Goal: Task Accomplishment & Management: Complete application form

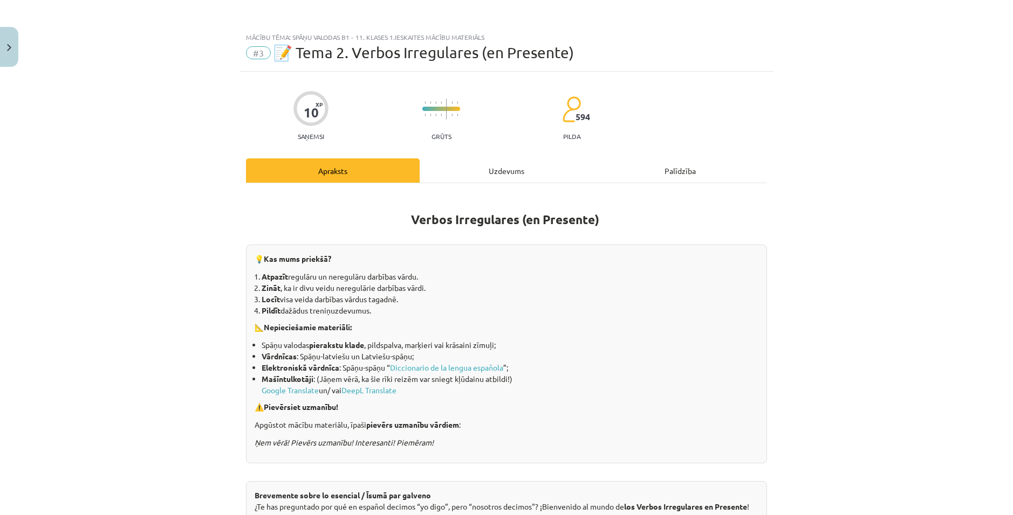
click at [495, 166] on div "Uzdevums" at bounding box center [506, 171] width 174 height 24
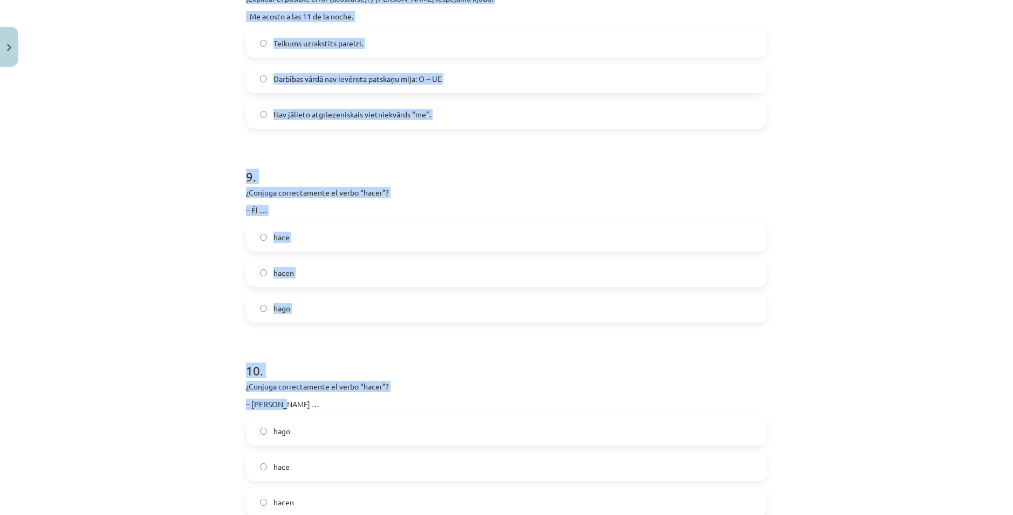
scroll to position [1690, 0]
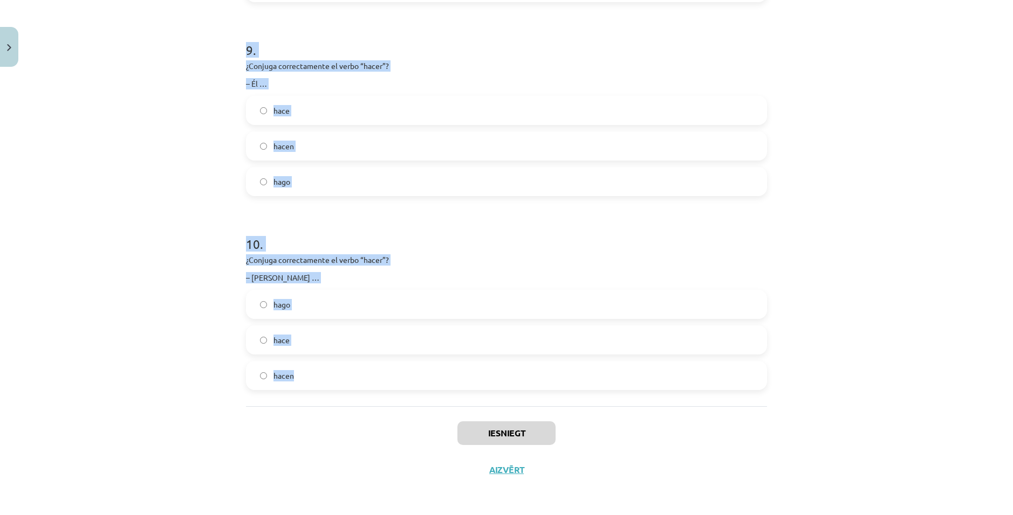
drag, startPoint x: 235, startPoint y: 122, endPoint x: 299, endPoint y: 379, distance: 264.5
click at [299, 379] on div "Mācību tēma: Spāņu valodas b1 - 11. klases 1.ieskaites mācību materiāls #3 📝 Te…" at bounding box center [506, 257] width 1013 height 515
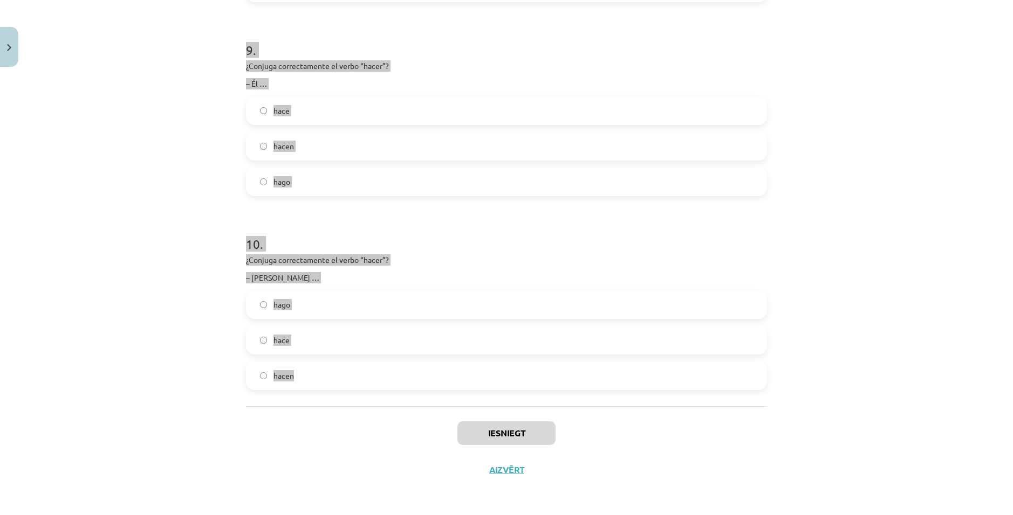
copy form "¿Qué cambio de vocales tienen estos verbos irregulares? - dormir, volver, encon…"
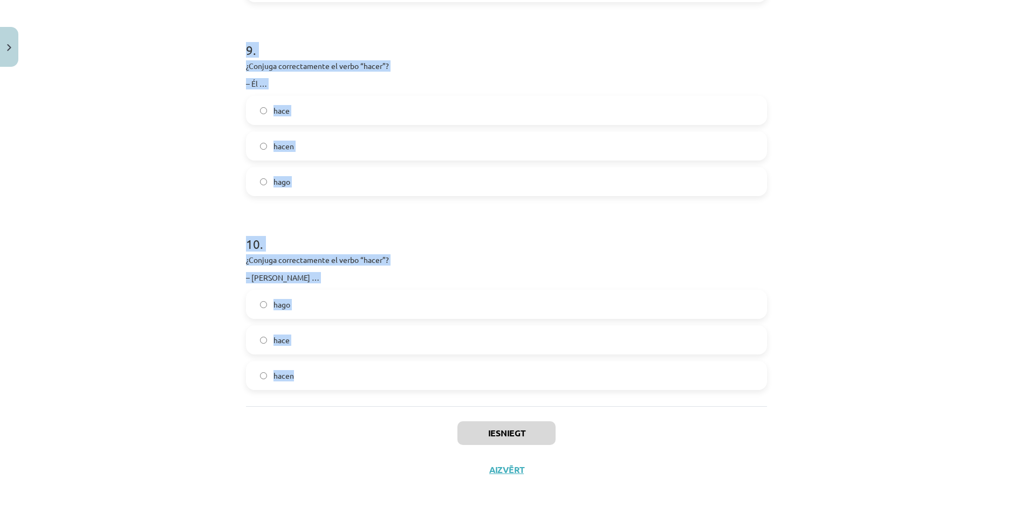
click at [940, 343] on div "Mācību tēma: Spāņu valodas b1 - 11. klases 1.ieskaites mācību materiāls #3 📝 Te…" at bounding box center [506, 257] width 1013 height 515
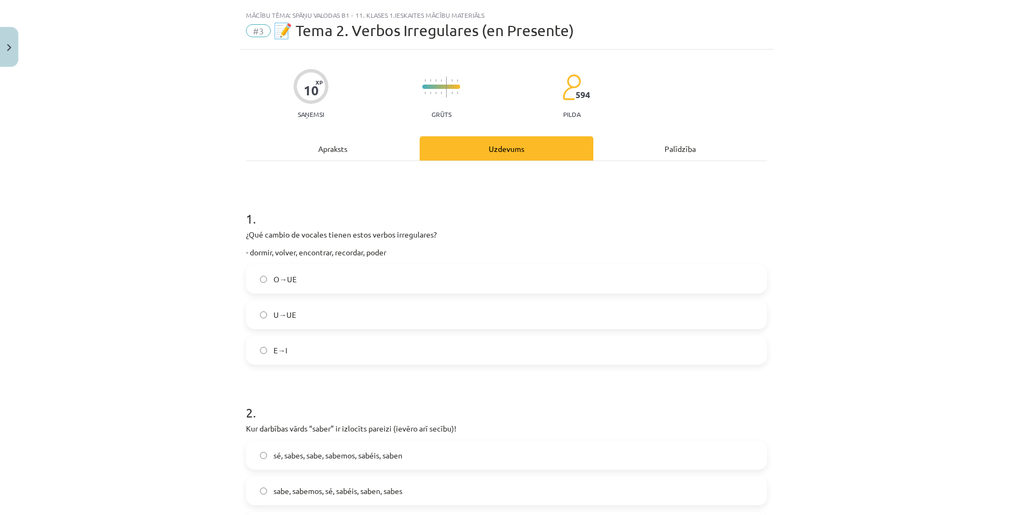
scroll to position [19, 0]
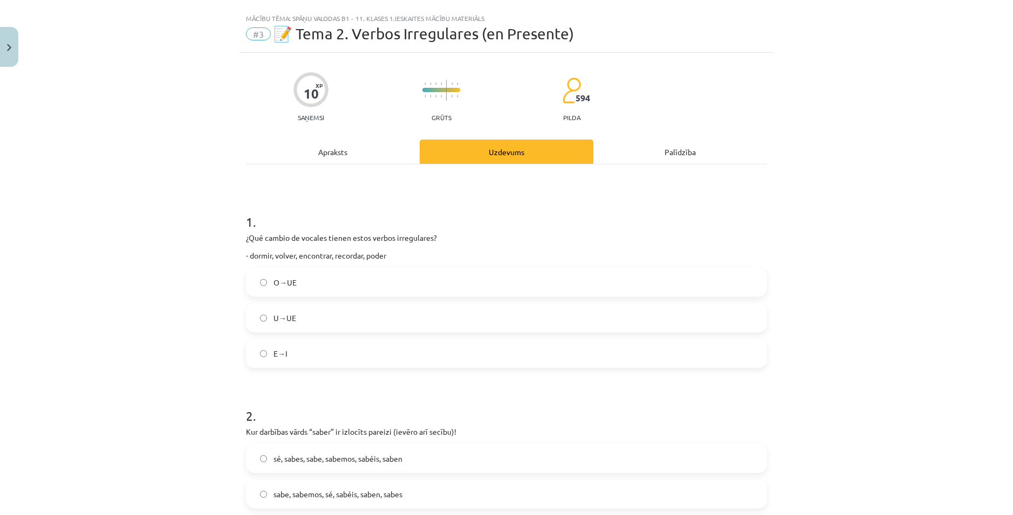
click at [314, 286] on label "O→UE" at bounding box center [506, 282] width 519 height 27
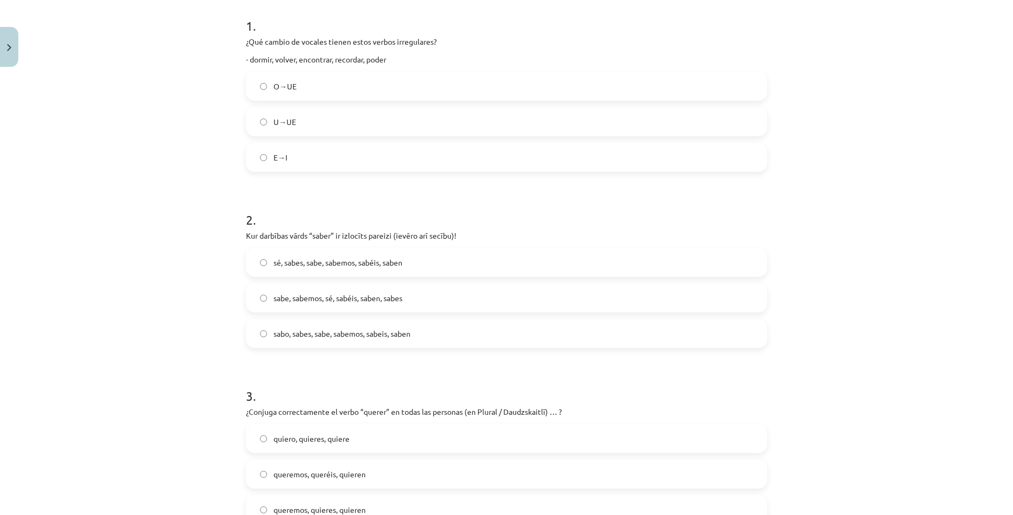
scroll to position [235, 0]
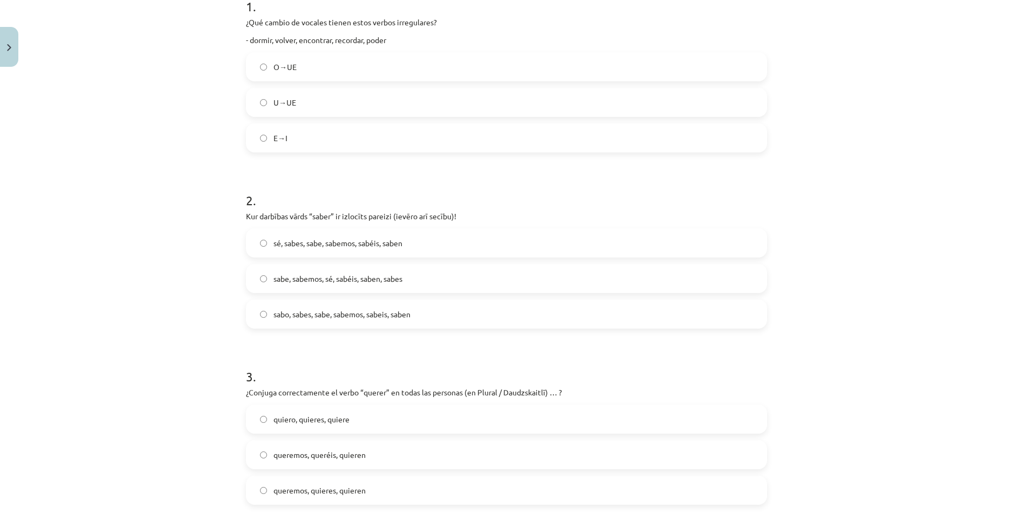
drag, startPoint x: 415, startPoint y: 243, endPoint x: 421, endPoint y: 242, distance: 5.4
click at [416, 243] on label "sé, sabes, sabe, sabemos, sabéis, saben" at bounding box center [506, 243] width 519 height 27
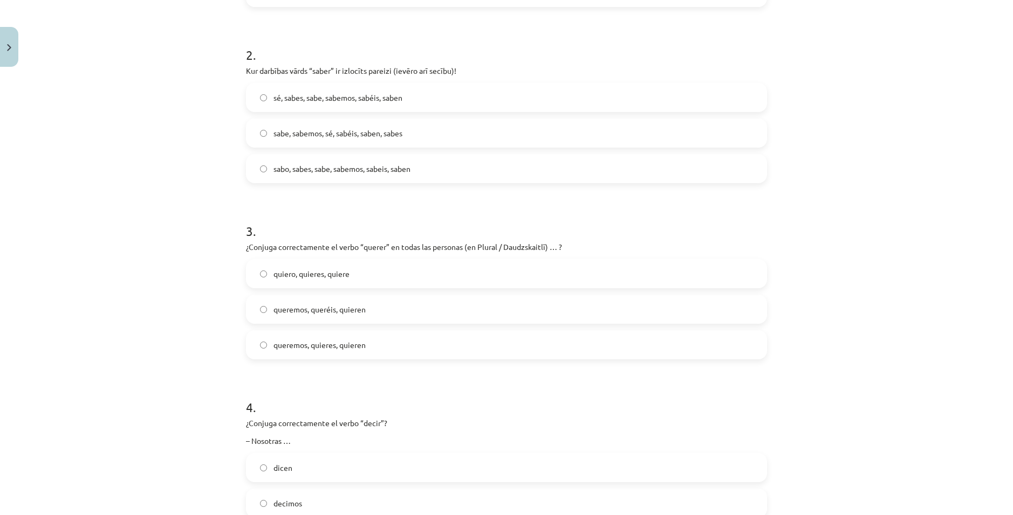
scroll to position [396, 0]
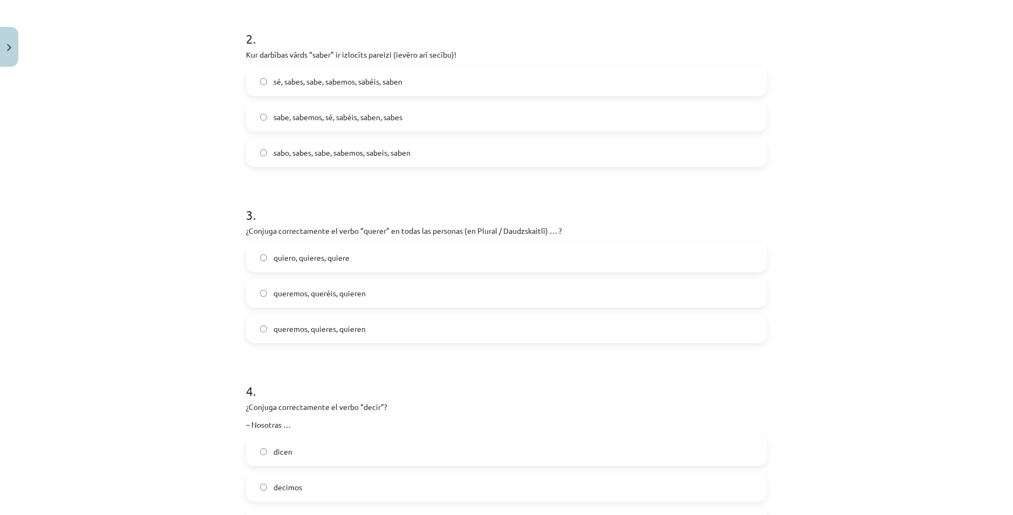
click at [415, 298] on label "queremos, queréis, quieren" at bounding box center [506, 293] width 519 height 27
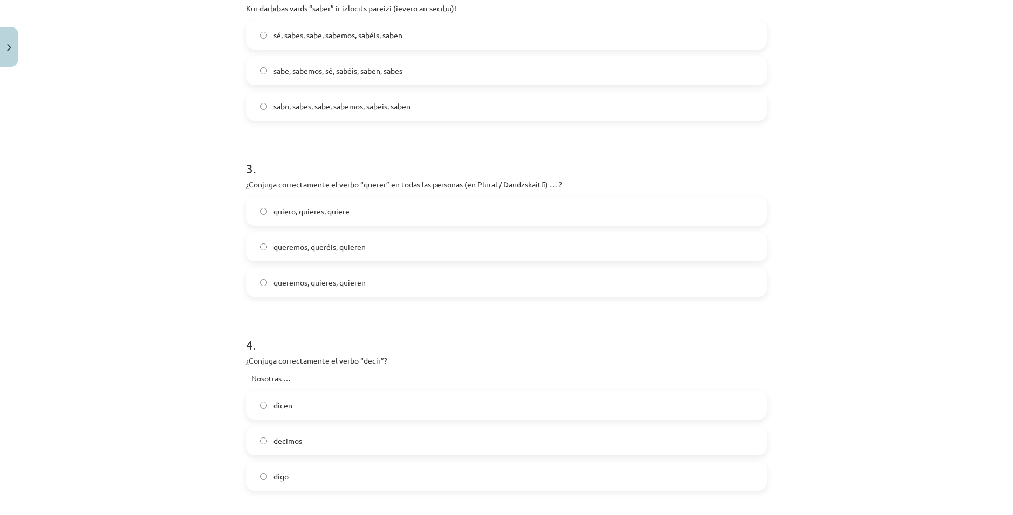
scroll to position [558, 0]
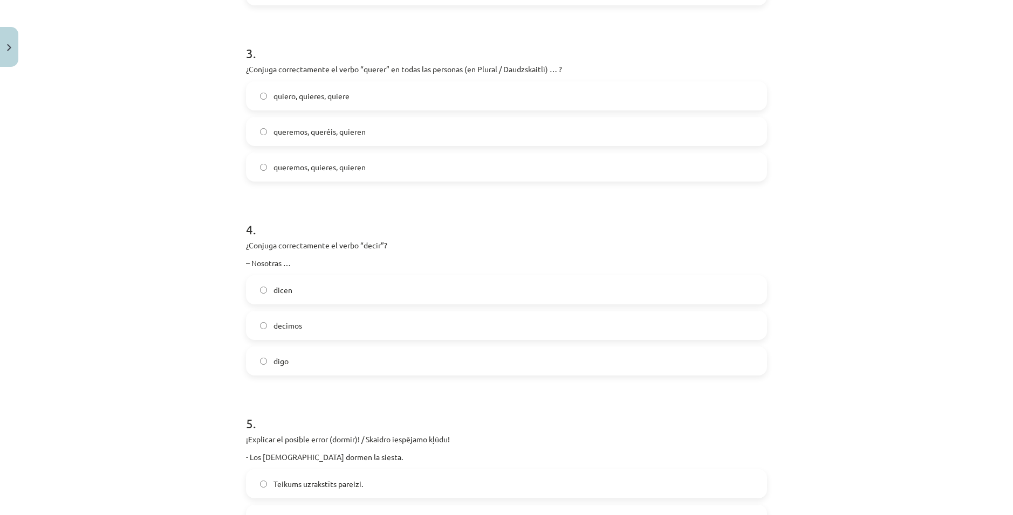
drag, startPoint x: 306, startPoint y: 292, endPoint x: 368, endPoint y: 294, distance: 62.6
click at [307, 291] on label "dicen" at bounding box center [506, 290] width 519 height 27
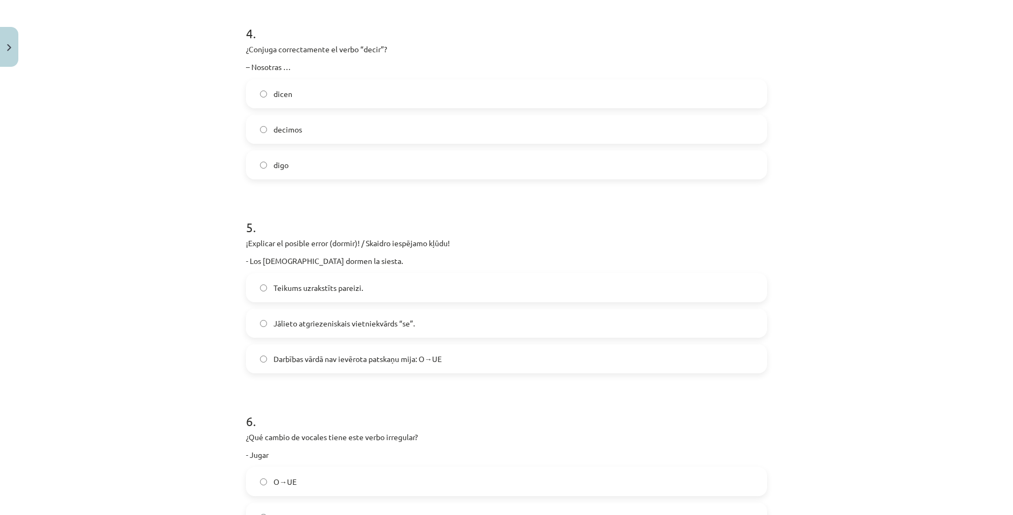
scroll to position [774, 0]
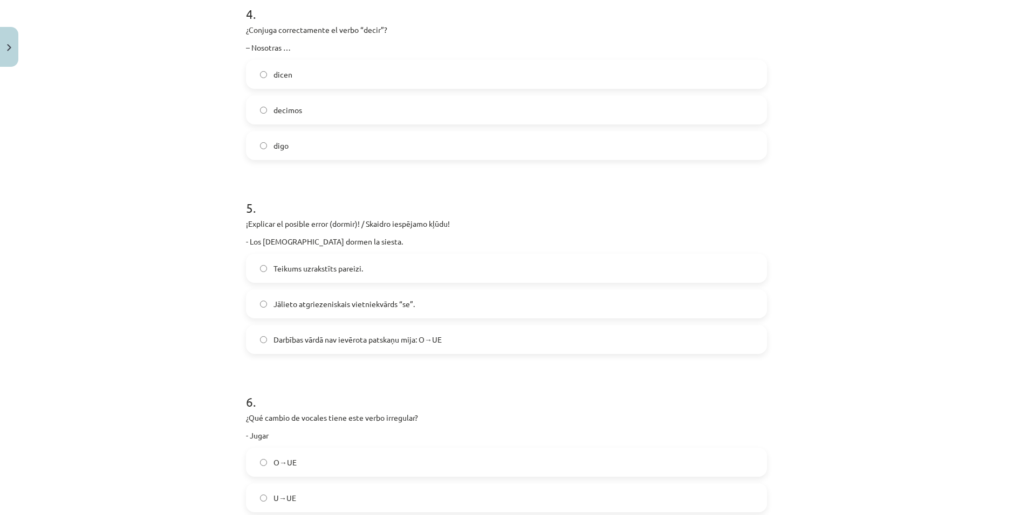
click at [357, 336] on span "Darbības vārdā nav ievērota patskaņu mija: O→UE" at bounding box center [357, 339] width 168 height 11
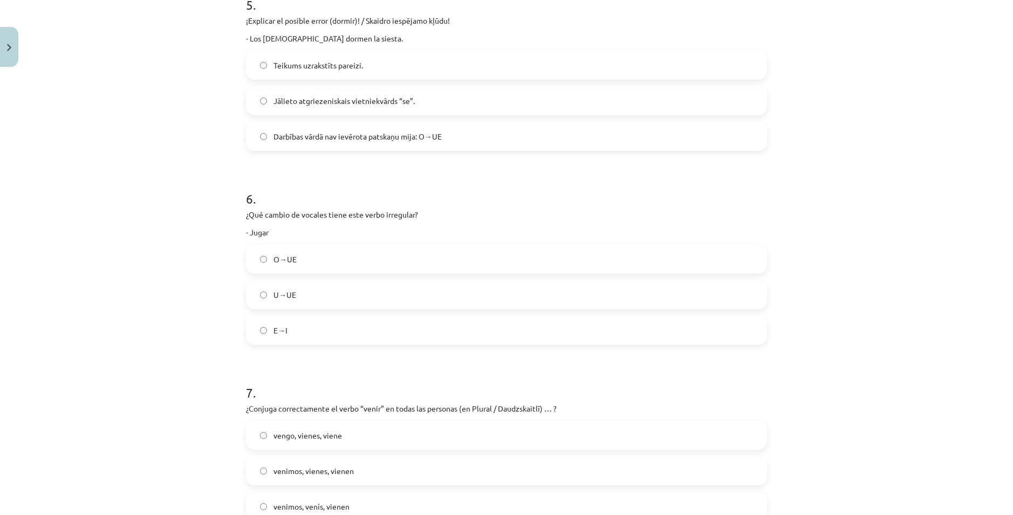
scroll to position [989, 0]
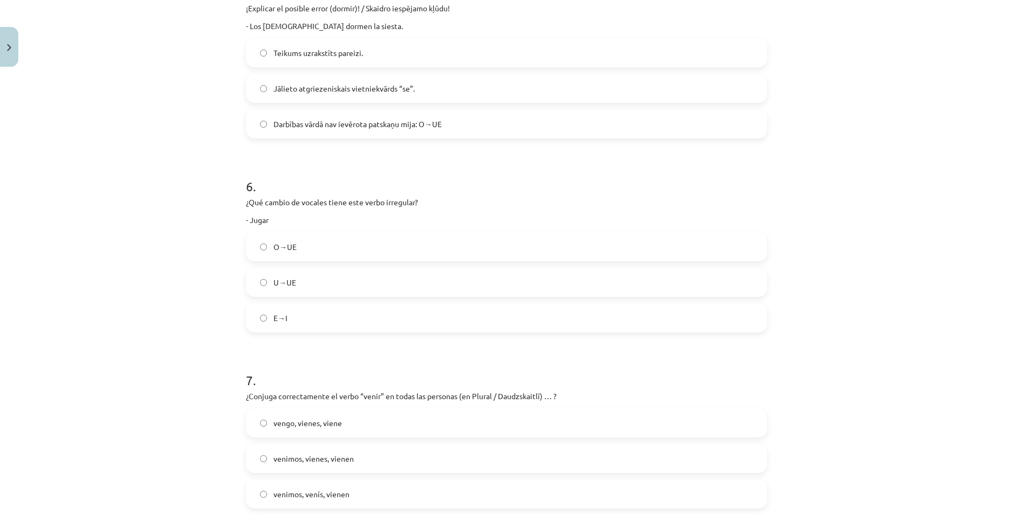
drag, startPoint x: 339, startPoint y: 280, endPoint x: 353, endPoint y: 292, distance: 18.8
click at [340, 281] on label "U→UE" at bounding box center [506, 282] width 519 height 27
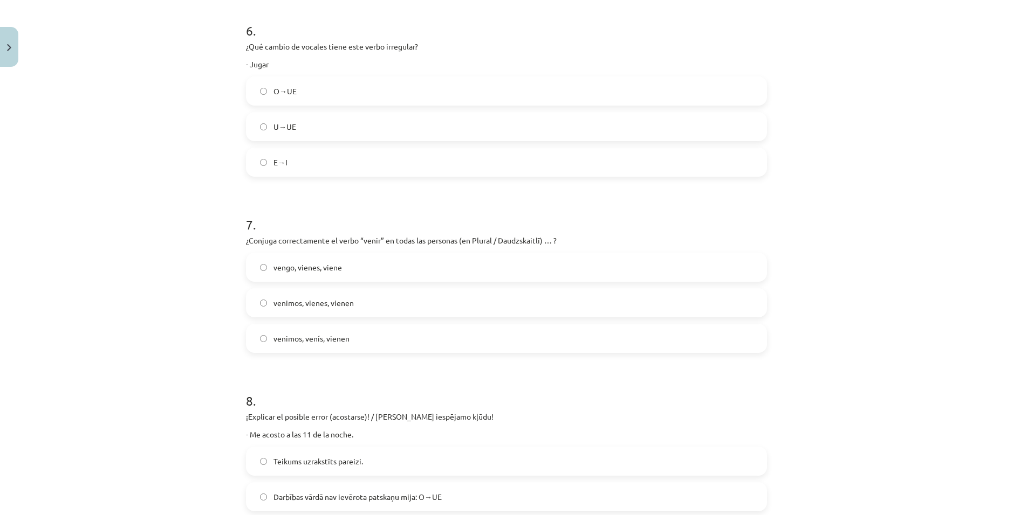
scroll to position [1151, 0]
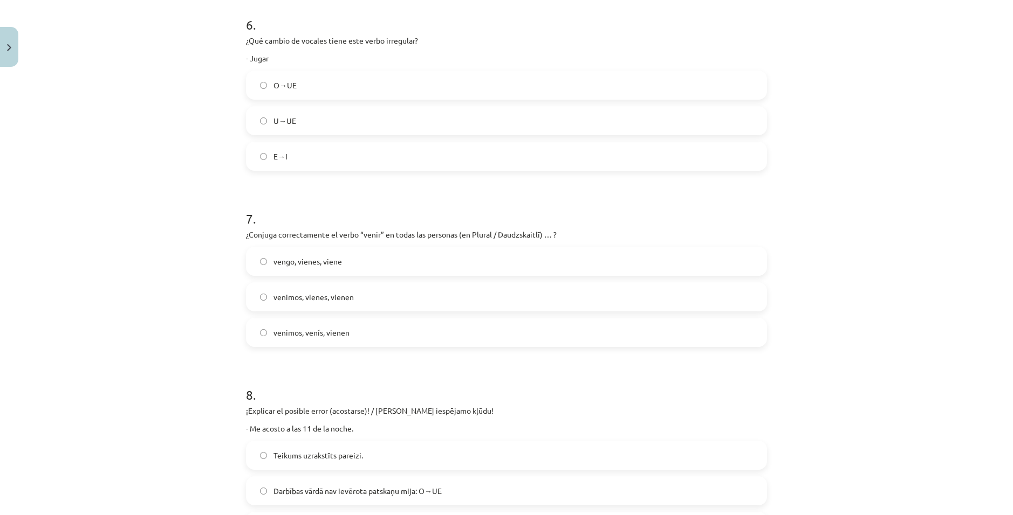
click at [374, 309] on label "venimos, vienes, vienen" at bounding box center [506, 297] width 519 height 27
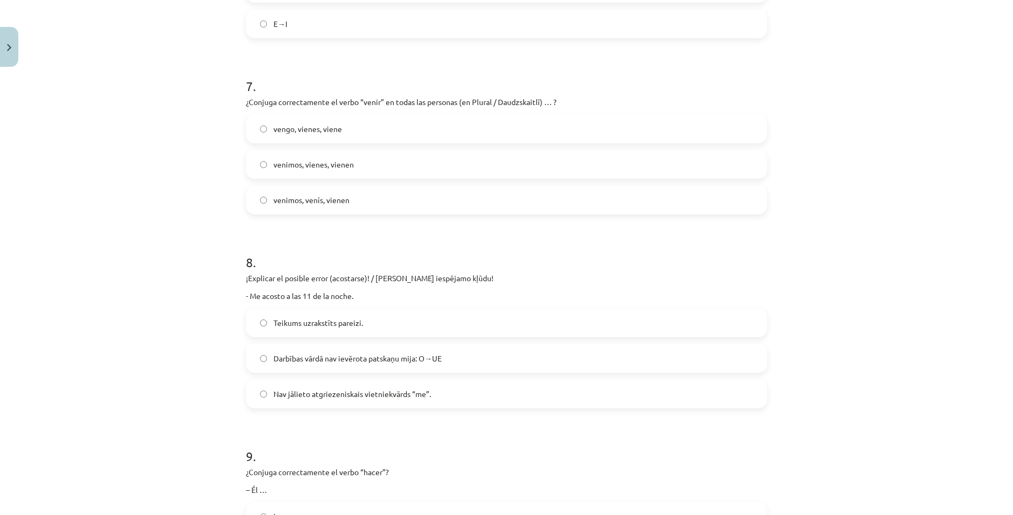
scroll to position [1313, 0]
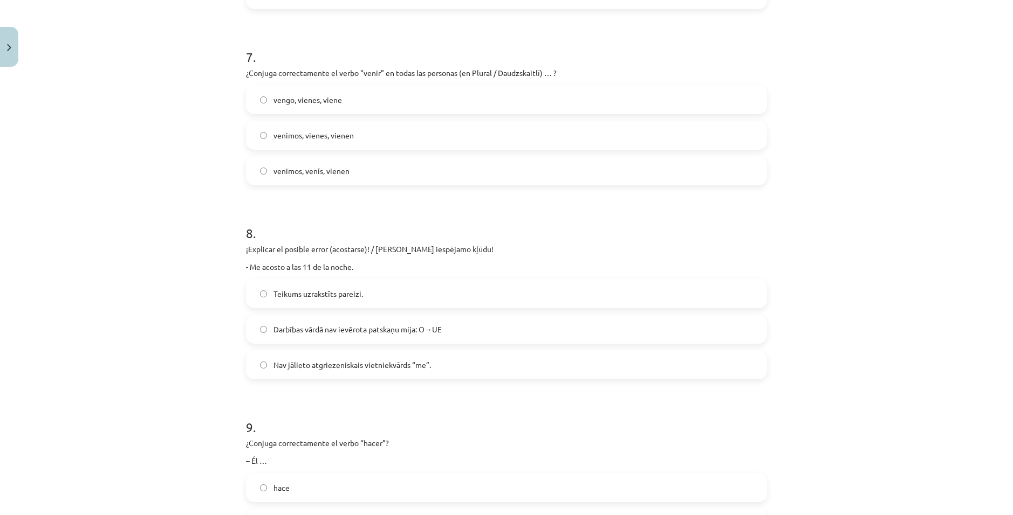
click at [370, 327] on span "Darbības vārdā nav ievērota patskaņu mija: O→UE" at bounding box center [357, 329] width 168 height 11
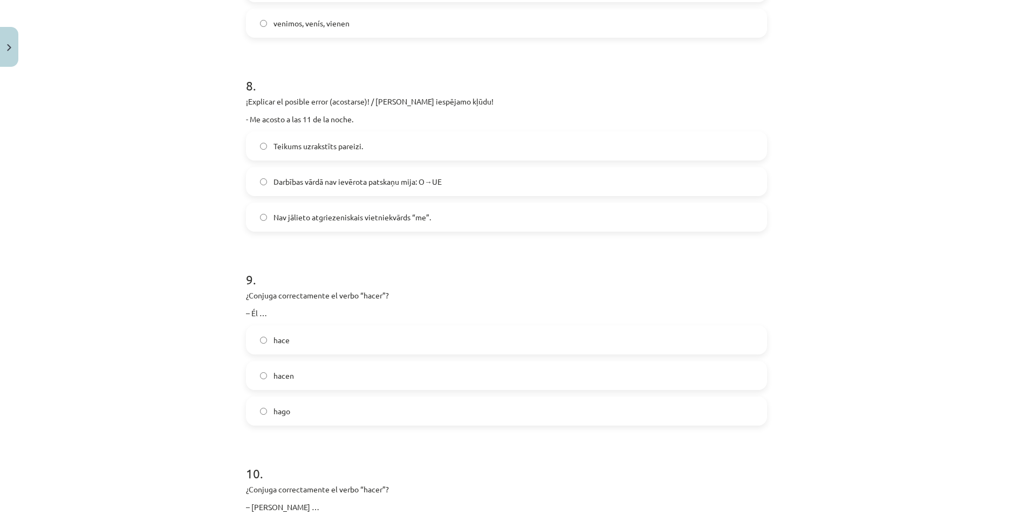
scroll to position [1529, 0]
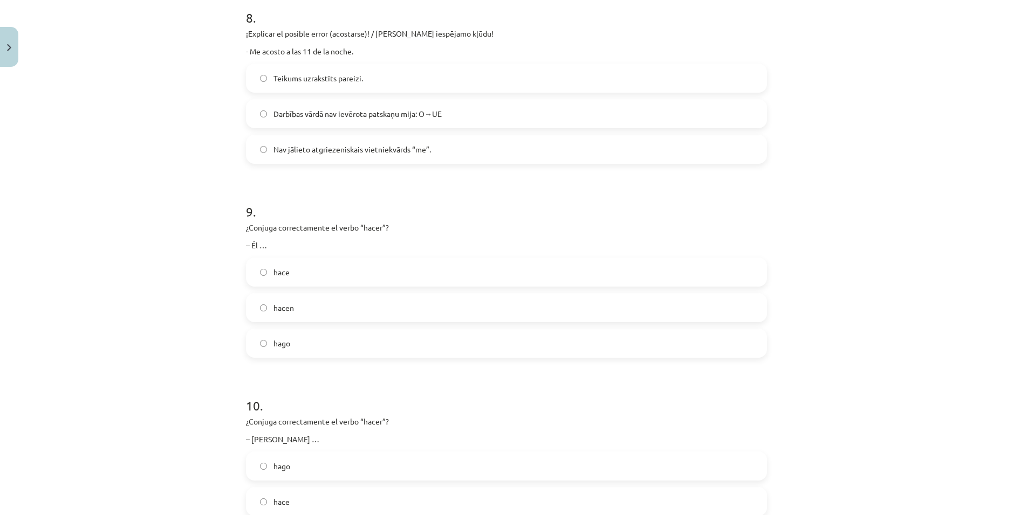
drag, startPoint x: 285, startPoint y: 264, endPoint x: 306, endPoint y: 284, distance: 29.7
click at [285, 265] on label "hace" at bounding box center [506, 272] width 519 height 27
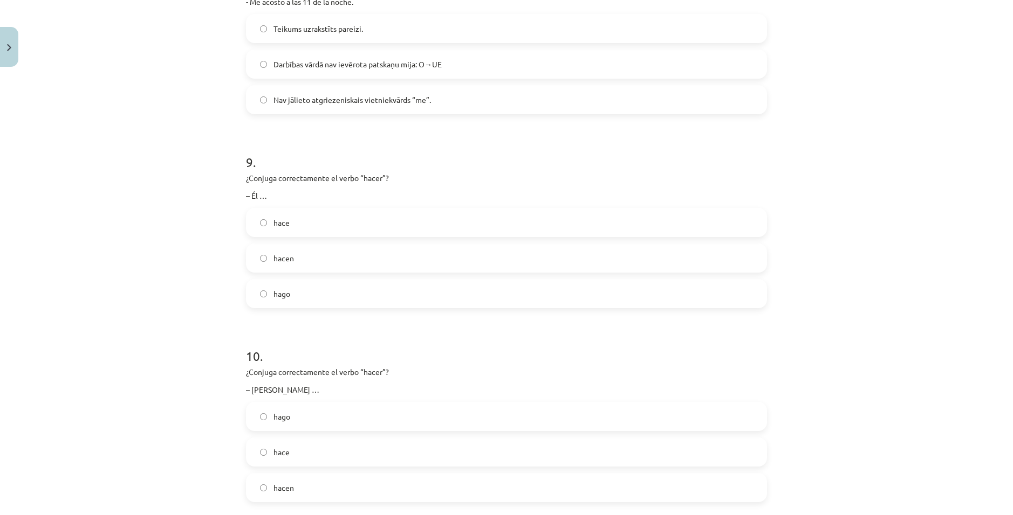
scroll to position [1636, 0]
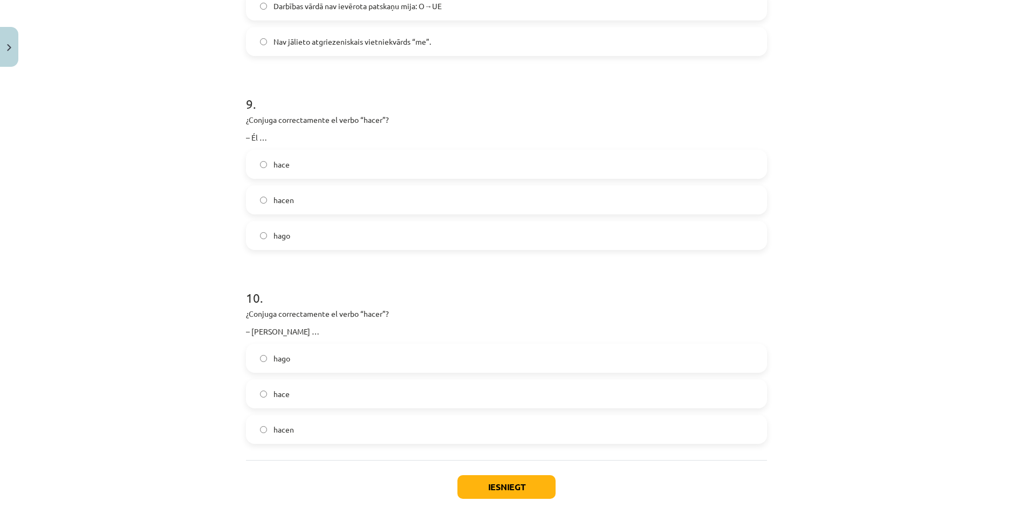
click at [320, 396] on label "hace" at bounding box center [506, 394] width 519 height 27
drag, startPoint x: 504, startPoint y: 487, endPoint x: 529, endPoint y: 488, distance: 25.4
click at [507, 487] on button "Iesniegt" at bounding box center [506, 488] width 98 height 24
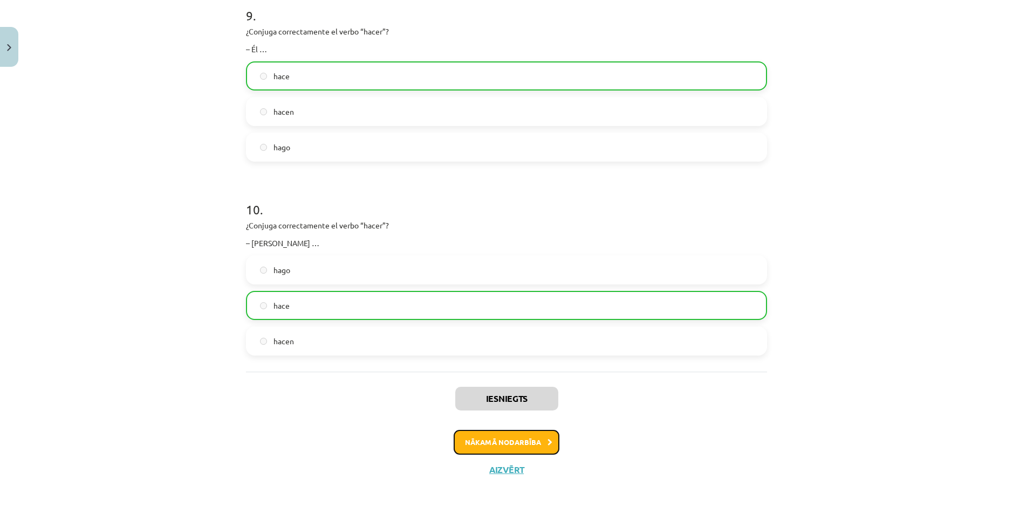
click at [495, 446] on button "Nākamā nodarbība" at bounding box center [506, 442] width 106 height 25
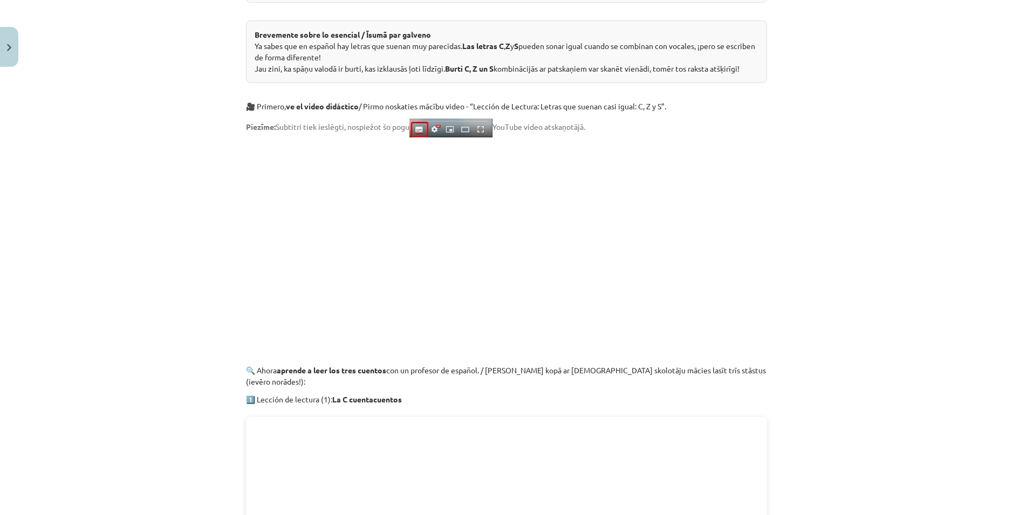
scroll to position [458, 0]
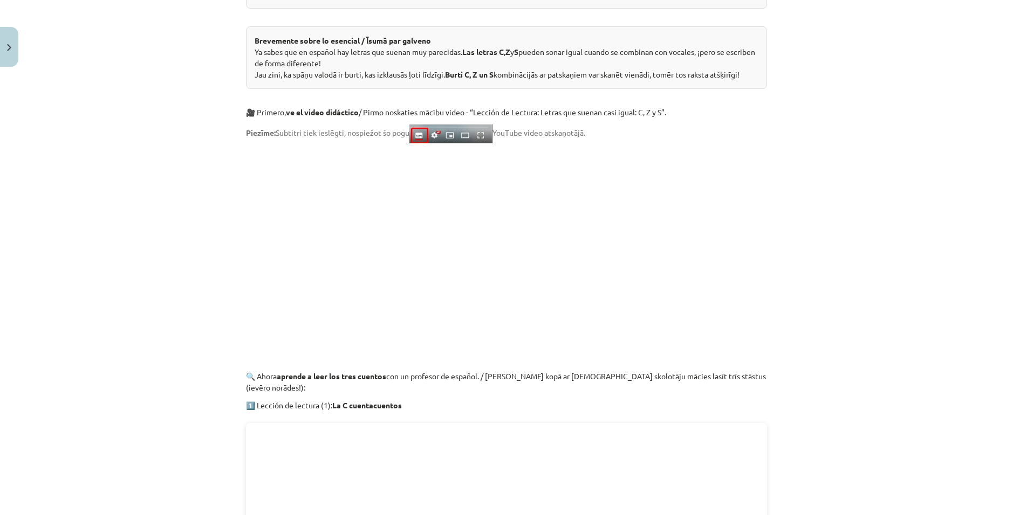
drag, startPoint x: 845, startPoint y: 359, endPoint x: 841, endPoint y: 349, distance: 10.6
click at [845, 358] on div "Mācību tēma: Spāņu valodas b1 - 11. klases 1.ieskaites mācību materiāls #4 📝 Te…" at bounding box center [506, 257] width 1013 height 515
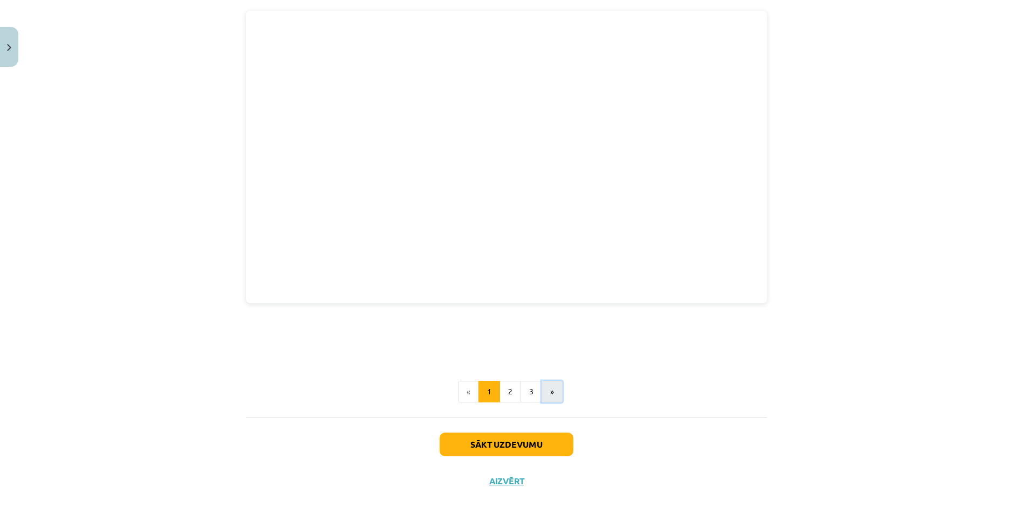
click at [555, 381] on button "»" at bounding box center [551, 392] width 21 height 22
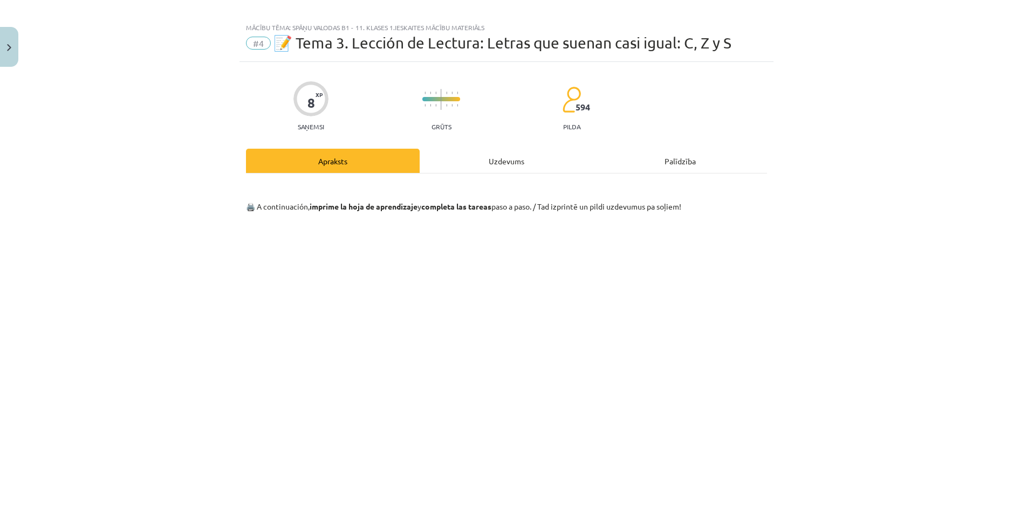
scroll to position [0, 0]
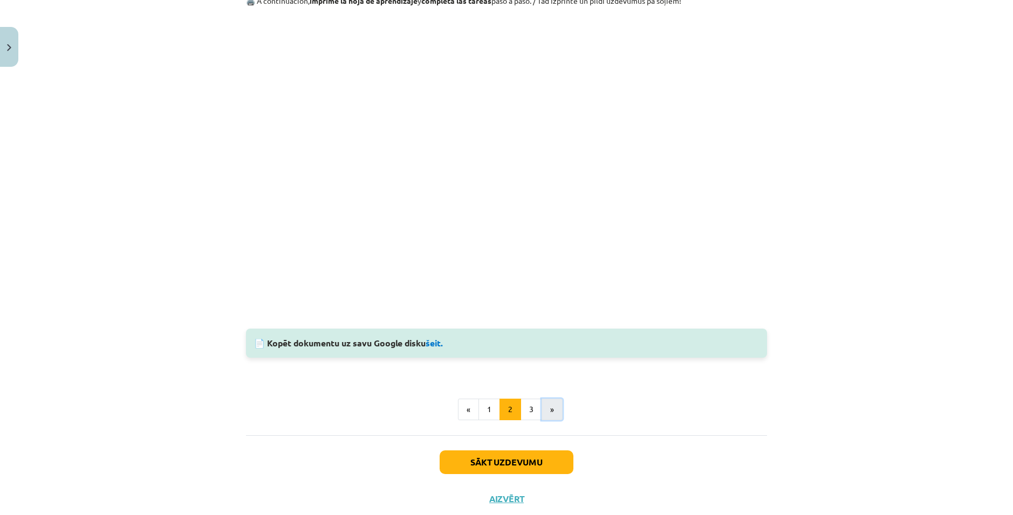
click at [554, 412] on button "»" at bounding box center [551, 410] width 21 height 22
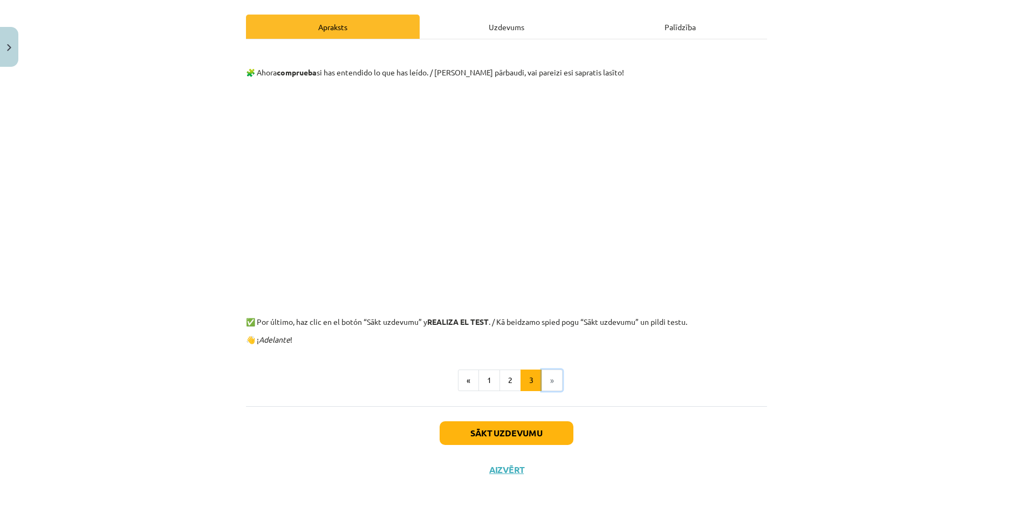
scroll to position [144, 0]
click at [459, 384] on button "«" at bounding box center [468, 381] width 21 height 22
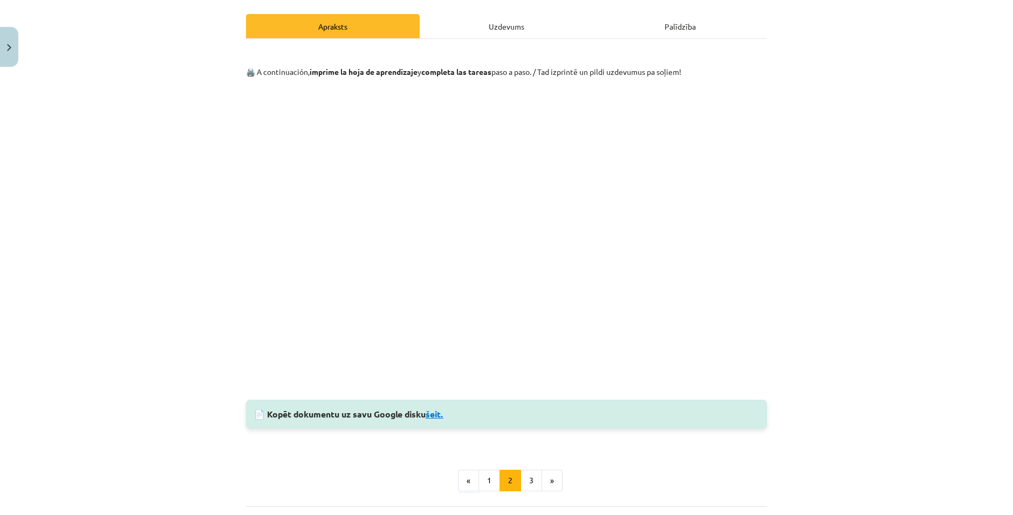
click at [438, 418] on link "šeit." at bounding box center [434, 414] width 18 height 11
click at [471, 483] on button "«" at bounding box center [468, 481] width 21 height 22
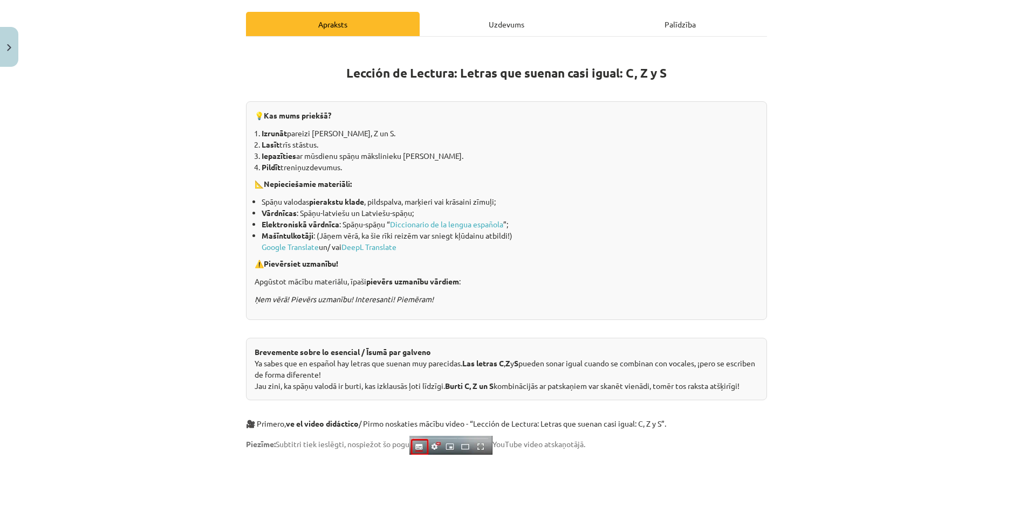
scroll to position [0, 0]
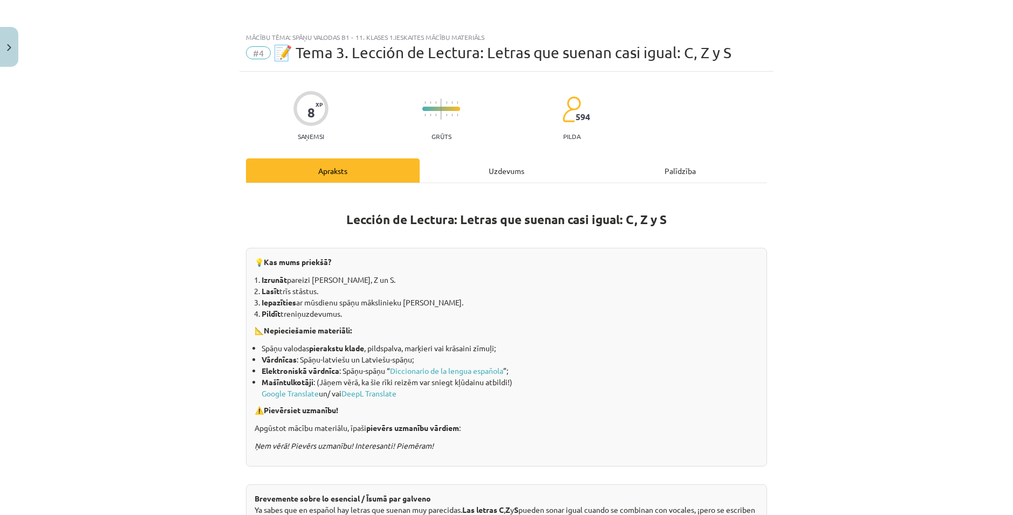
click at [485, 170] on div "Uzdevums" at bounding box center [506, 171] width 174 height 24
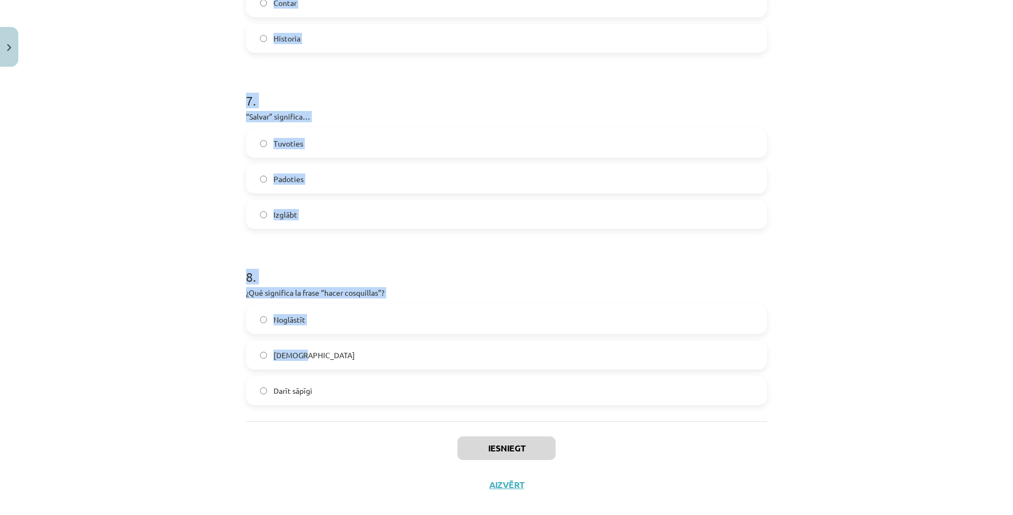
scroll to position [1213, 0]
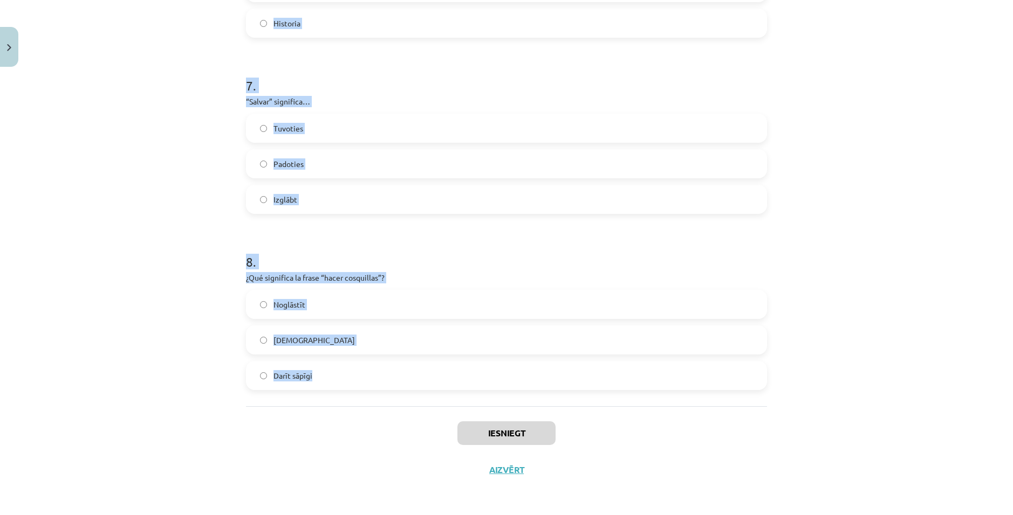
drag, startPoint x: 228, startPoint y: 228, endPoint x: 497, endPoint y: 362, distance: 300.2
click at [497, 362] on div "Mācību tēma: Spāņu valodas b1 - 11. klases 1.ieskaites mācību materiāls #4 📝 Te…" at bounding box center [506, 257] width 1013 height 515
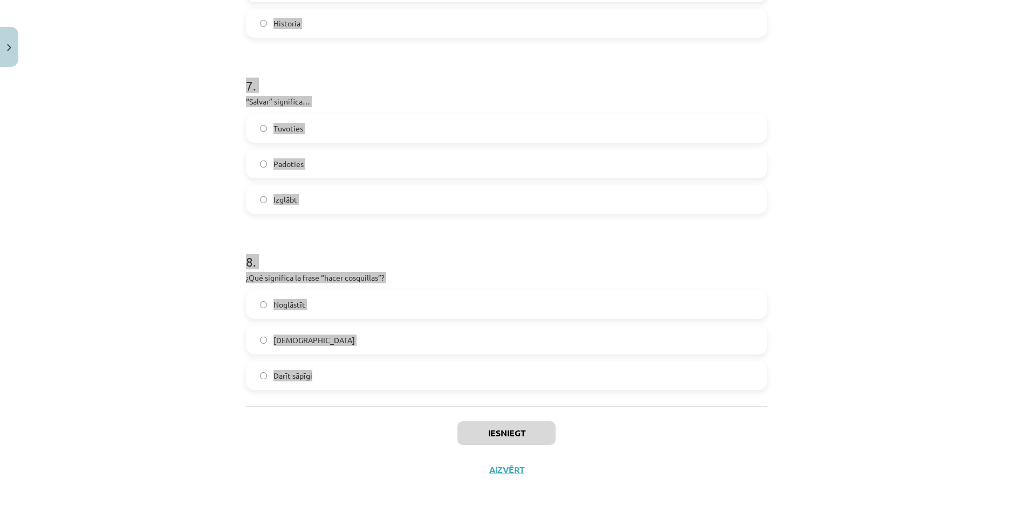
copy form "¿Qué animal es la “cabra”? Govs Simtkājis Kaza 2 . ¿Qué significa “el cuentacue…"
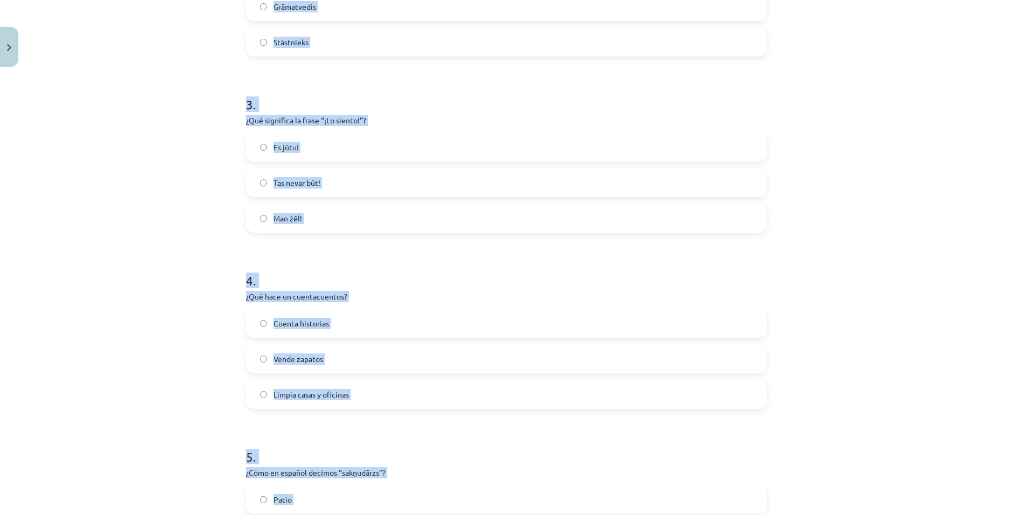
scroll to position [458, 0]
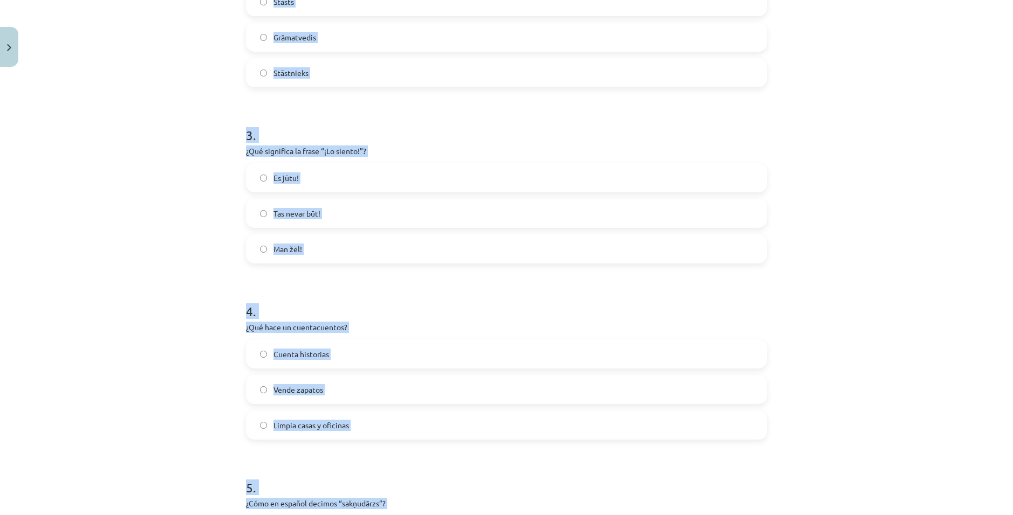
drag, startPoint x: 218, startPoint y: 203, endPoint x: 201, endPoint y: 199, distance: 17.8
click at [218, 203] on div "Mācību tēma: Spāņu valodas b1 - 11. klases 1.ieskaites mācību materiāls #4 📝 Te…" at bounding box center [506, 257] width 1013 height 515
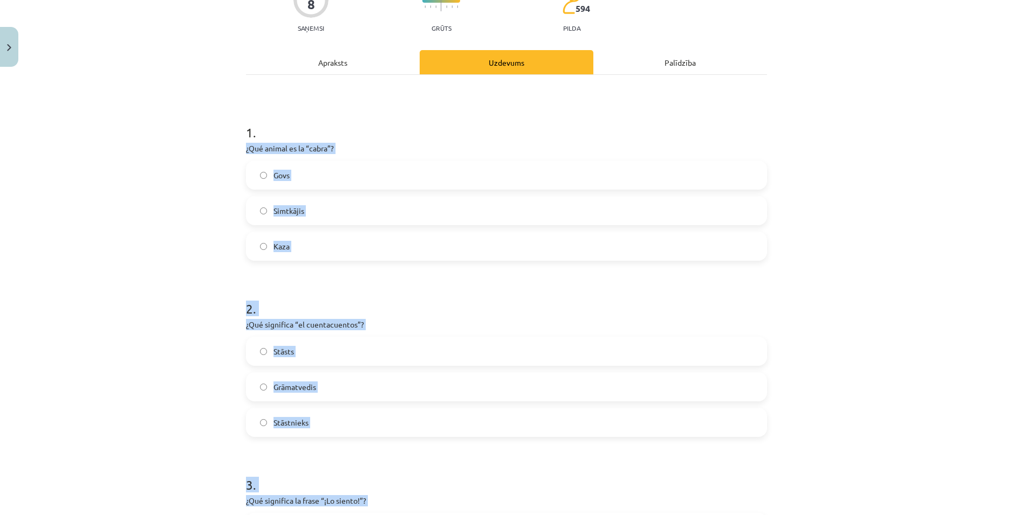
scroll to position [81, 0]
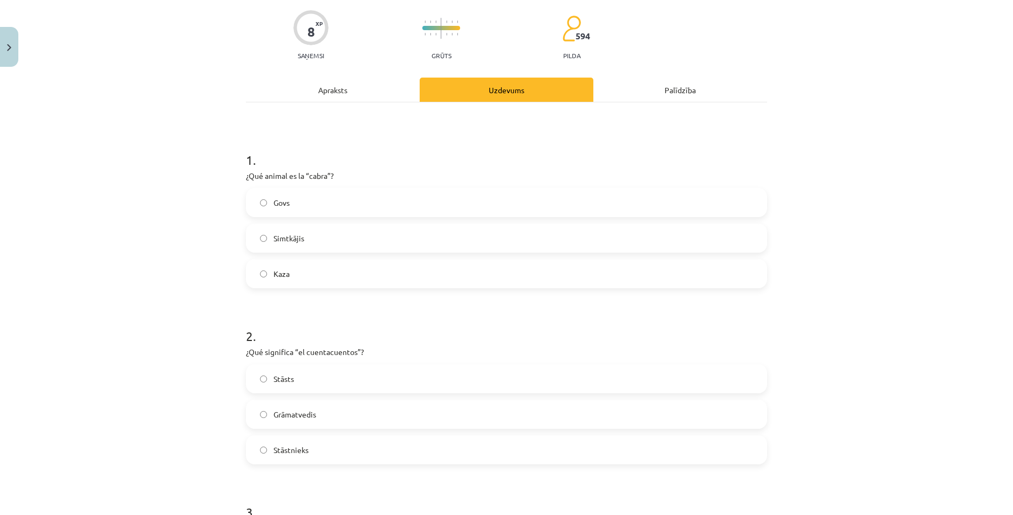
drag, startPoint x: 407, startPoint y: 164, endPoint x: 403, endPoint y: 170, distance: 7.0
click at [407, 166] on h1 "1 ." at bounding box center [506, 150] width 521 height 33
click at [893, 346] on div "Mācību tēma: Spāņu valodas b1 - 11. klases 1.ieskaites mācību materiāls #4 📝 Te…" at bounding box center [506, 257] width 1013 height 515
drag, startPoint x: 313, startPoint y: 198, endPoint x: 608, endPoint y: 246, distance: 298.8
click at [320, 201] on label "Govs" at bounding box center [506, 202] width 519 height 27
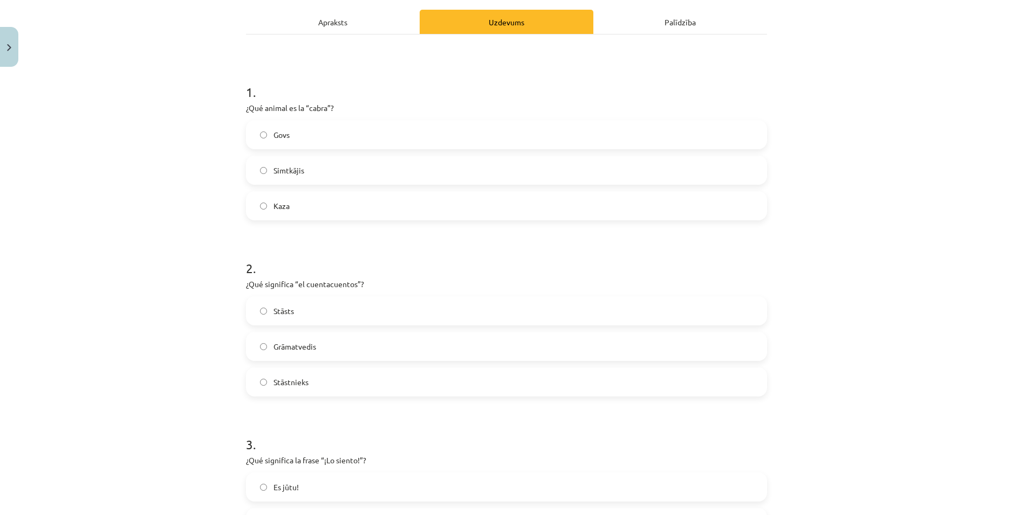
scroll to position [135, 0]
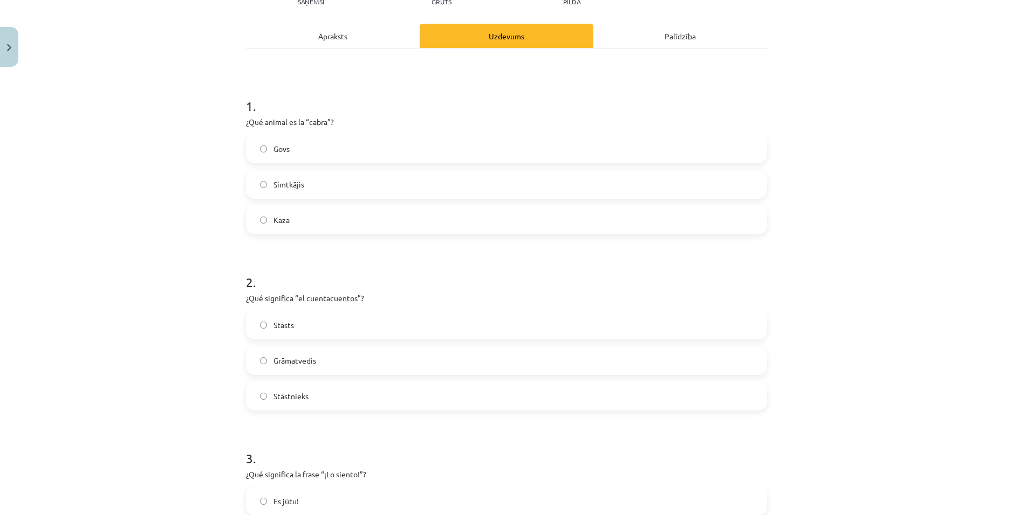
drag, startPoint x: 233, startPoint y: 216, endPoint x: 278, endPoint y: 224, distance: 45.6
click at [244, 219] on div "Mācību tēma: Spāņu valodas b1 - 11. klases 1.ieskaites mācību materiāls #4 📝 Te…" at bounding box center [506, 257] width 1013 height 515
click at [275, 224] on span "Kaza" at bounding box center [281, 220] width 16 height 11
click at [431, 265] on h1 "2 ." at bounding box center [506, 272] width 521 height 33
drag, startPoint x: 279, startPoint y: 221, endPoint x: 462, endPoint y: 214, distance: 183.5
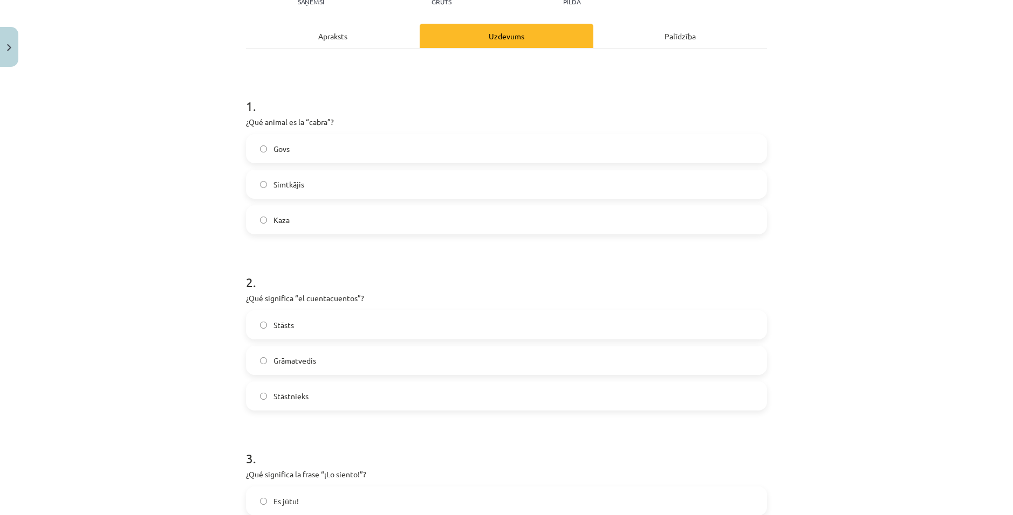
click at [285, 222] on span "Kaza" at bounding box center [281, 220] width 16 height 11
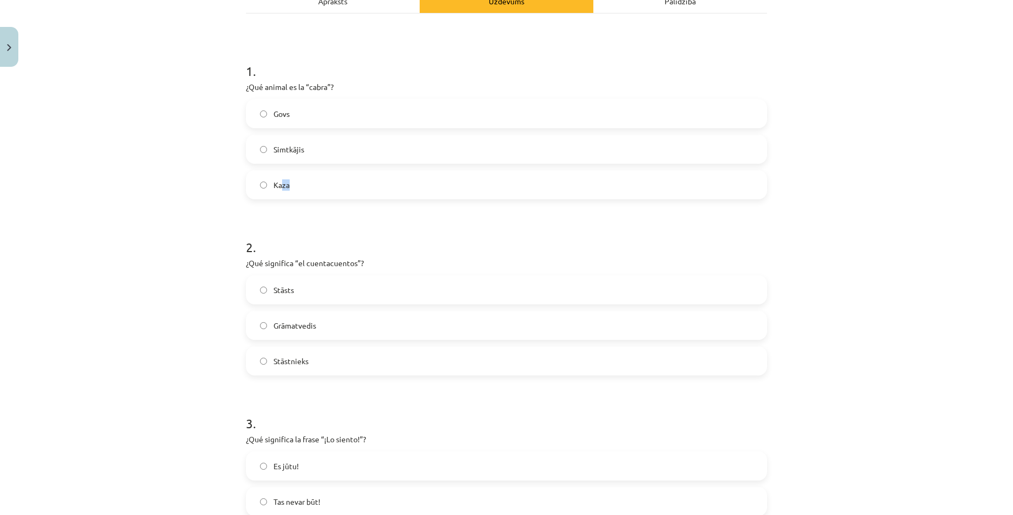
scroll to position [189, 0]
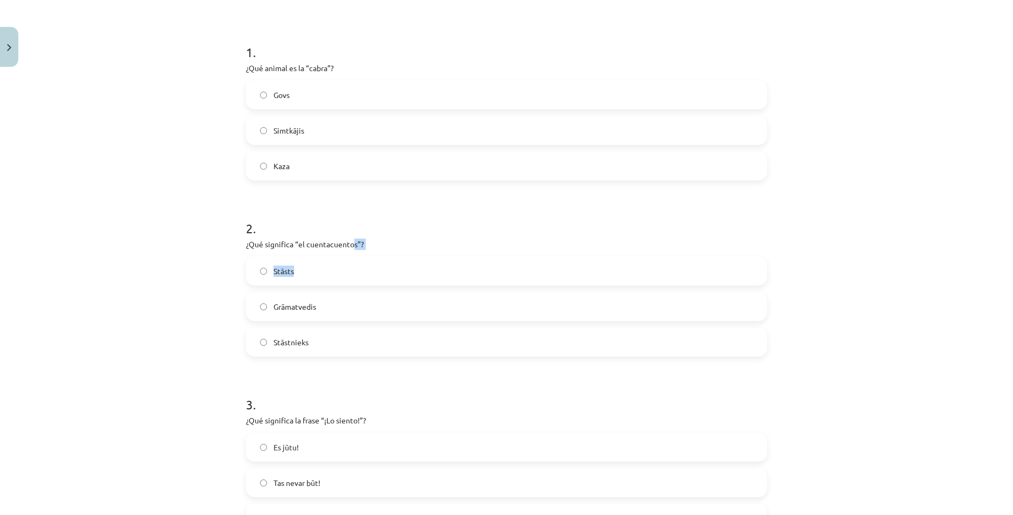
drag, startPoint x: 344, startPoint y: 249, endPoint x: 352, endPoint y: 231, distance: 19.3
click at [351, 246] on div "2 . ¿Qué significa “el cuentacuentos”? Stāsts Grāmatvedis Stāstnieks" at bounding box center [506, 279] width 521 height 155
drag, startPoint x: 146, startPoint y: 174, endPoint x: 153, endPoint y: 168, distance: 9.2
click at [145, 173] on div "Mācību tēma: Spāņu valodas b1 - 11. klases 1.ieskaites mācību materiāls #4 📝 Te…" at bounding box center [506, 257] width 1013 height 515
click at [254, 172] on label "Kaza" at bounding box center [506, 166] width 519 height 27
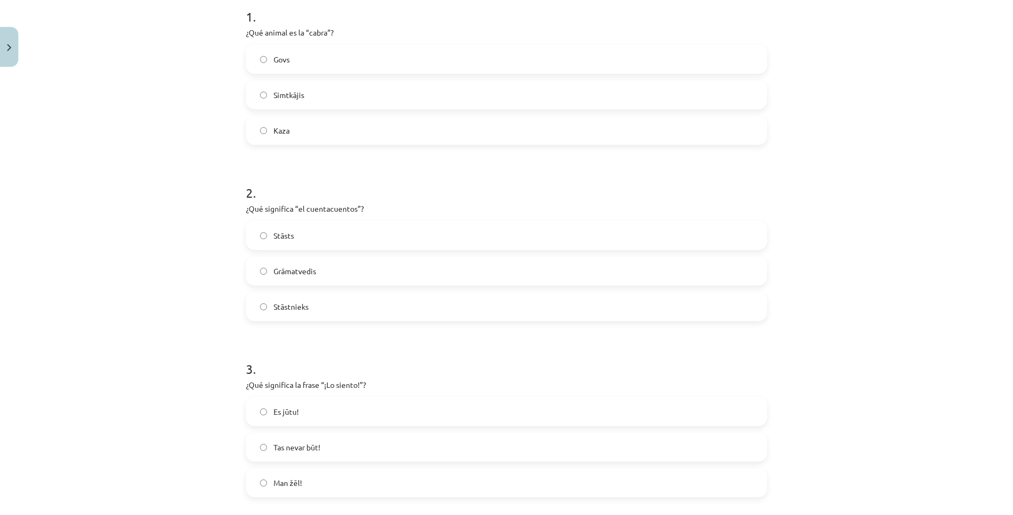
scroll to position [243, 0]
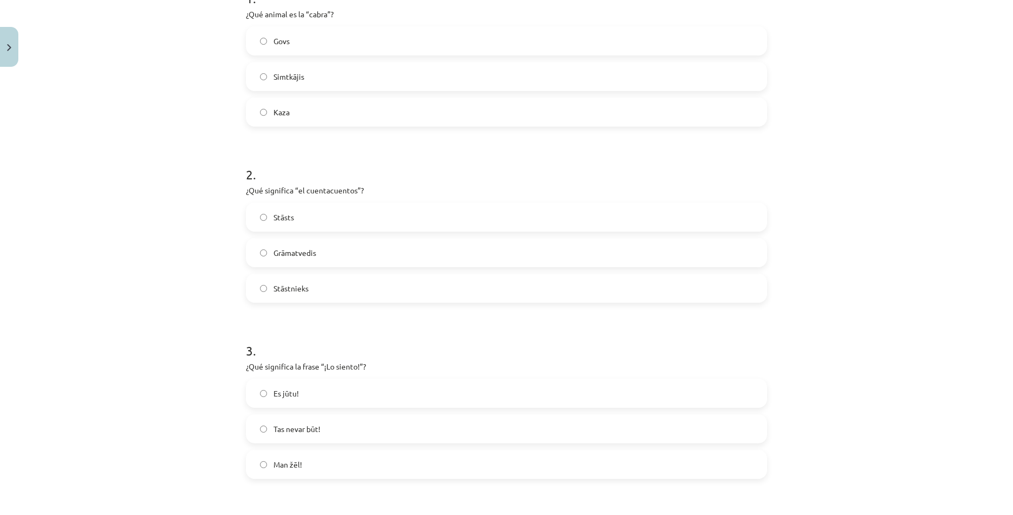
drag, startPoint x: 265, startPoint y: 299, endPoint x: 370, endPoint y: 291, distance: 105.4
click at [272, 300] on label "Stāstnieks" at bounding box center [506, 288] width 519 height 27
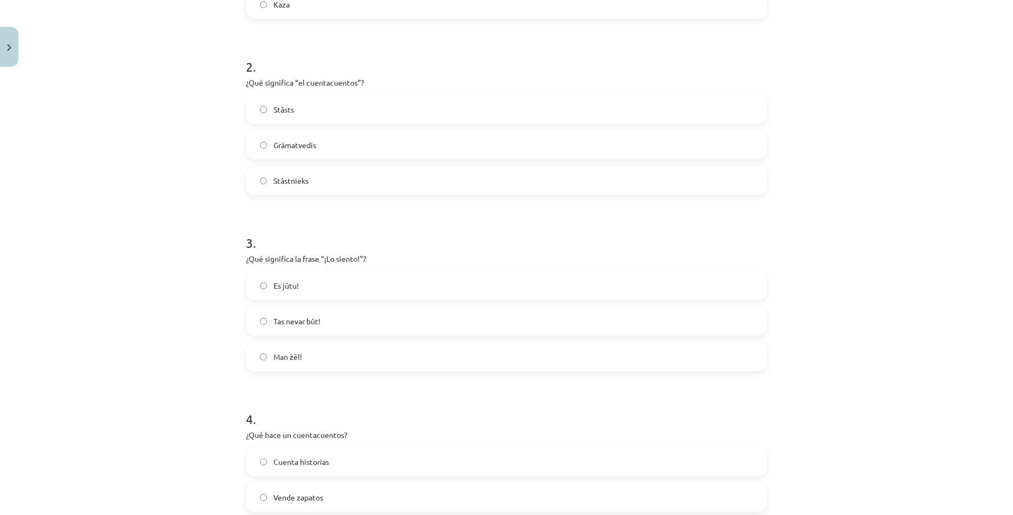
drag, startPoint x: 321, startPoint y: 231, endPoint x: 313, endPoint y: 229, distance: 7.9
click at [320, 231] on h1 "3 ." at bounding box center [506, 233] width 521 height 33
click at [261, 187] on label "Stāstnieks" at bounding box center [506, 180] width 519 height 27
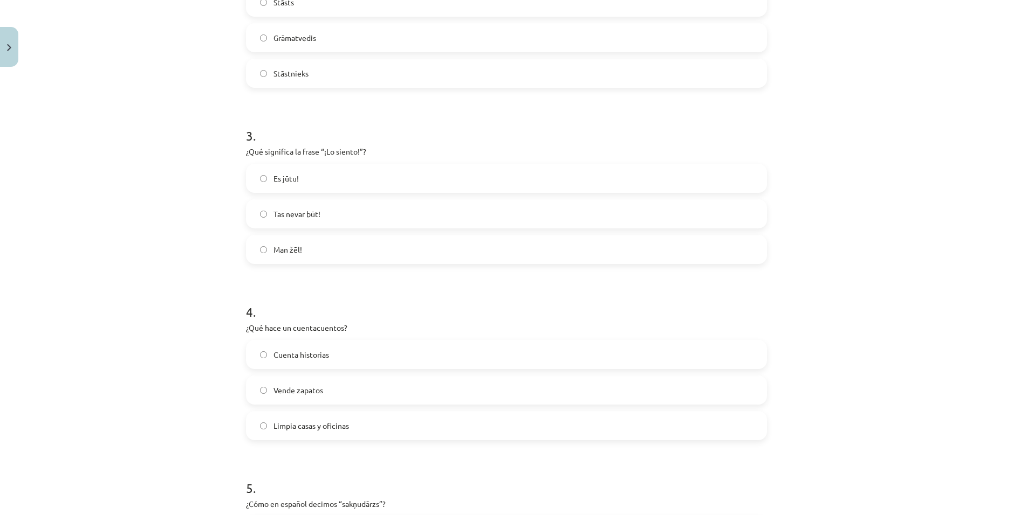
scroll to position [458, 0]
click at [301, 252] on label "Man žēl!" at bounding box center [506, 249] width 519 height 27
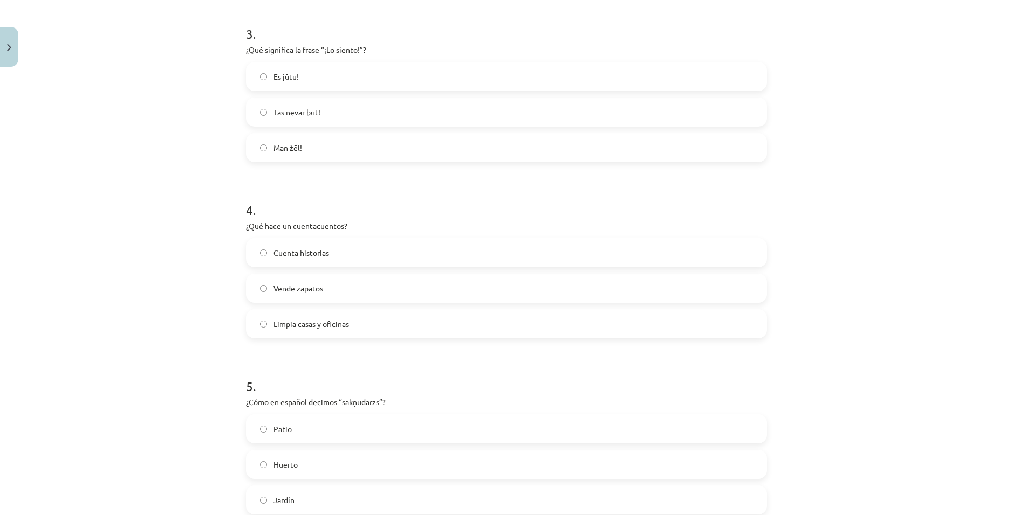
scroll to position [566, 0]
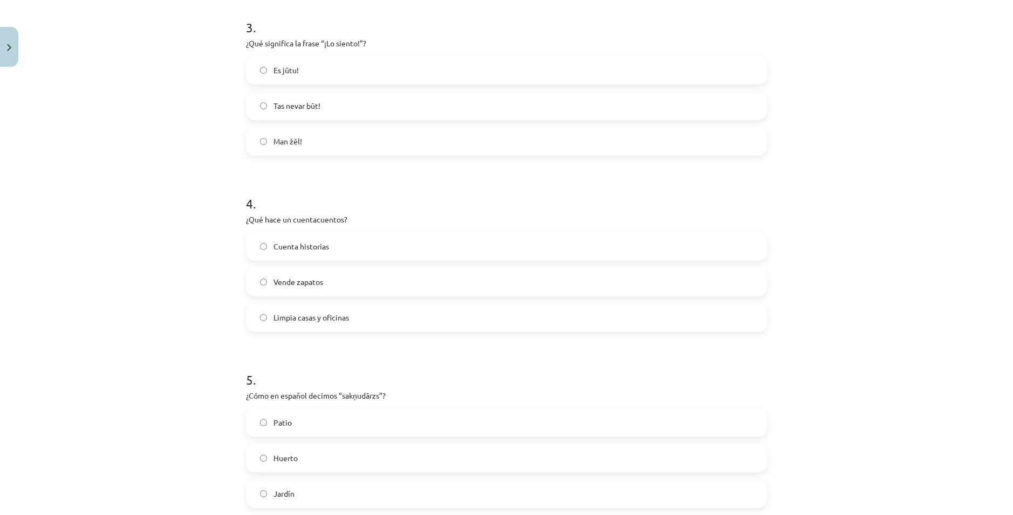
click at [376, 252] on label "Cuenta historias" at bounding box center [506, 246] width 519 height 27
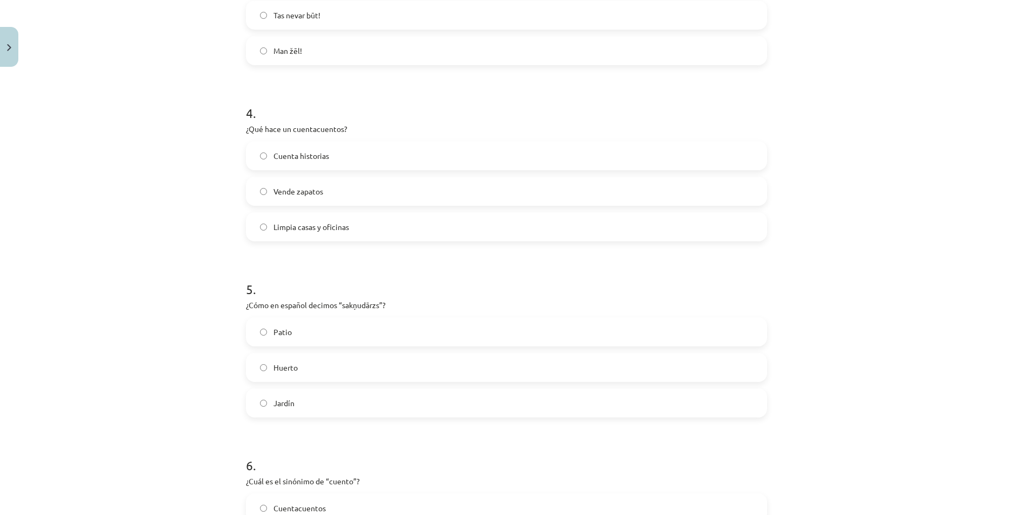
scroll to position [728, 0]
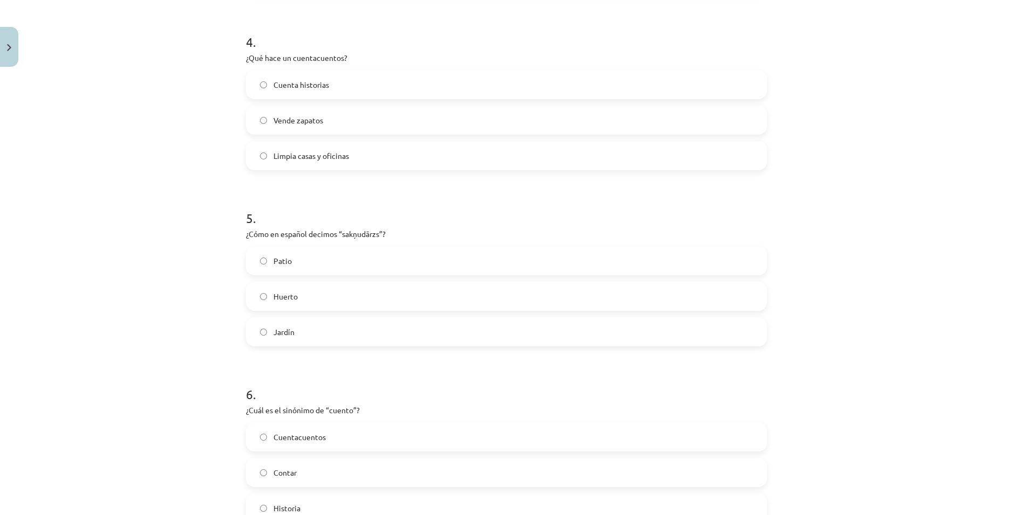
drag, startPoint x: 318, startPoint y: 291, endPoint x: 325, endPoint y: 288, distance: 7.7
click at [322, 290] on label "Huerto" at bounding box center [506, 296] width 519 height 27
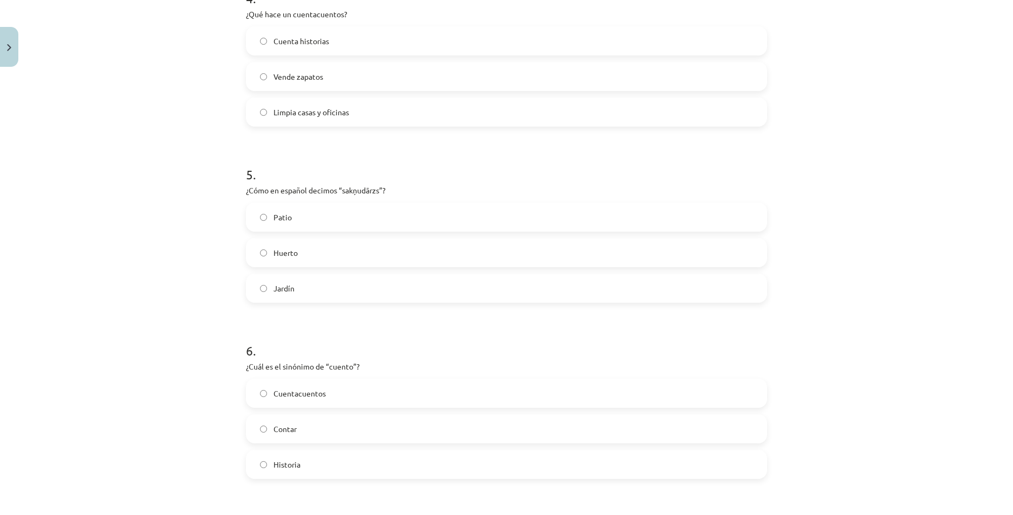
scroll to position [836, 0]
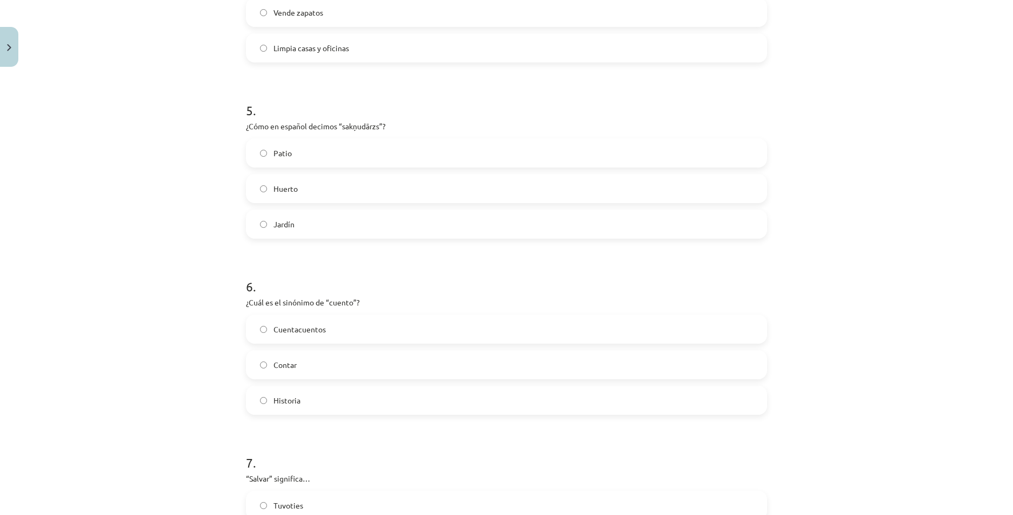
drag, startPoint x: 332, startPoint y: 400, endPoint x: 339, endPoint y: 367, distance: 33.7
click at [331, 397] on label "Historia" at bounding box center [506, 400] width 519 height 27
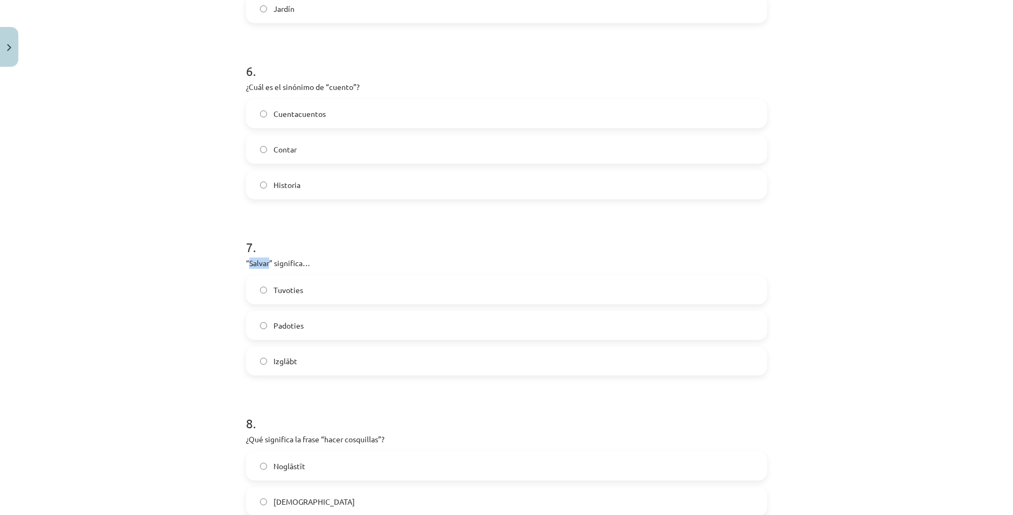
drag, startPoint x: 265, startPoint y: 263, endPoint x: 246, endPoint y: 259, distance: 19.1
click at [246, 259] on p "“Salvar” significa…" at bounding box center [506, 263] width 521 height 11
copy p "Salvar"
click at [166, 322] on div "Mācību tēma: Spāņu valodas b1 - 11. klases 1.ieskaites mācību materiāls #4 📝 Te…" at bounding box center [506, 257] width 1013 height 515
drag, startPoint x: 264, startPoint y: 357, endPoint x: 273, endPoint y: 335, distance: 23.4
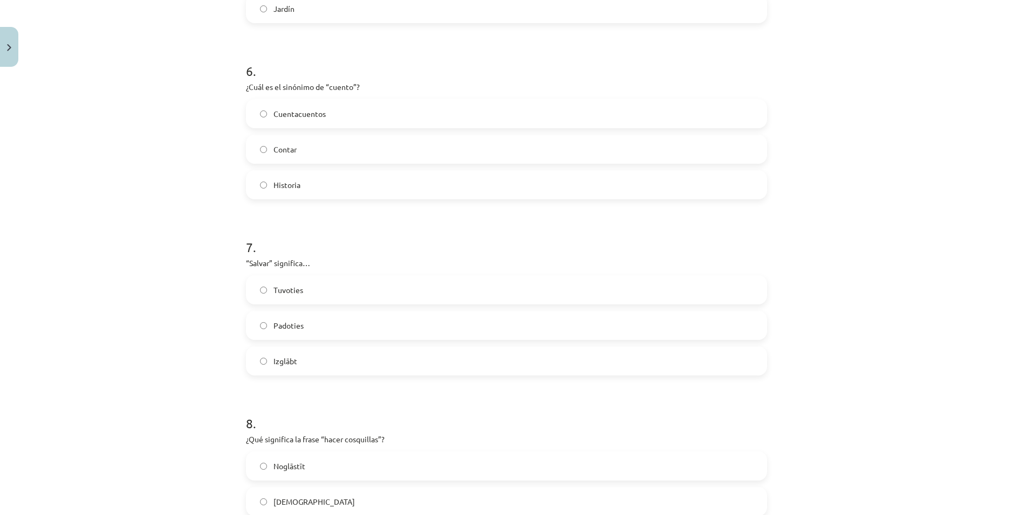
click at [264, 356] on label "Izglābt" at bounding box center [506, 361] width 519 height 27
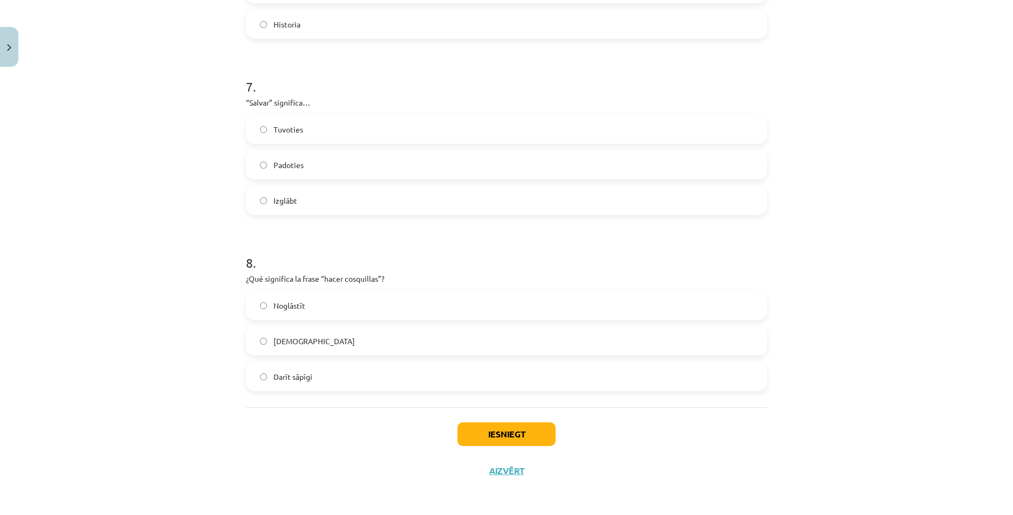
scroll to position [1213, 0]
drag, startPoint x: 320, startPoint y: 276, endPoint x: 374, endPoint y: 278, distance: 54.5
click at [374, 278] on p "¿Qué significa la frase “hacer cosquillas”?" at bounding box center [506, 277] width 521 height 11
copy p "hacer cosquillas"
drag, startPoint x: 217, startPoint y: 369, endPoint x: 240, endPoint y: 344, distance: 34.7
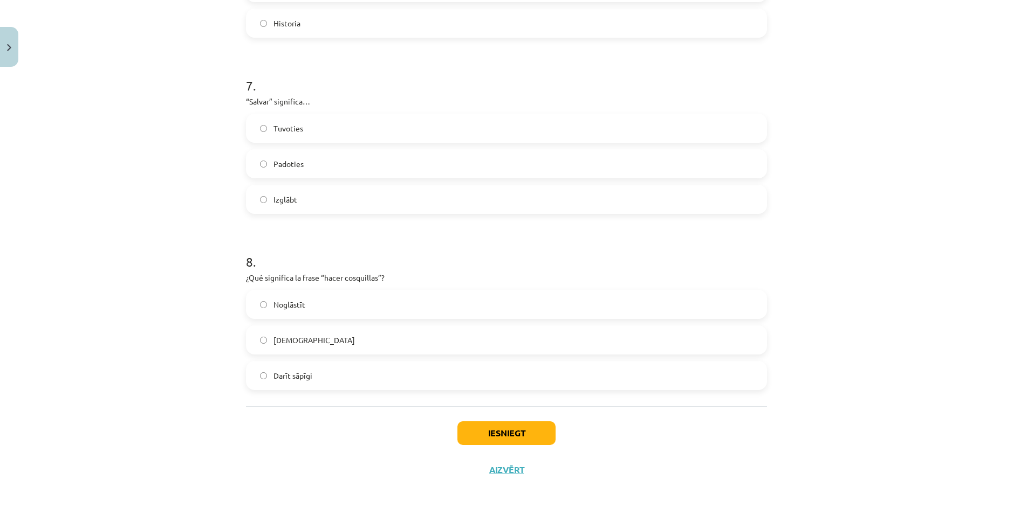
click at [217, 368] on div "Mācību tēma: Spāņu valodas b1 - 11. klases 1.ieskaites mācību materiāls #4 📝 Te…" at bounding box center [506, 257] width 1013 height 515
drag, startPoint x: 249, startPoint y: 336, endPoint x: 251, endPoint y: 343, distance: 8.0
click at [249, 336] on label "Kutināt" at bounding box center [506, 340] width 519 height 27
drag, startPoint x: 479, startPoint y: 433, endPoint x: 574, endPoint y: 427, distance: 95.1
click at [480, 432] on button "Iesniegt" at bounding box center [506, 434] width 98 height 24
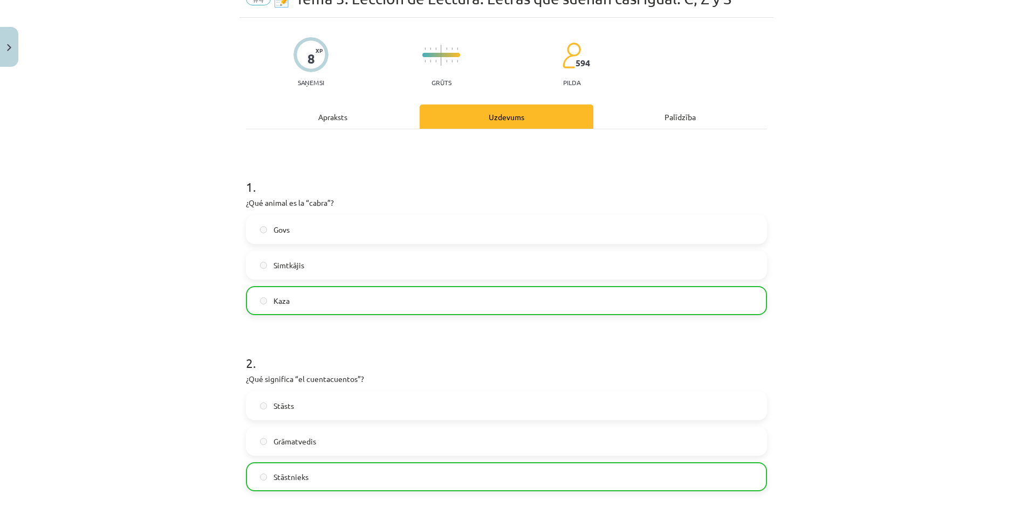
scroll to position [0, 0]
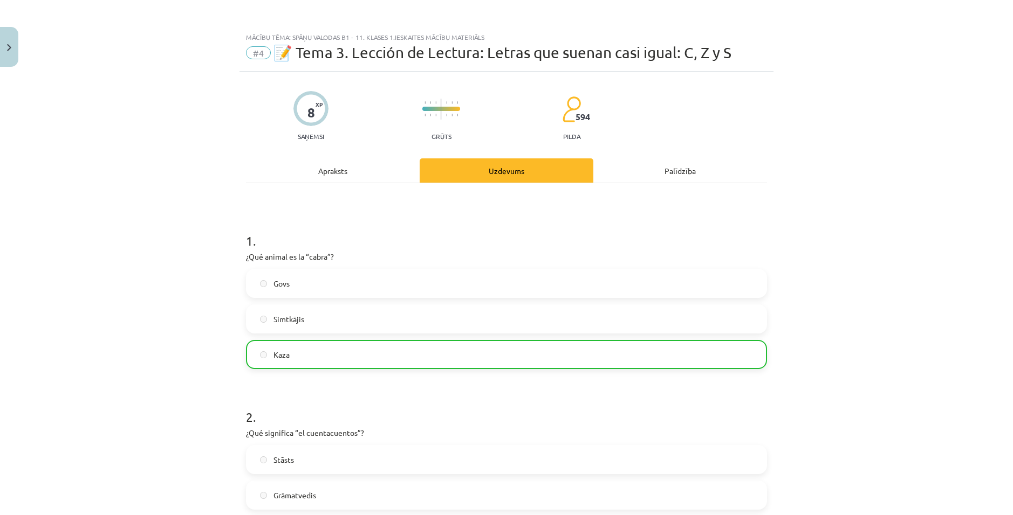
drag, startPoint x: 344, startPoint y: 68, endPoint x: 308, endPoint y: 77, distance: 37.1
click at [341, 69] on div "Mācību tēma: Spāņu valodas b1 - 11. klases 1.ieskaites mācību materiāls #4 📝 Te…" at bounding box center [506, 49] width 534 height 45
click at [13, 48] on button "Close" at bounding box center [9, 47] width 18 height 40
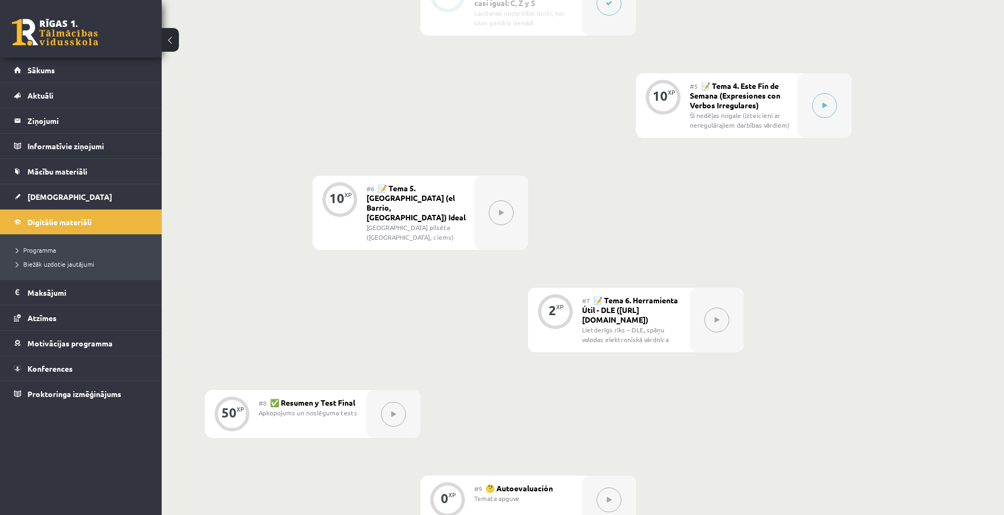
scroll to position [471, 0]
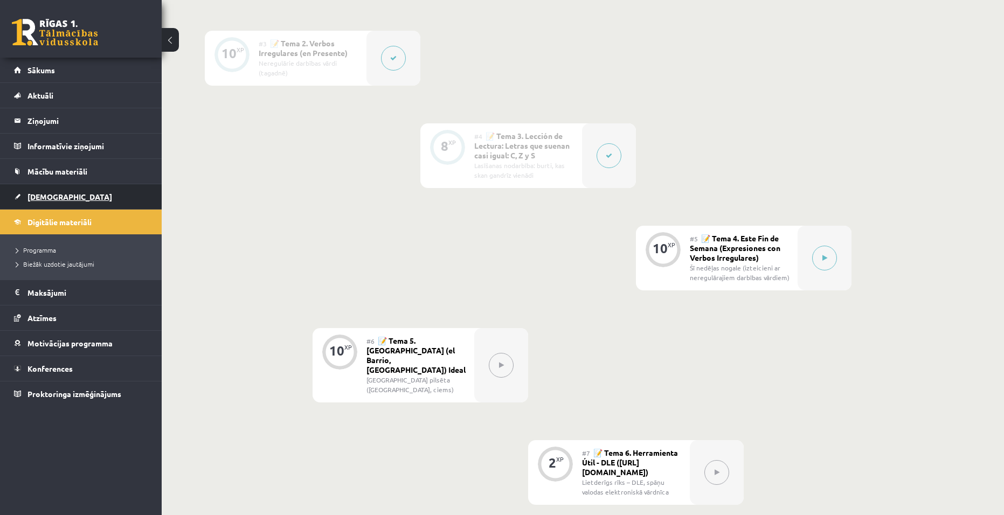
click at [59, 194] on span "[DEMOGRAPHIC_DATA]" at bounding box center [69, 197] width 85 height 10
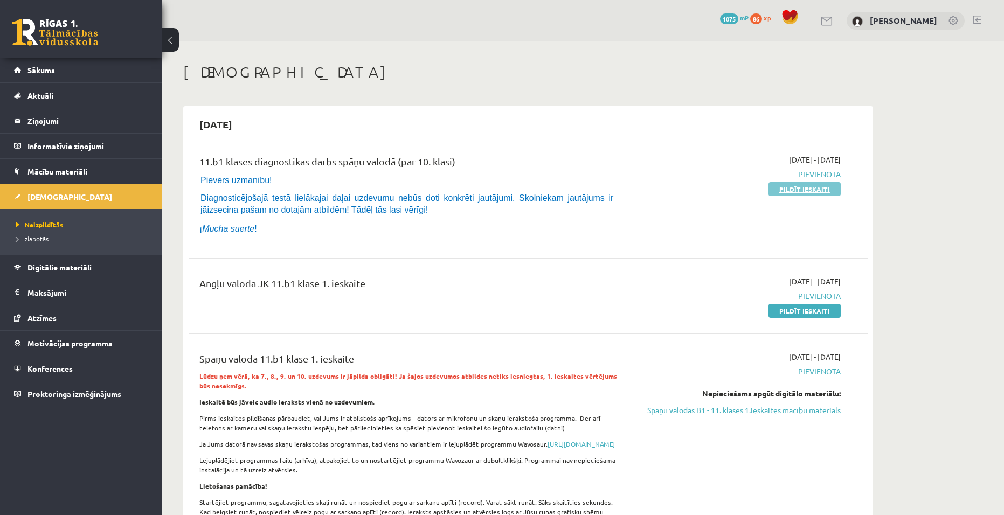
click at [813, 191] on link "Pildīt ieskaiti" at bounding box center [805, 189] width 72 height 14
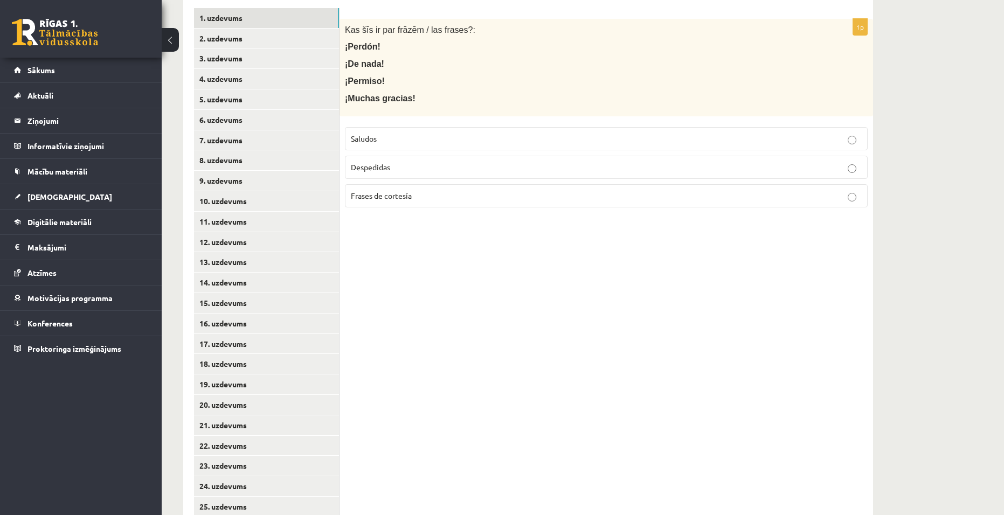
scroll to position [216, 0]
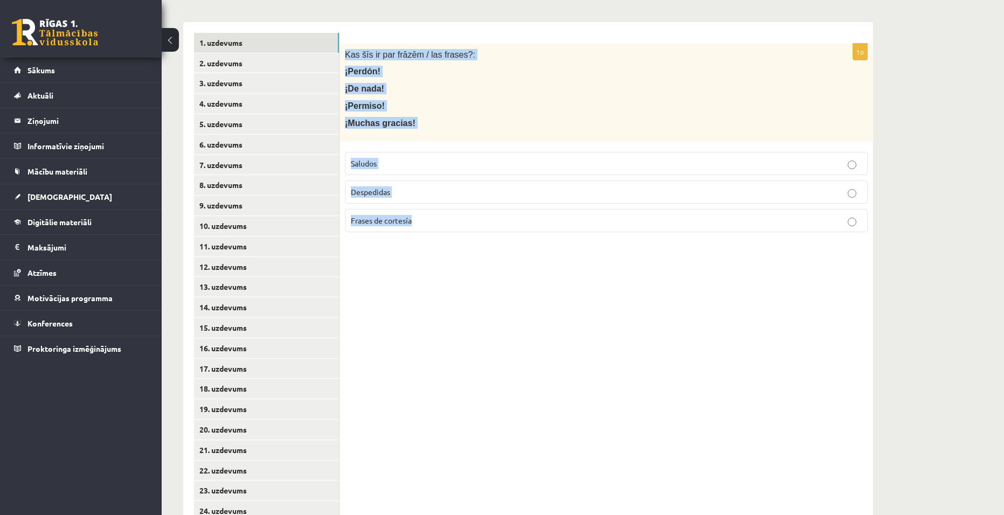
drag, startPoint x: 345, startPoint y: 53, endPoint x: 479, endPoint y: 234, distance: 224.7
click at [479, 234] on div "1p Kas šīs ir par frāzēm / las frases?: ¡Perdón! ¡De nada! ¡Permiso! ¡Muchas gr…" at bounding box center [607, 142] width 534 height 197
drag, startPoint x: 733, startPoint y: 346, endPoint x: 677, endPoint y: 336, distance: 56.4
click at [732, 345] on div "1p Kas šīs ir par frāzēm / las frases?: ¡Perdón! ¡De nada! ¡Permiso! ¡Muchas gr…" at bounding box center [607, 338] width 534 height 633
click at [441, 115] on div "Kas šīs ir par frāzēm / las frases?: ¡Perdón! ¡De nada! ¡Permiso! ¡Muchas graci…" at bounding box center [607, 93] width 534 height 98
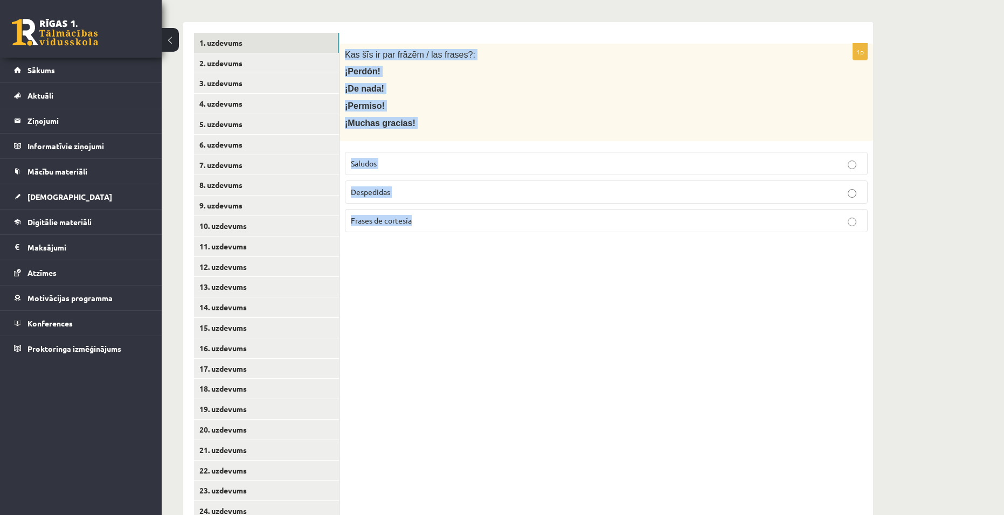
drag, startPoint x: 354, startPoint y: 57, endPoint x: 496, endPoint y: 224, distance: 219.6
click at [496, 224] on div "1p Kas šīs ir par frāzēm / las frases?: ¡Perdón! ¡De nada! ¡Permiso! ¡Muchas gr…" at bounding box center [607, 142] width 534 height 197
copy div "Kas šīs ir par frāzēm / las frases?: ¡Perdón! ¡De nada! ¡Permiso! ¡Muchas graci…"
click at [795, 311] on div "1p Kas šīs ir par frāzēm / las frases?: ¡Perdón! ¡De nada! ¡Permiso! ¡Muchas gr…" at bounding box center [607, 338] width 534 height 633
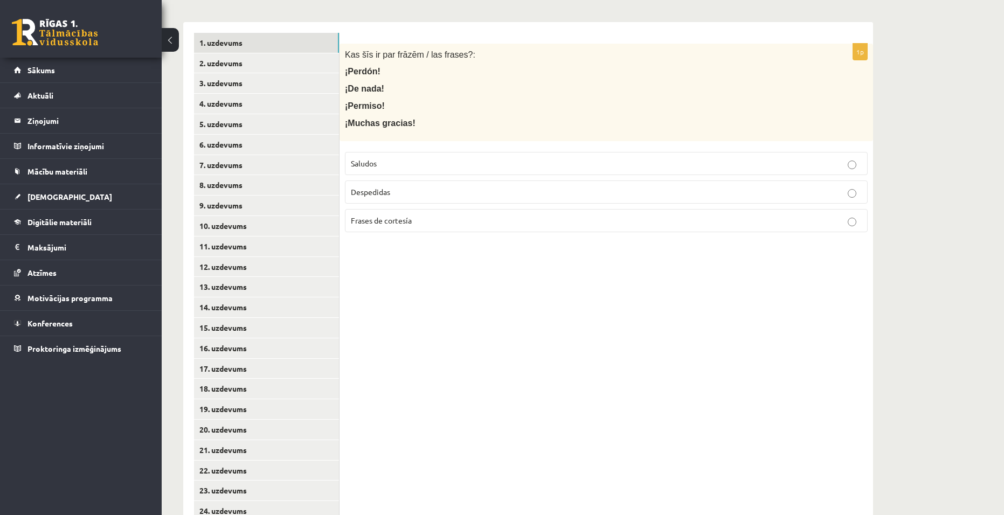
click at [440, 225] on p "Frases de cortesía" at bounding box center [606, 220] width 511 height 11
click at [271, 65] on link "2. uzdevums" at bounding box center [266, 63] width 145 height 20
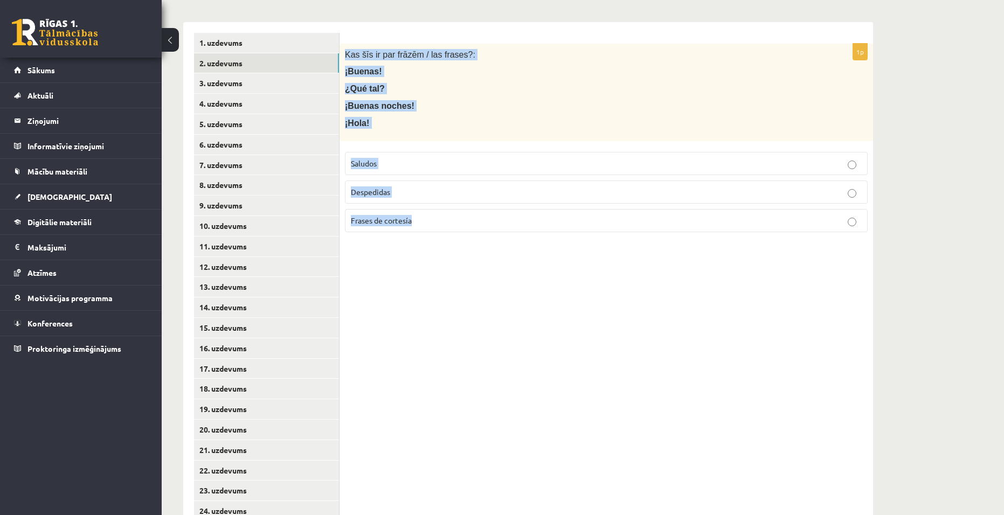
drag, startPoint x: 346, startPoint y: 53, endPoint x: 490, endPoint y: 224, distance: 223.5
click at [490, 224] on div "1p Kas šīs ir par frāzēm / las frases?: ¡Buenas! ¿Qué tal? ¡Buenas noches! ¡Hol…" at bounding box center [607, 142] width 534 height 197
copy div "Kas šīs ir par frāzēm / las frases?: ¡Buenas! ¿Qué tal? ¡Buenas noches! ¡Hola! …"
click at [920, 319] on div "11.b1 klases diagnostikas darbs spāņu valodā (par 10. klasi) , Aleksis Āboliņš …" at bounding box center [583, 251] width 843 height 851
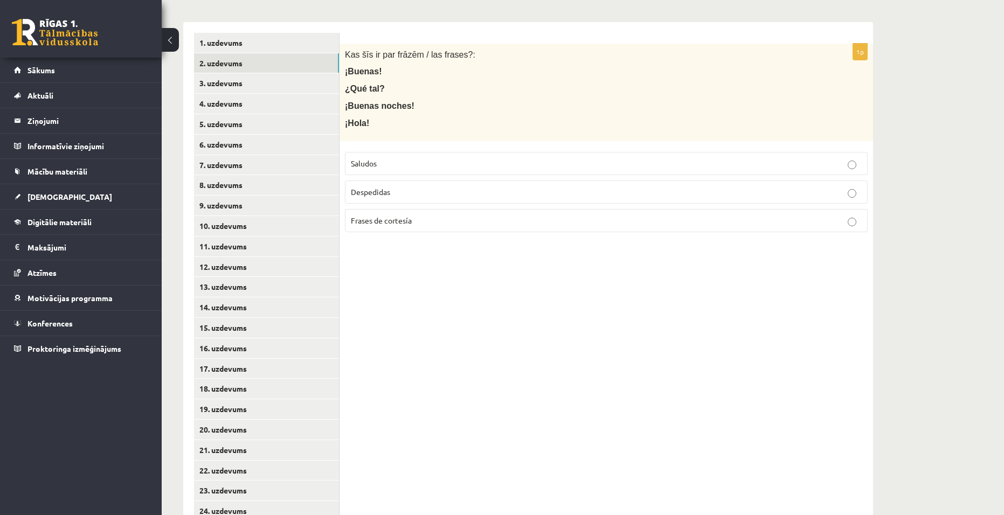
click at [359, 165] on span "Saludos" at bounding box center [364, 164] width 26 height 10
click at [291, 85] on link "3. uzdevums" at bounding box center [266, 83] width 145 height 20
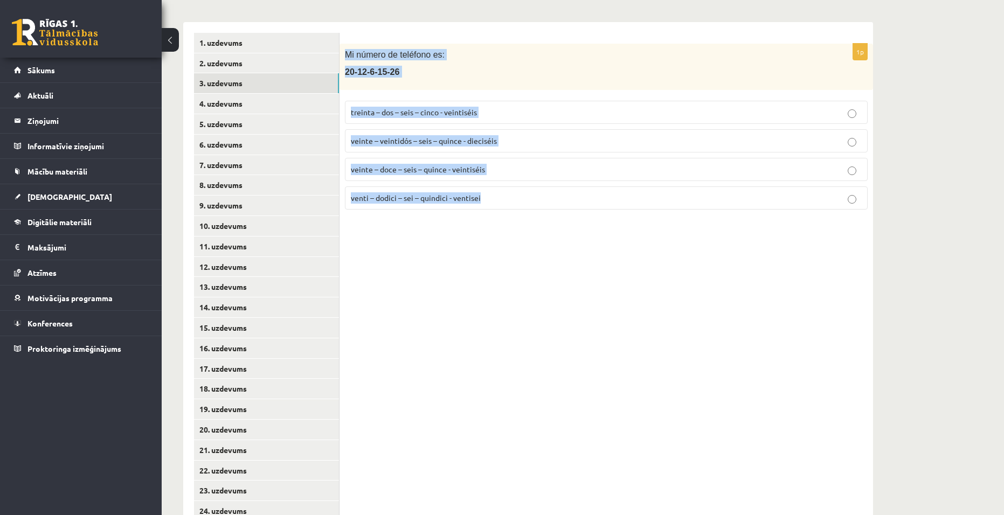
drag, startPoint x: 348, startPoint y: 53, endPoint x: 597, endPoint y: 232, distance: 306.7
click at [597, 232] on div "1p Mi número de teléfono es: 20-12-6-15-26 treinta – dos – seis – cinco - veint…" at bounding box center [607, 338] width 534 height 633
copy div "Mi número de teléfono es: 20-12-6-15-26 treinta – dos – seis – cinco - veintisé…"
click at [916, 329] on div "11.b1 klases diagnostikas darbs spāņu valodā (par 10. klasi) , Aleksis Āboliņš …" at bounding box center [583, 251] width 843 height 851
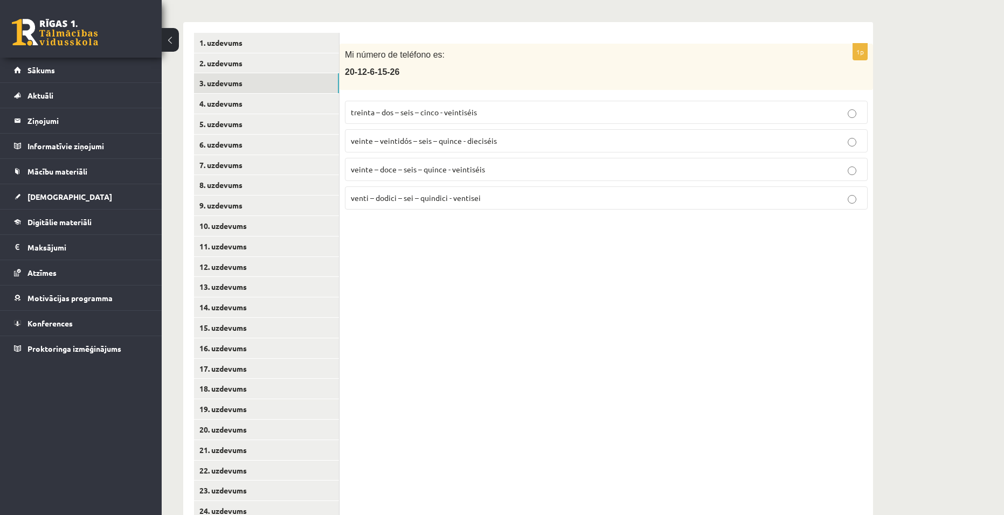
click at [472, 170] on span "veinte – doce – seis – quince - veintiséis" at bounding box center [418, 169] width 134 height 10
click at [230, 104] on link "4. uzdevums" at bounding box center [266, 104] width 145 height 20
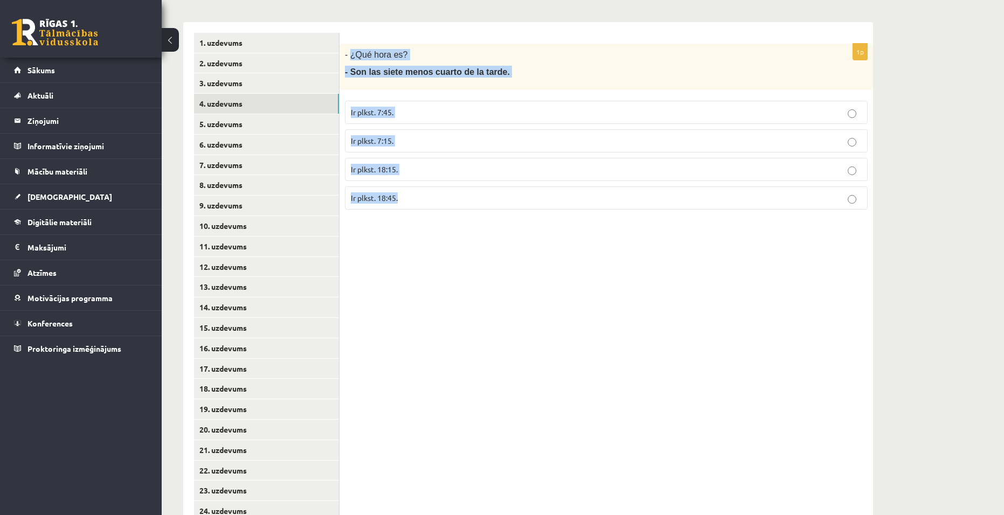
drag, startPoint x: 351, startPoint y: 52, endPoint x: 520, endPoint y: 237, distance: 250.4
click at [520, 237] on div "1p - ¿Qué hora es? - Son las siete menos cuarto de la tarde. Ir plkst. 7:45. Ir…" at bounding box center [607, 338] width 534 height 633
copy div "¿Qué hora es? - Son las siete menos cuarto de la tarde. Ir plkst. 7:45. Ir plks…"
click at [893, 264] on div "11.b1 klases diagnostikas darbs spāņu valodā (par 10. klasi) , Aleksis Āboliņš …" at bounding box center [528, 251] width 733 height 851
click at [641, 364] on div "1p - ¿Qué hora es? - Son las siete menos cuarto de la tarde. Ir plkst. 7:45. Ir…" at bounding box center [607, 338] width 534 height 633
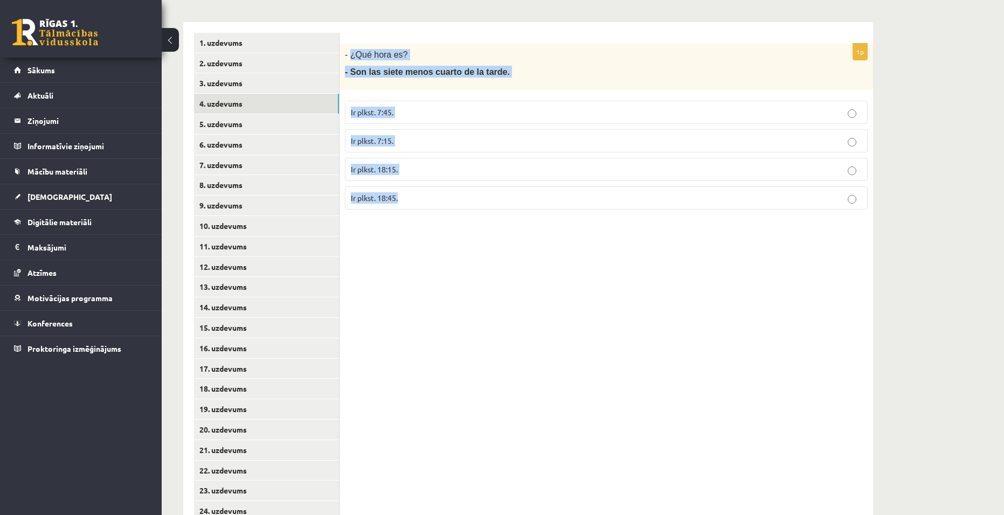
click at [444, 232] on div "1p - ¿Qué hora es? - Son las siete menos cuarto de la tarde. Ir plkst. 7:45. Ir…" at bounding box center [607, 338] width 534 height 633
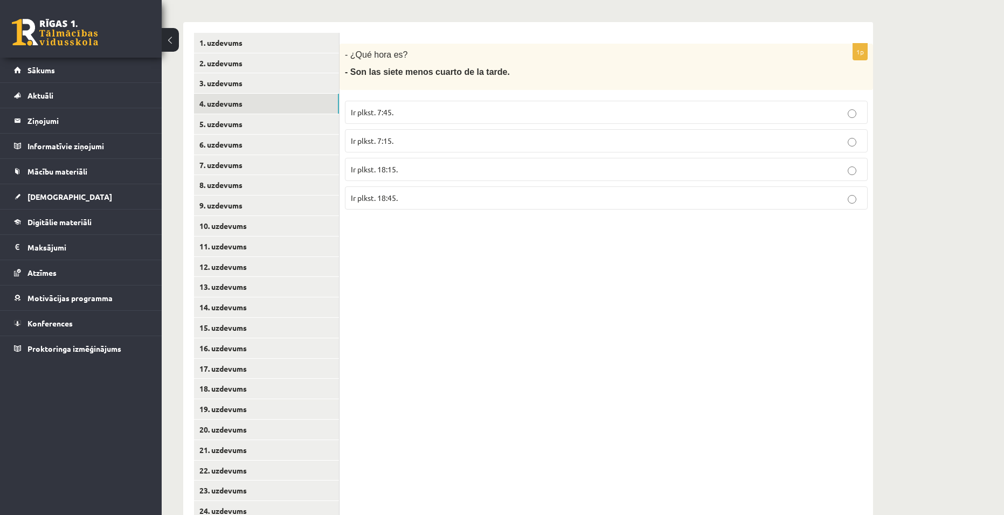
click at [444, 194] on p "Ir plkst. 18:45." at bounding box center [606, 197] width 511 height 11
click at [223, 126] on link "5. uzdevums" at bounding box center [266, 124] width 145 height 20
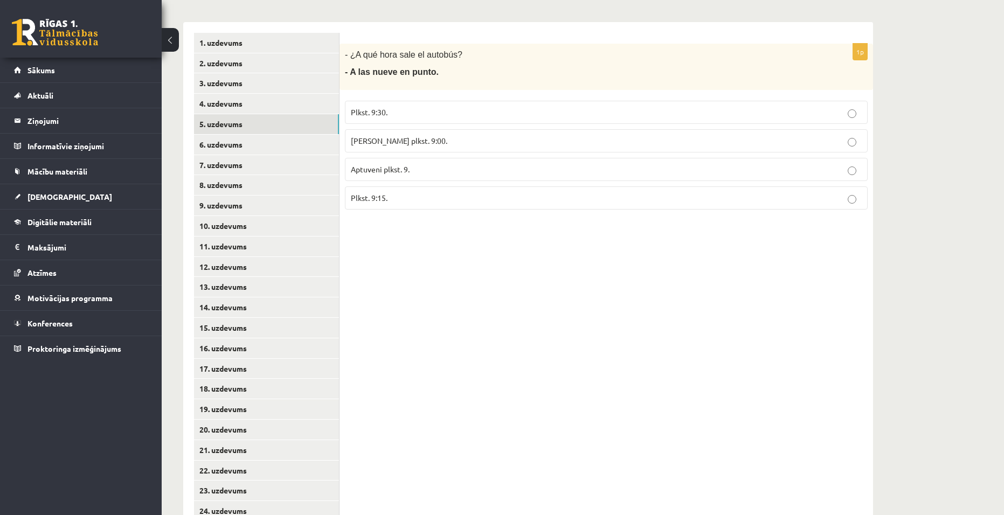
drag, startPoint x: 448, startPoint y: 137, endPoint x: 472, endPoint y: 145, distance: 24.9
click at [449, 137] on p "Tieši plkst. 9:00." at bounding box center [606, 140] width 511 height 11
click at [223, 144] on link "6. uzdevums" at bounding box center [266, 145] width 145 height 20
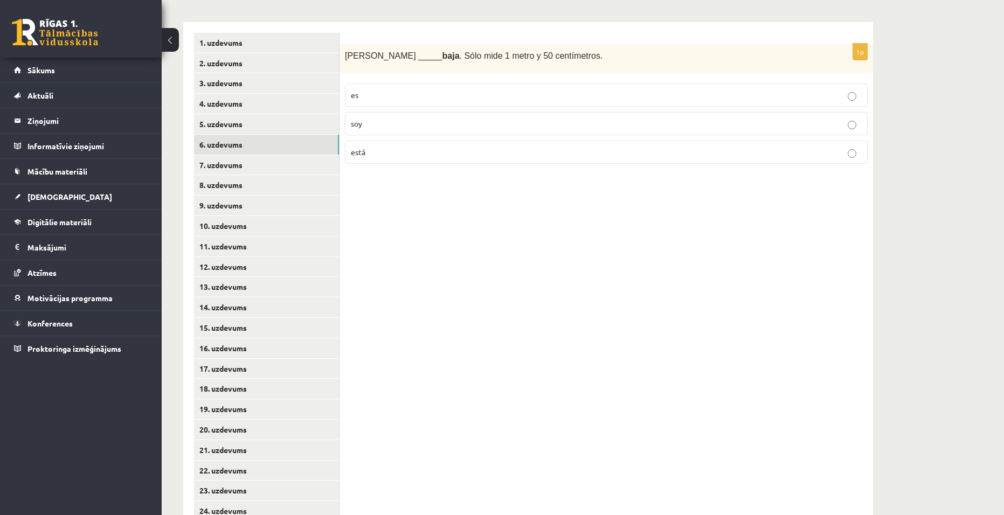
click at [412, 81] on fieldset "es soy está" at bounding box center [606, 122] width 523 height 89
click at [595, 102] on label "es" at bounding box center [606, 95] width 523 height 23
click at [218, 165] on link "7. uzdevums" at bounding box center [266, 165] width 145 height 20
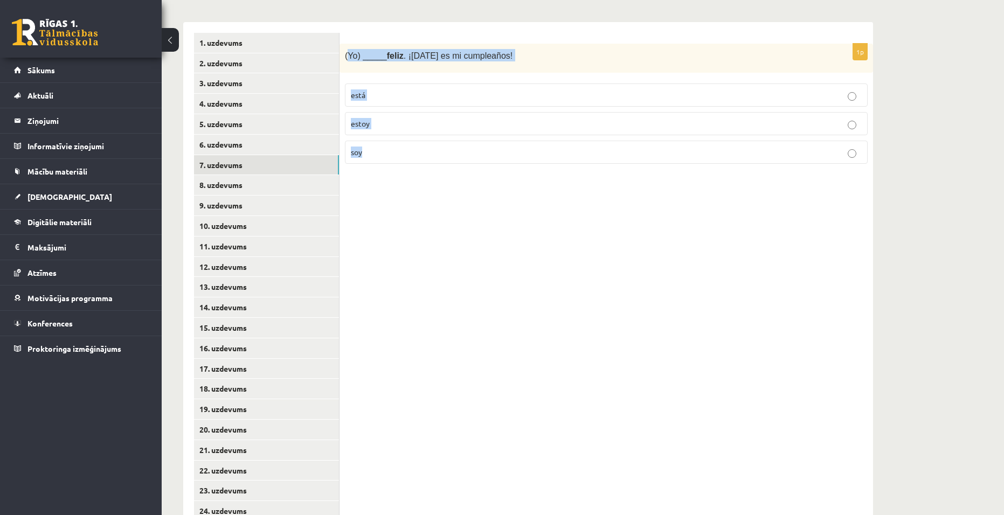
drag, startPoint x: 347, startPoint y: 51, endPoint x: 456, endPoint y: 173, distance: 163.0
click at [456, 173] on div "1p (Yo) _____ feliz . ¡Hoy es mi cumpleaños! está estoy soy" at bounding box center [607, 108] width 534 height 129
copy div "Yo) _____ feliz . ¡Hoy es mi cumpleaños! está estoy soy"
click at [715, 276] on div "1p (Yo) _____ feliz . ¡Hoy es mi cumpleaños! está estoy soy" at bounding box center [607, 338] width 534 height 633
click at [411, 120] on p "estoy" at bounding box center [606, 123] width 511 height 11
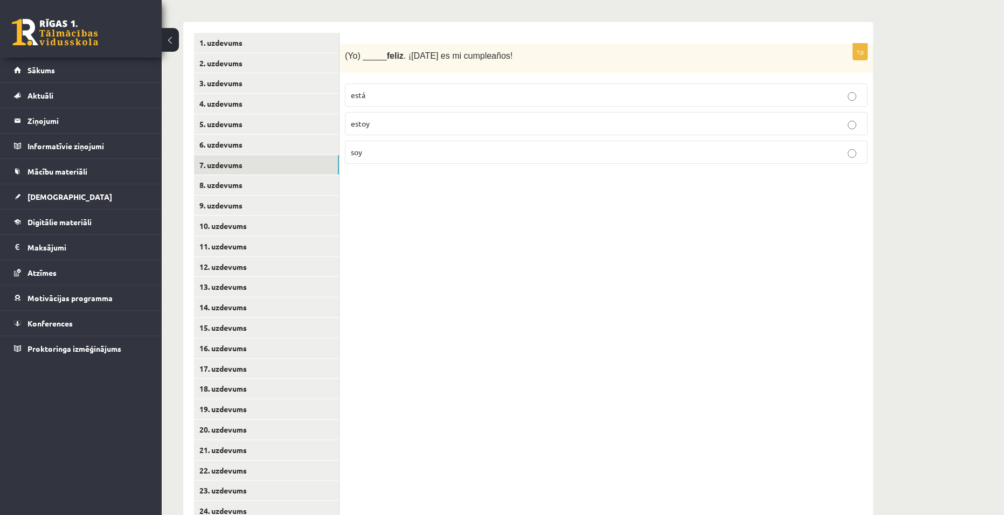
click at [384, 93] on p "está" at bounding box center [606, 95] width 511 height 11
drag, startPoint x: 387, startPoint y: 128, endPoint x: 395, endPoint y: 156, distance: 29.6
click at [387, 128] on p "estoy" at bounding box center [606, 123] width 511 height 11
click at [224, 188] on link "8. uzdevums" at bounding box center [266, 185] width 145 height 20
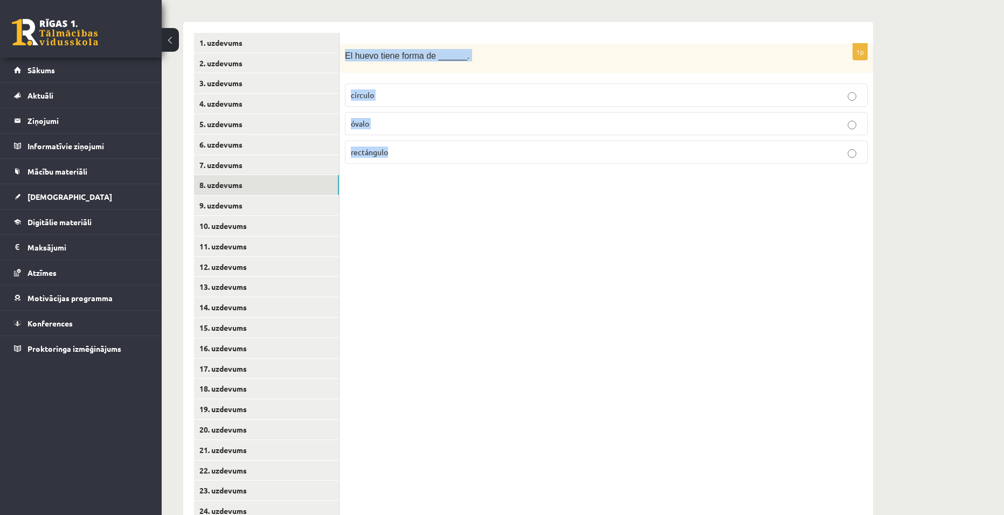
drag, startPoint x: 345, startPoint y: 54, endPoint x: 490, endPoint y: 183, distance: 193.6
click at [490, 183] on div "1p El huevo tiene forma de ______. círculo óvalo rectángulo" at bounding box center [607, 338] width 534 height 633
copy div "El huevo tiene forma de ______. círculo óvalo rectángulo"
click at [769, 318] on div "1p El huevo tiene forma de ______. círculo óvalo rectángulo" at bounding box center [607, 338] width 534 height 633
click at [422, 172] on div "1p El huevo tiene forma de ______. círculo óvalo rectángulo" at bounding box center [607, 108] width 534 height 129
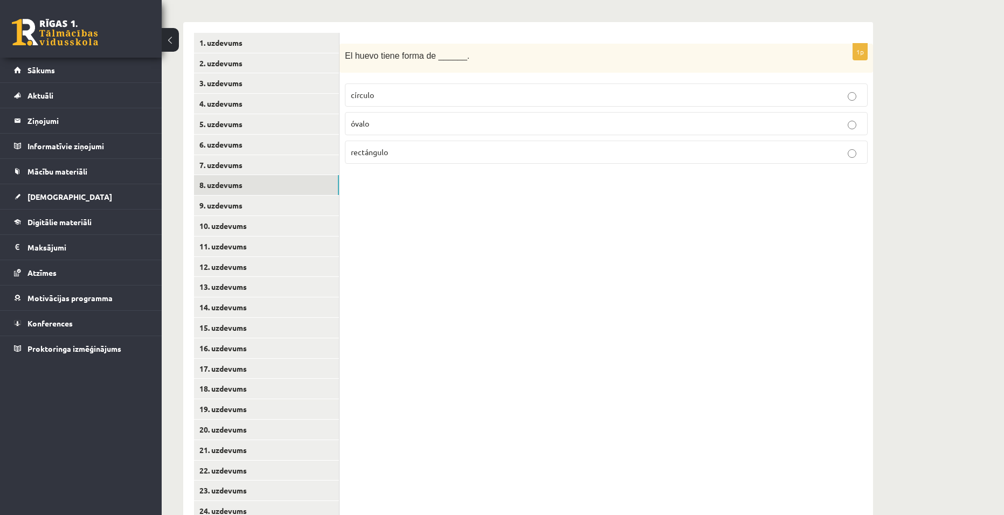
click at [383, 115] on label "óvalo" at bounding box center [606, 123] width 523 height 23
click at [222, 201] on link "9. uzdevums" at bounding box center [266, 206] width 145 height 20
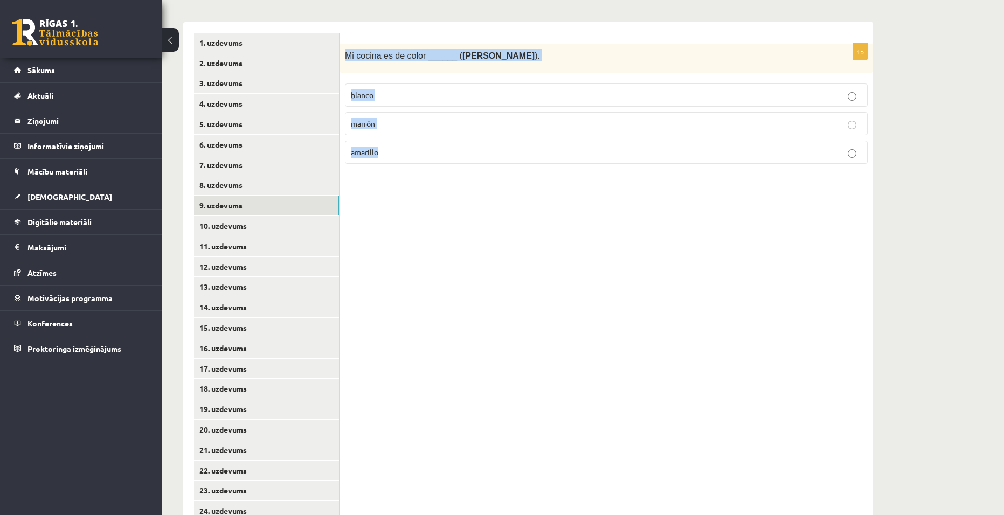
drag, startPoint x: 345, startPoint y: 55, endPoint x: 479, endPoint y: 155, distance: 167.7
click at [479, 155] on div "1p Mi cocina es de color ______ ( brūns ). blanco marrón amarillo" at bounding box center [607, 108] width 534 height 129
copy div "Mi cocina es de color ______ ( brūns ). blanco marrón amarillo"
click at [548, 296] on div "1p Mi cocina es de color ______ ( brūns ). blanco marrón amarillo" at bounding box center [607, 338] width 534 height 633
click at [542, 292] on div "1p Mi cocina es de color ______ ( brūns ). blanco marrón amarillo" at bounding box center [607, 338] width 534 height 633
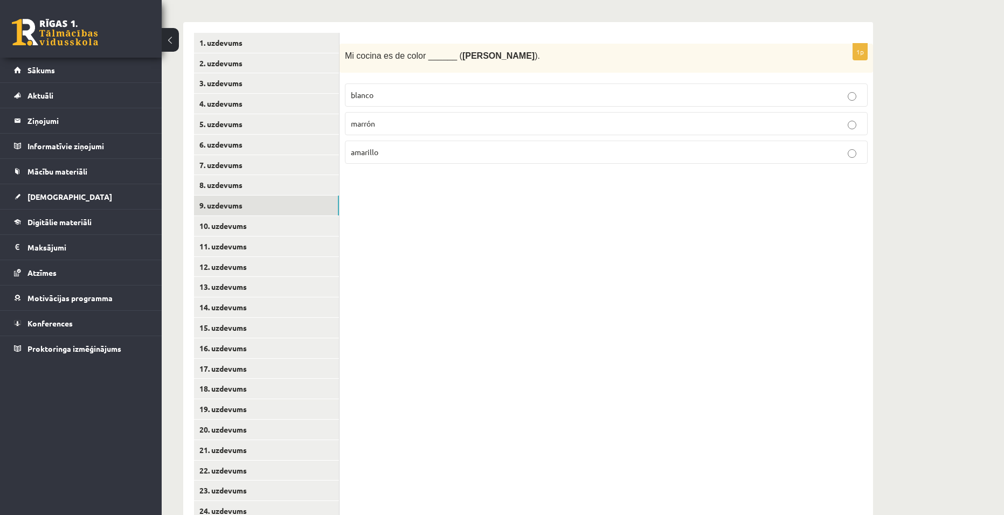
drag, startPoint x: 550, startPoint y: 115, endPoint x: 533, endPoint y: 113, distance: 17.9
click at [538, 114] on label "marrón" at bounding box center [606, 123] width 523 height 23
click at [220, 223] on link "10. uzdevums" at bounding box center [266, 226] width 145 height 20
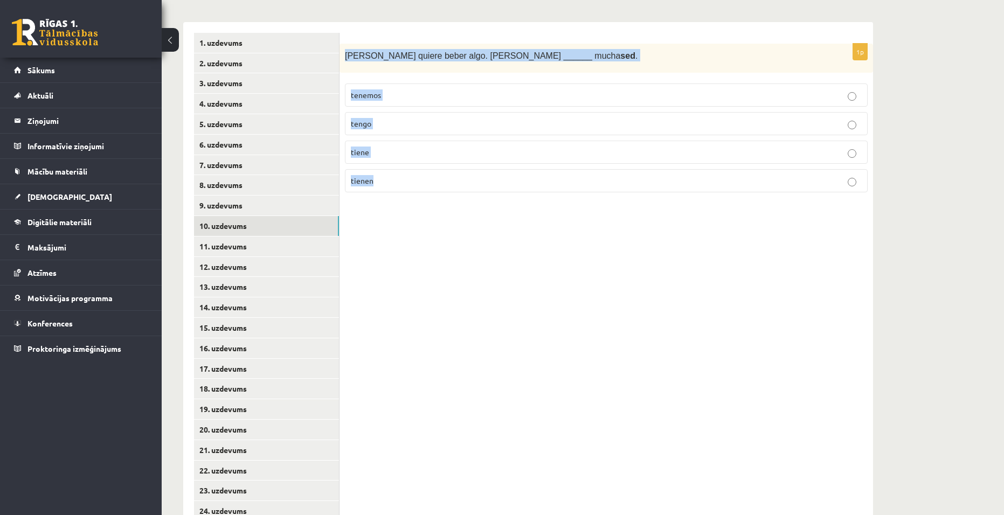
drag, startPoint x: 343, startPoint y: 56, endPoint x: 494, endPoint y: 186, distance: 198.8
click at [494, 186] on div "1p Ana quiere beber algo. Ana ______ mucha sed . tenemos tengo tiene tienen" at bounding box center [607, 123] width 534 height 158
copy div "Ana quiere beber algo. Ana ______ mucha sed . tenemos tengo tiene tienen"
click at [748, 300] on div "1p Ana quiere beber algo. Ana ______ mucha sed . tenemos tengo tiene tienen" at bounding box center [607, 338] width 534 height 633
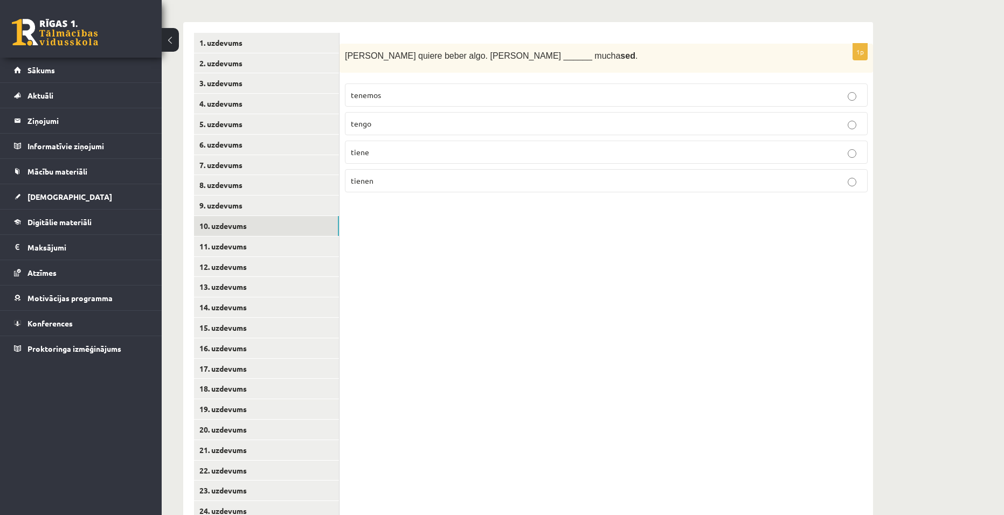
click at [408, 152] on p "tiene" at bounding box center [606, 152] width 511 height 11
click at [214, 249] on link "11. uzdevums" at bounding box center [266, 247] width 145 height 20
click at [384, 92] on p "tenéis" at bounding box center [606, 95] width 511 height 11
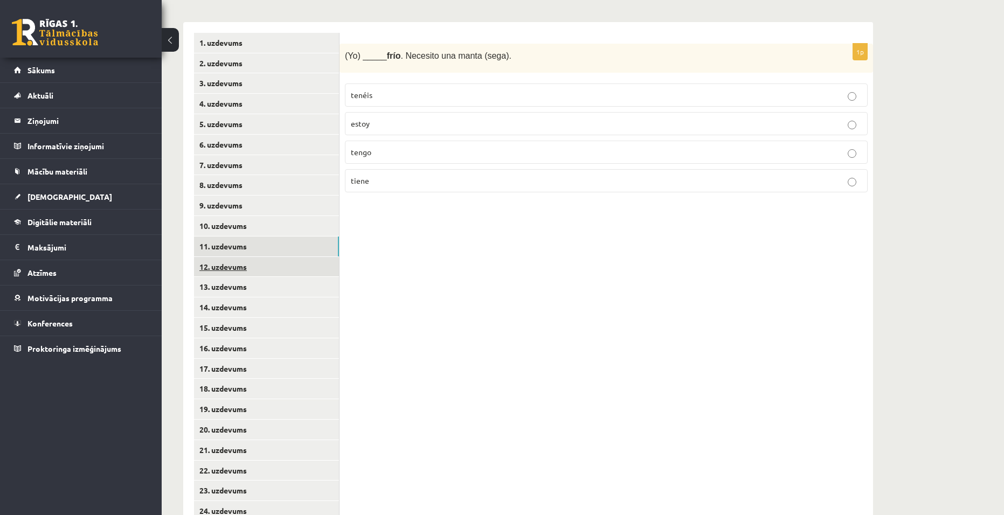
click at [224, 269] on link "12. uzdevums" at bounding box center [266, 267] width 145 height 20
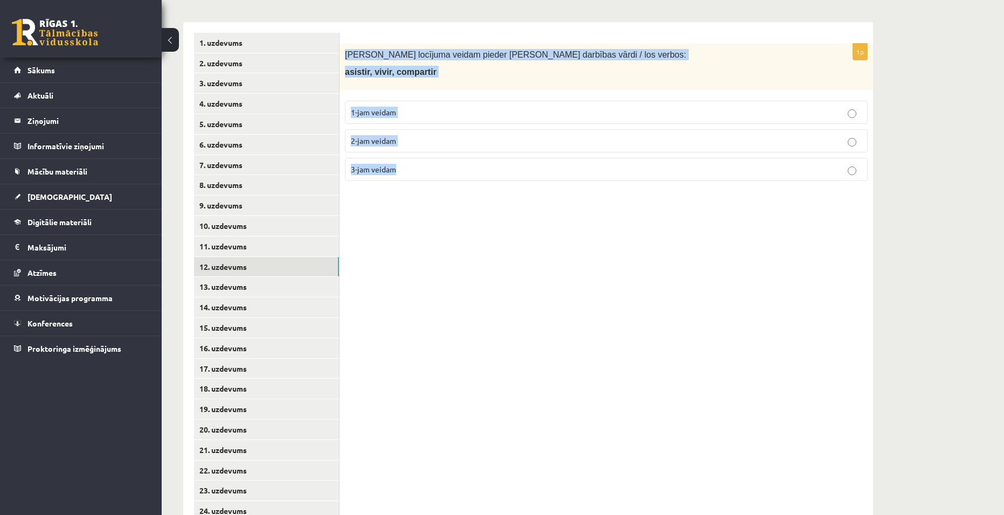
drag, startPoint x: 345, startPoint y: 49, endPoint x: 458, endPoint y: 163, distance: 160.9
click at [458, 163] on div "1p Kādam locījuma veidam pieder dotie darbības vārdi / los verbos: asistir, viv…" at bounding box center [607, 117] width 534 height 146
copy div "Kādam locījuma veidam pieder dotie darbības vārdi / los verbos: asistir, vivir,…"
click at [726, 345] on div "1p Kādam locījuma veidam pieder dotie darbības vārdi / los verbos: asistir, viv…" at bounding box center [607, 338] width 534 height 633
click at [725, 342] on div "1p Kādam locījuma veidam pieder dotie darbības vārdi / los verbos: asistir, viv…" at bounding box center [607, 338] width 534 height 633
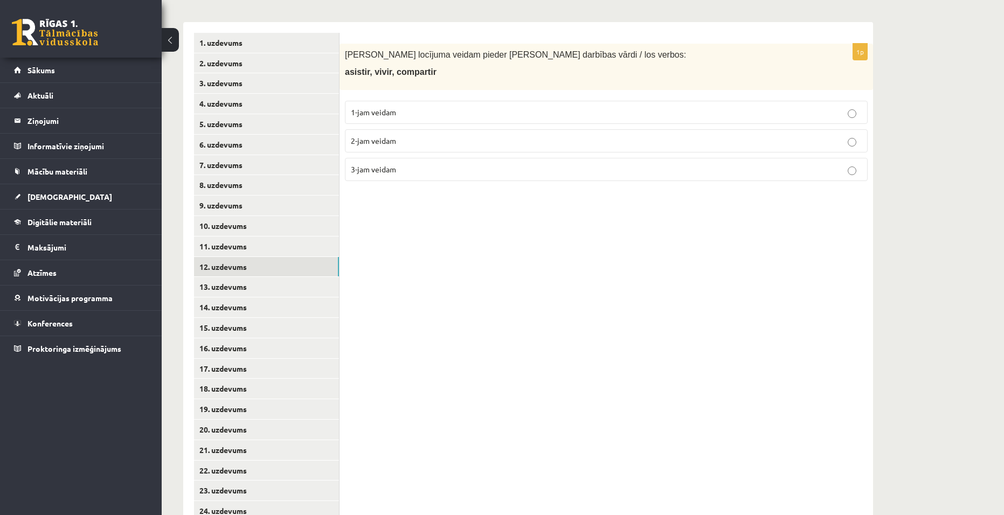
click at [392, 166] on p "3-jam veidam" at bounding box center [606, 169] width 511 height 11
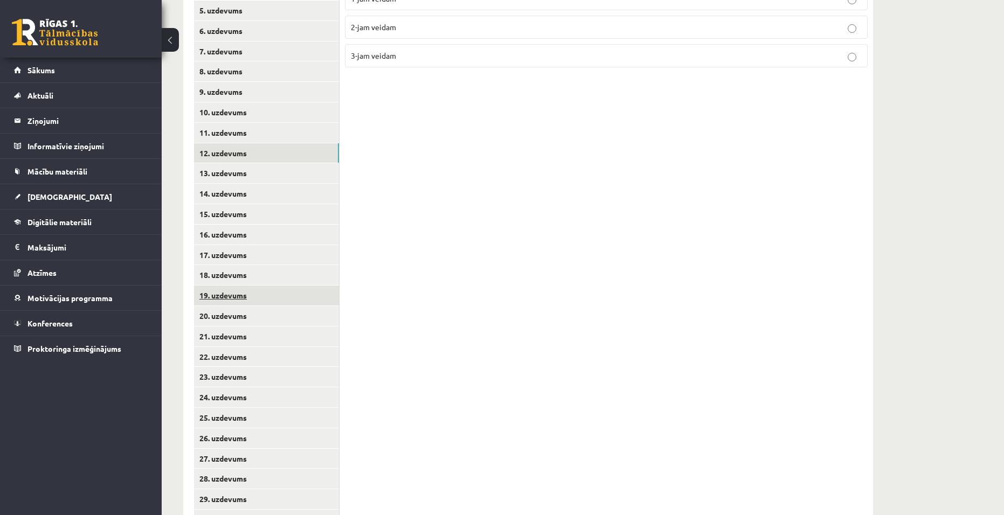
scroll to position [270, 0]
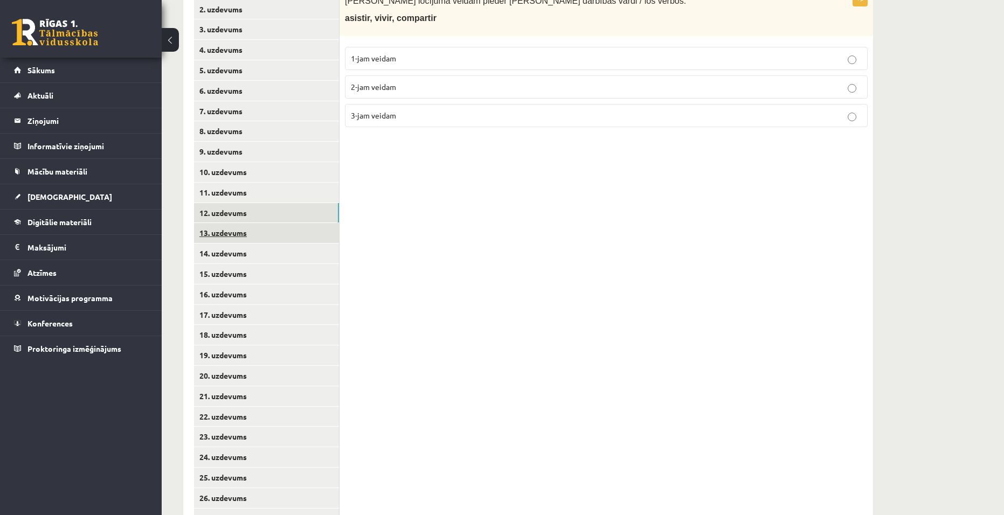
click at [223, 231] on link "13. uzdevums" at bounding box center [266, 233] width 145 height 20
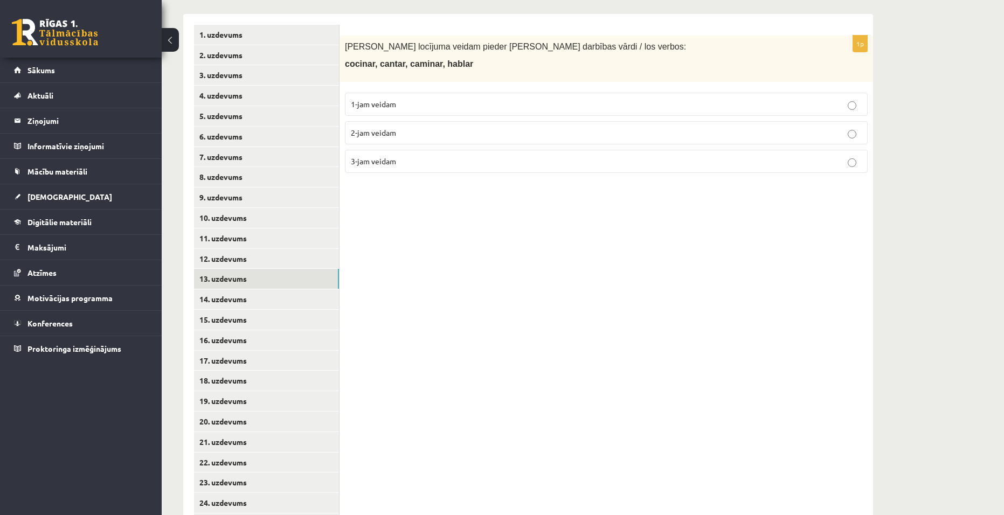
scroll to position [162, 0]
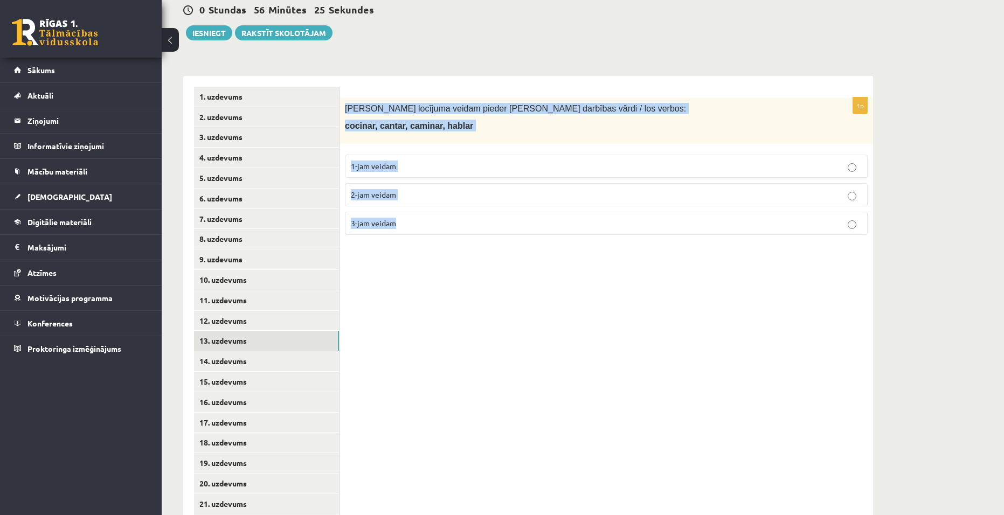
drag, startPoint x: 347, startPoint y: 106, endPoint x: 517, endPoint y: 238, distance: 215.1
click at [517, 238] on div "1p Kādam locījuma veidam pieder dotie darbības vārdi / los verbos: cocinar, can…" at bounding box center [607, 171] width 534 height 146
copy div "Kādam locījuma veidam pieder dotie darbības vārdi / los verbos: cocinar, cantar…"
drag, startPoint x: 858, startPoint y: 307, endPoint x: 851, endPoint y: 306, distance: 7.0
click at [858, 307] on div "1p Kādam locījuma veidam pieder dotie darbības vārdi / los verbos: cocinar, can…" at bounding box center [607, 392] width 534 height 633
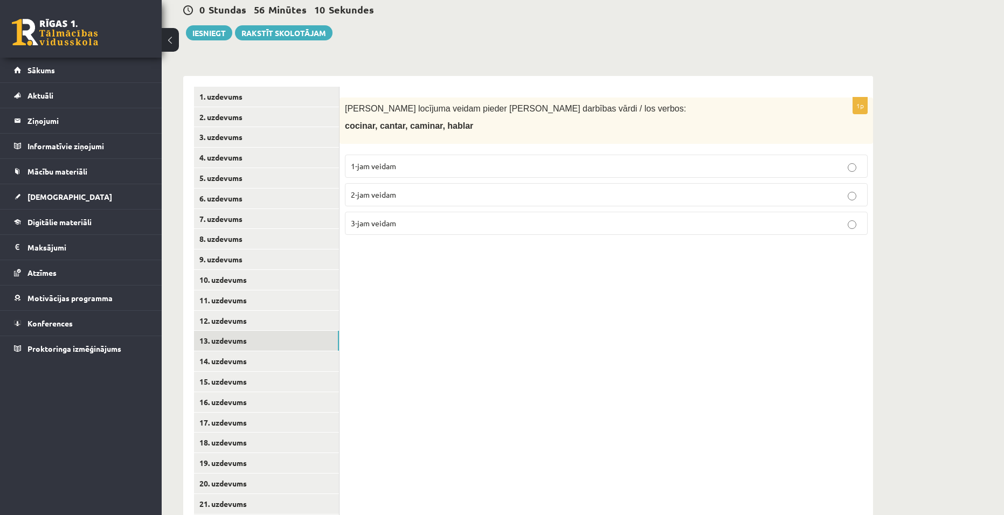
drag, startPoint x: 400, startPoint y: 161, endPoint x: 394, endPoint y: 166, distance: 8.1
click at [400, 161] on p "1-jam veidam" at bounding box center [606, 166] width 511 height 11
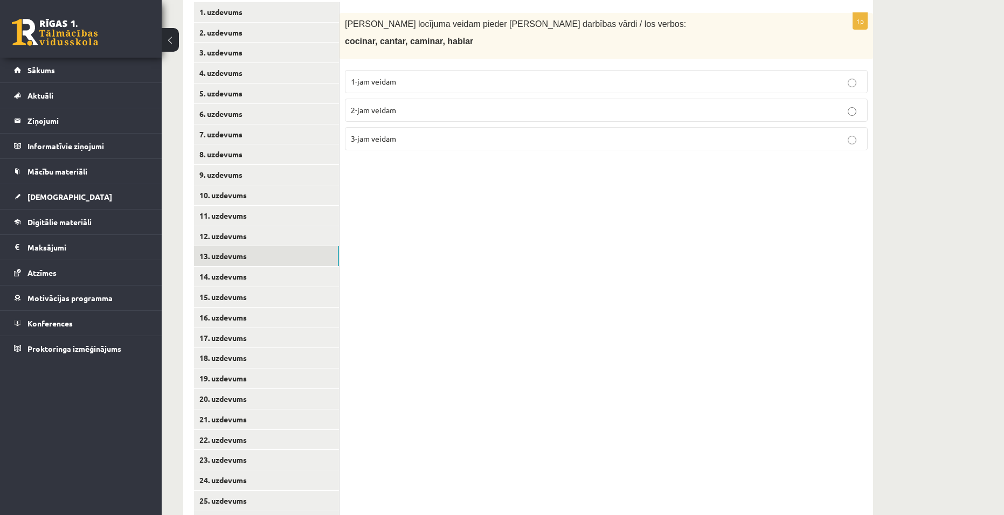
scroll to position [270, 0]
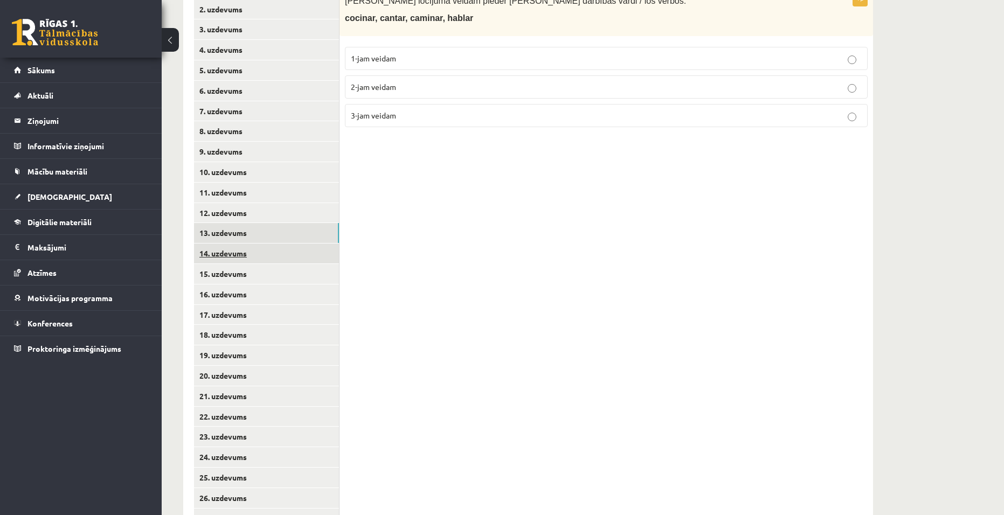
click at [232, 253] on link "14. uzdevums" at bounding box center [266, 254] width 145 height 20
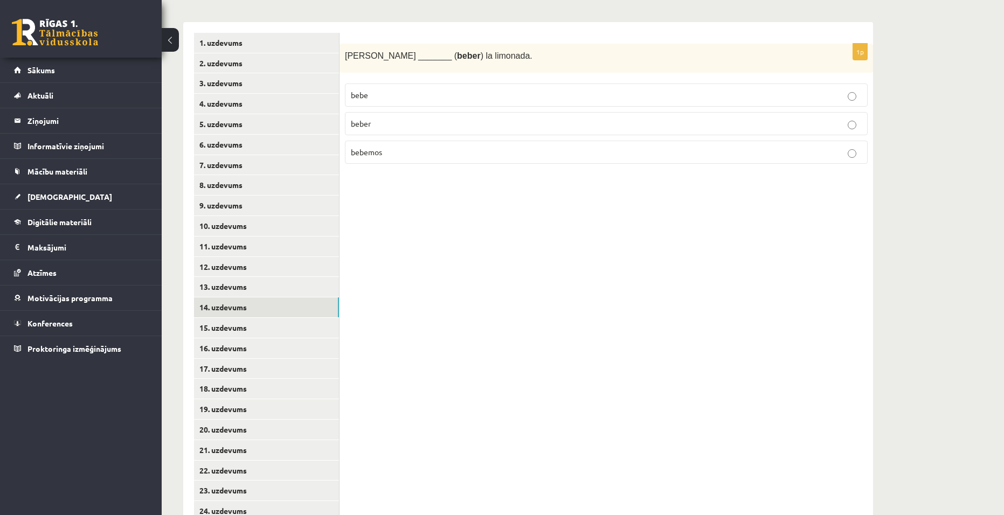
scroll to position [162, 0]
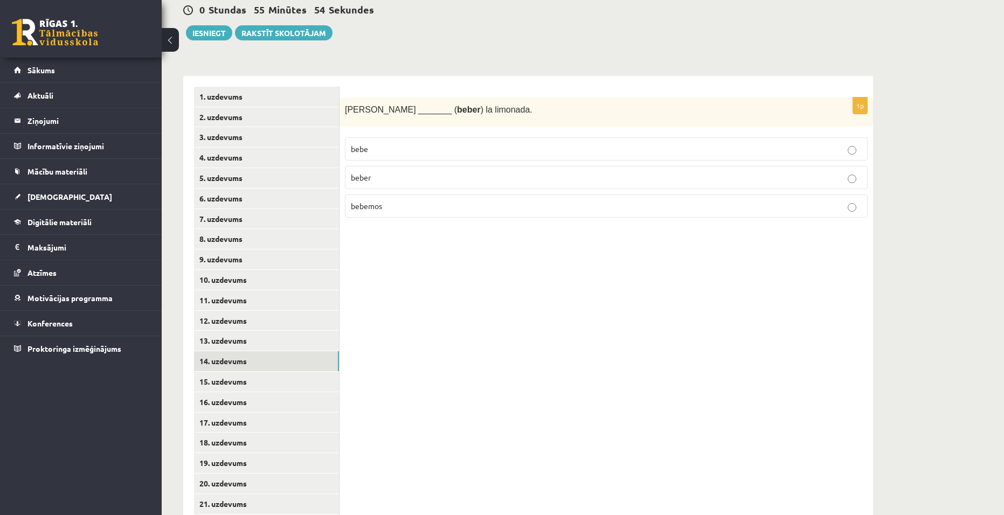
click at [399, 212] on p "bebemos" at bounding box center [606, 206] width 511 height 11
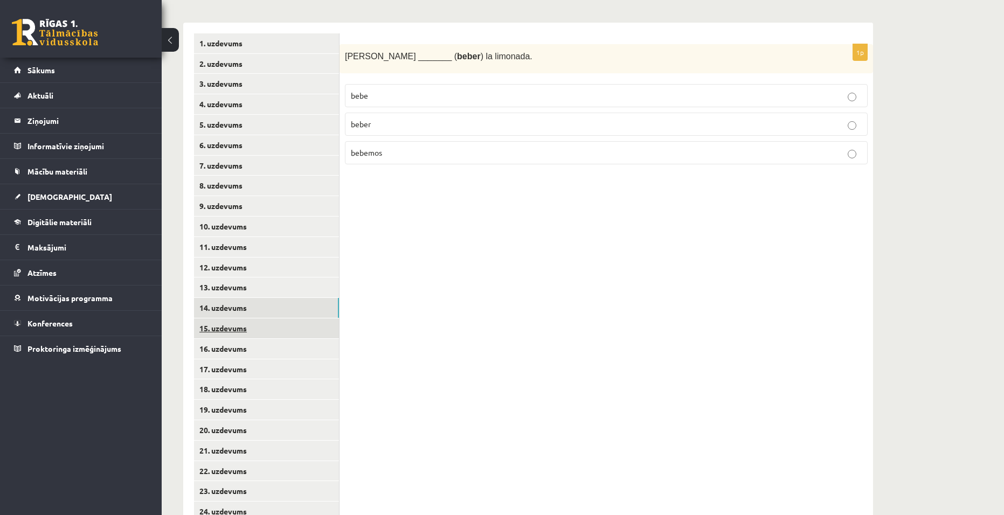
scroll to position [216, 0]
click at [217, 349] on link "16. uzdevums" at bounding box center [266, 349] width 145 height 20
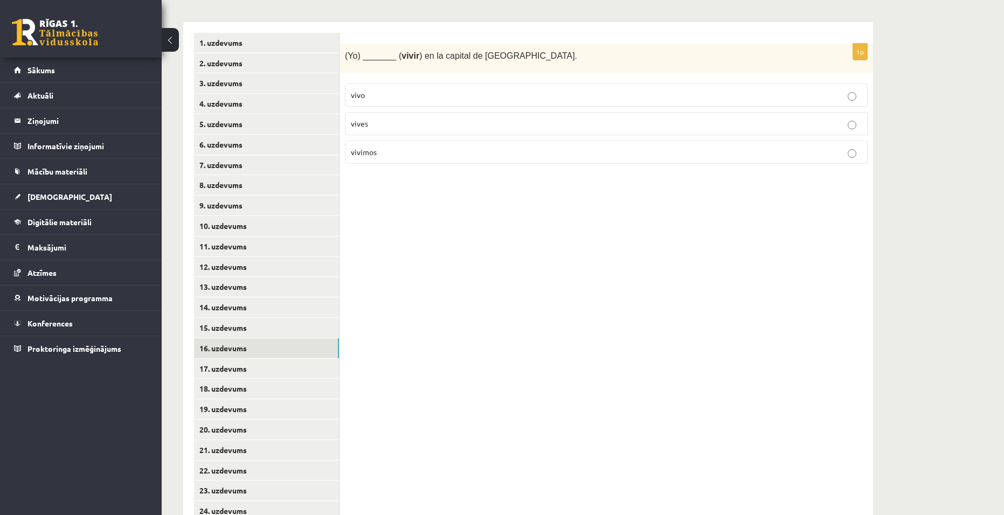
click at [389, 118] on label "vives" at bounding box center [606, 123] width 523 height 23
click at [241, 372] on link "17. uzdevums" at bounding box center [266, 369] width 145 height 20
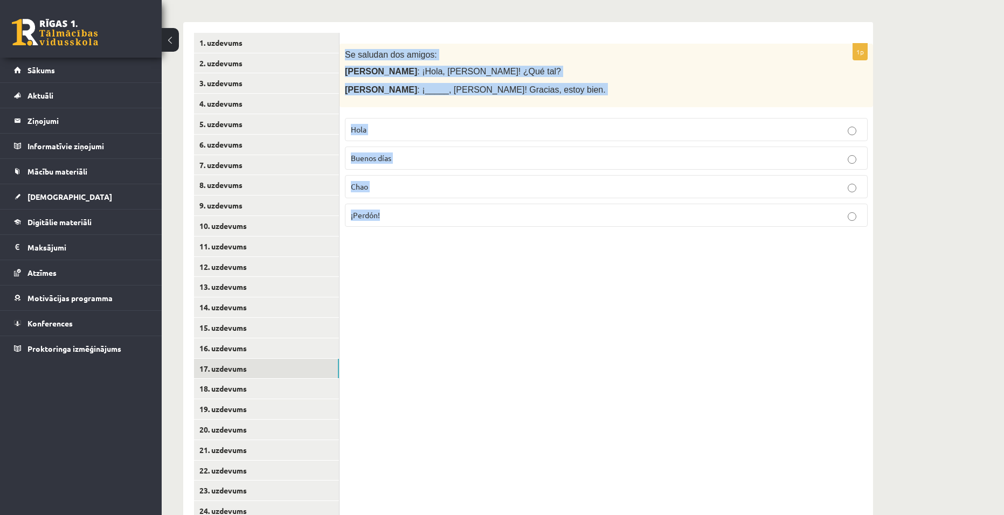
drag, startPoint x: 346, startPoint y: 55, endPoint x: 582, endPoint y: 217, distance: 286.2
click at [582, 217] on div "1p Se saludan dos amigos: María : ¡Hola, Juan! ¿Qué tal? Juan : ¡_____, María! …" at bounding box center [607, 140] width 534 height 192
click at [780, 309] on div "1p Se saludan dos amigos: María : ¡Hola, Juan! ¿Qué tal? Juan : ¡_____, María! …" at bounding box center [607, 338] width 534 height 633
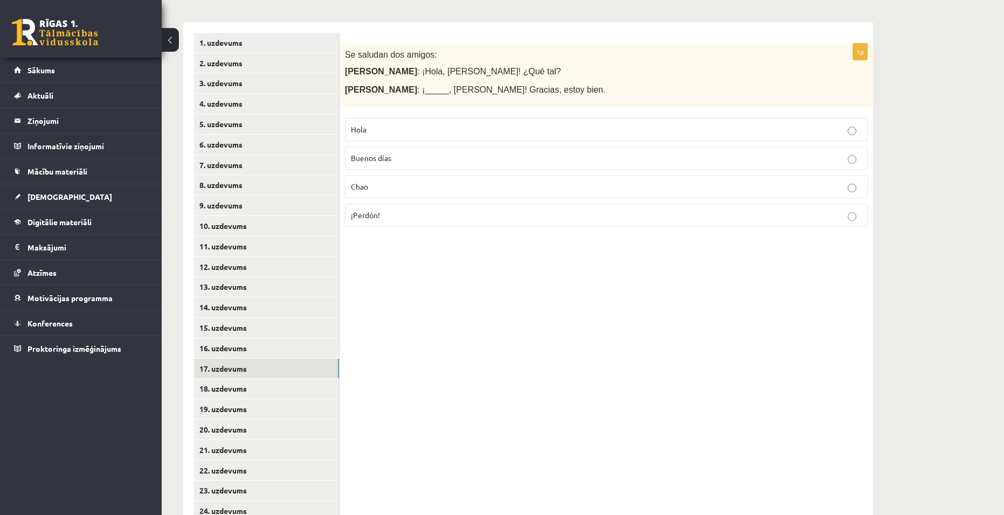
click at [407, 128] on p "Hola" at bounding box center [606, 129] width 511 height 11
click at [212, 386] on link "18. uzdevums" at bounding box center [266, 389] width 145 height 20
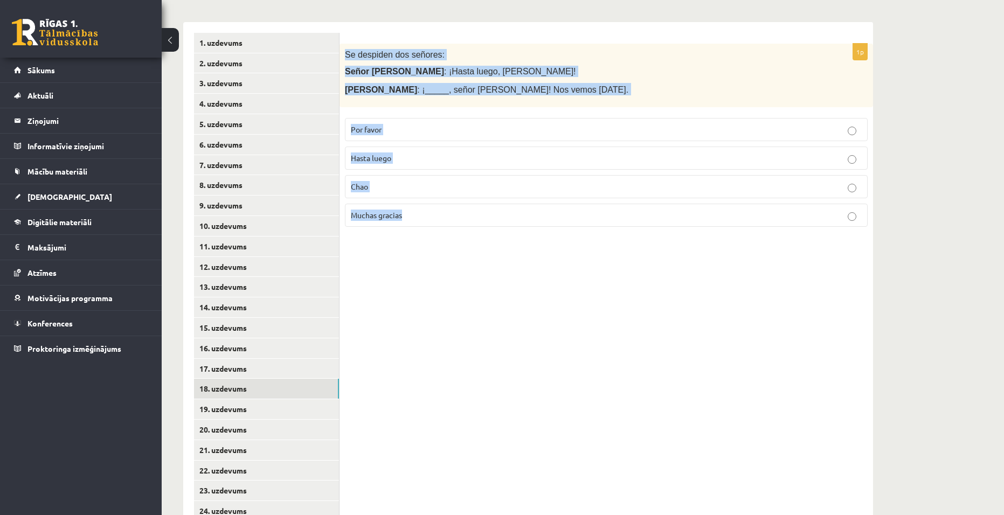
drag, startPoint x: 345, startPoint y: 52, endPoint x: 521, endPoint y: 217, distance: 241.1
click at [521, 217] on div "1p Se despiden dos señores: Señor López : ¡Hasta luego, señora González! Señora…" at bounding box center [607, 140] width 534 height 192
click at [748, 359] on div "1p Se despiden dos señores: Señor López : ¡Hasta luego, señora González! Señora…" at bounding box center [607, 338] width 534 height 633
click at [704, 308] on div "1p Se despiden dos señores: Señor López : ¡Hasta luego, señora González! Señora…" at bounding box center [607, 338] width 534 height 633
click at [422, 238] on div "1p Se despiden dos señores: Señor López : ¡Hasta luego, señora González! Señora…" at bounding box center [607, 338] width 534 height 633
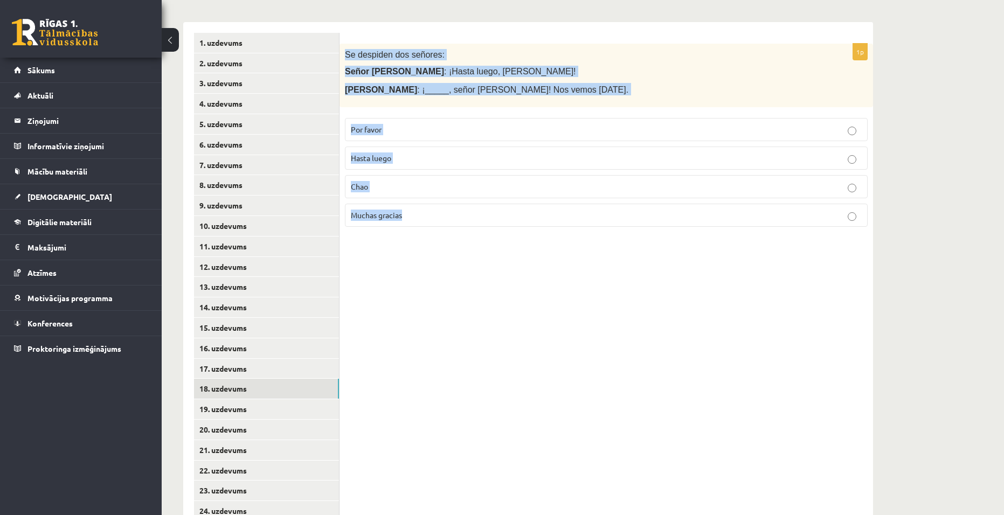
click at [603, 152] on label "Hasta luego" at bounding box center [606, 158] width 523 height 23
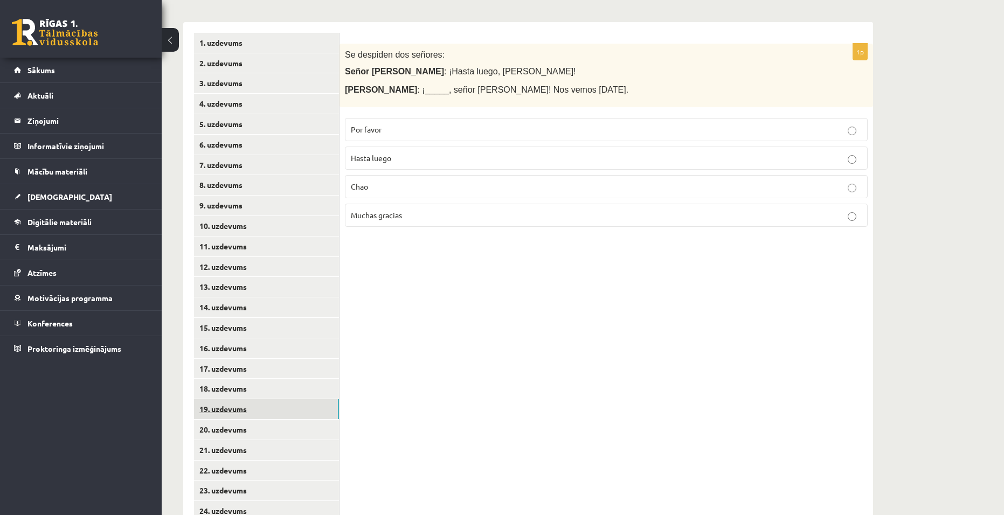
click at [230, 412] on link "19. uzdevums" at bounding box center [266, 410] width 145 height 20
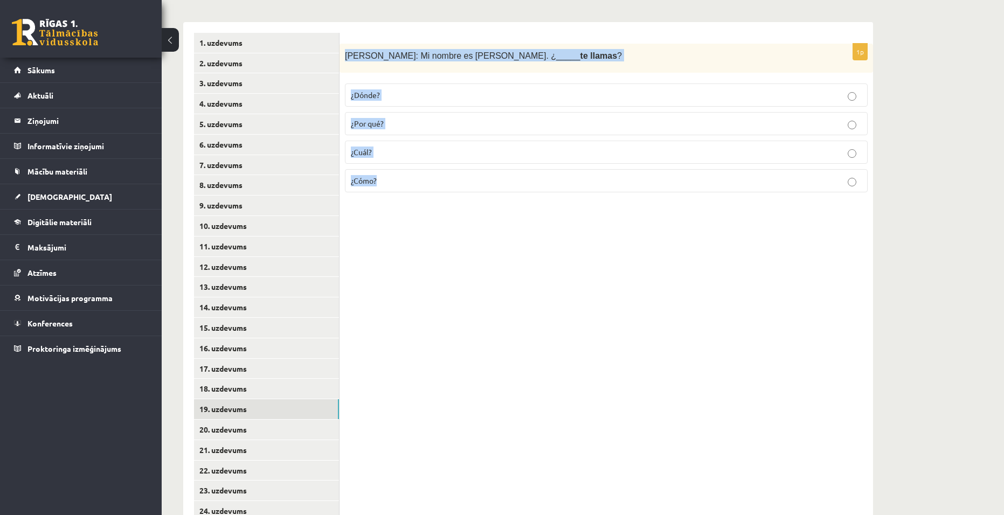
drag, startPoint x: 345, startPoint y: 56, endPoint x: 521, endPoint y: 175, distance: 212.8
click at [521, 175] on div "1p Patricia: Mi nombre es Patricia. ¿_____ te llamas ? ¿Dónde? ¿Por qué? ¿Cuál?…" at bounding box center [607, 123] width 534 height 158
drag, startPoint x: 784, startPoint y: 307, endPoint x: 756, endPoint y: 302, distance: 27.8
click at [783, 307] on div "1p Patricia: Mi nombre es Patricia. ¿_____ te llamas ? ¿Dónde? ¿Por qué? ¿Cuál?…" at bounding box center [607, 338] width 534 height 633
click at [858, 178] on p "¿Cómo?" at bounding box center [606, 180] width 511 height 11
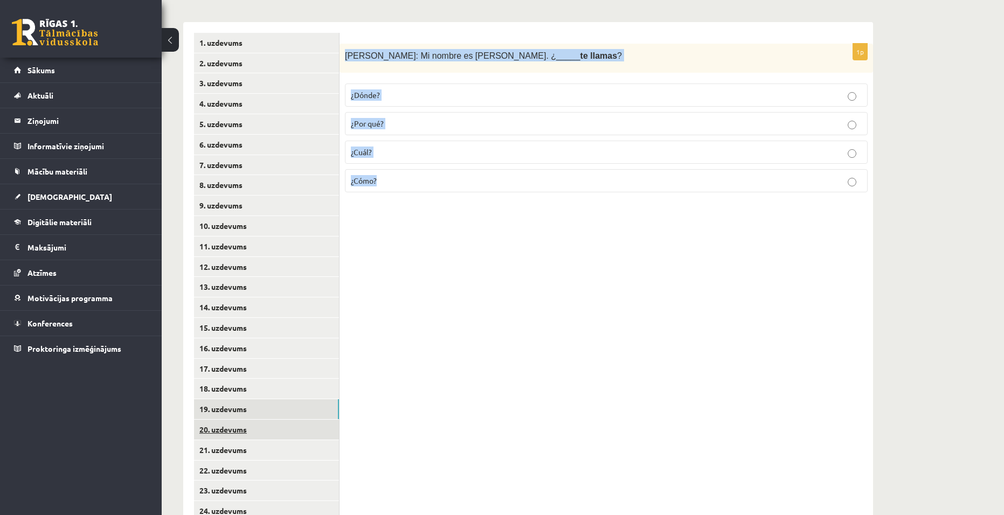
click at [234, 431] on link "20. uzdevums" at bounding box center [266, 430] width 145 height 20
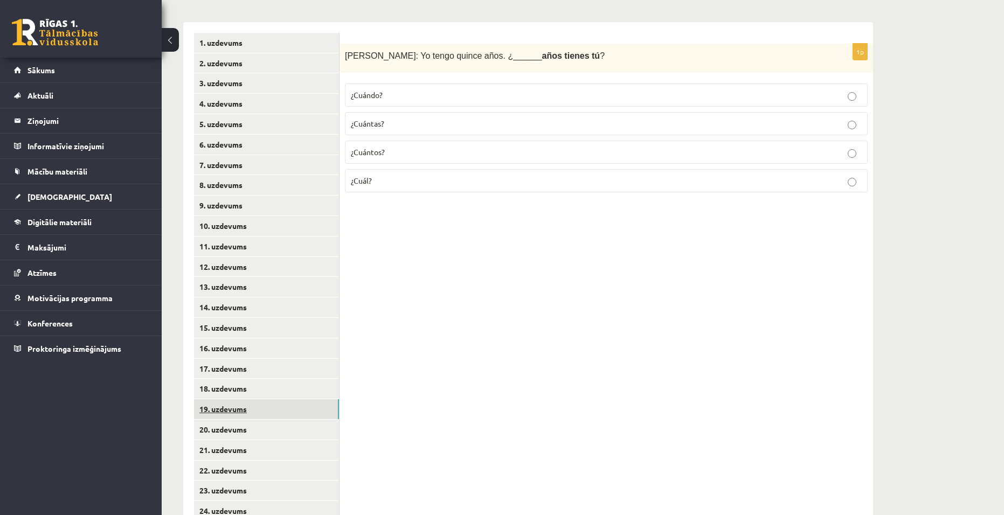
click at [219, 409] on link "19. uzdevums" at bounding box center [266, 410] width 145 height 20
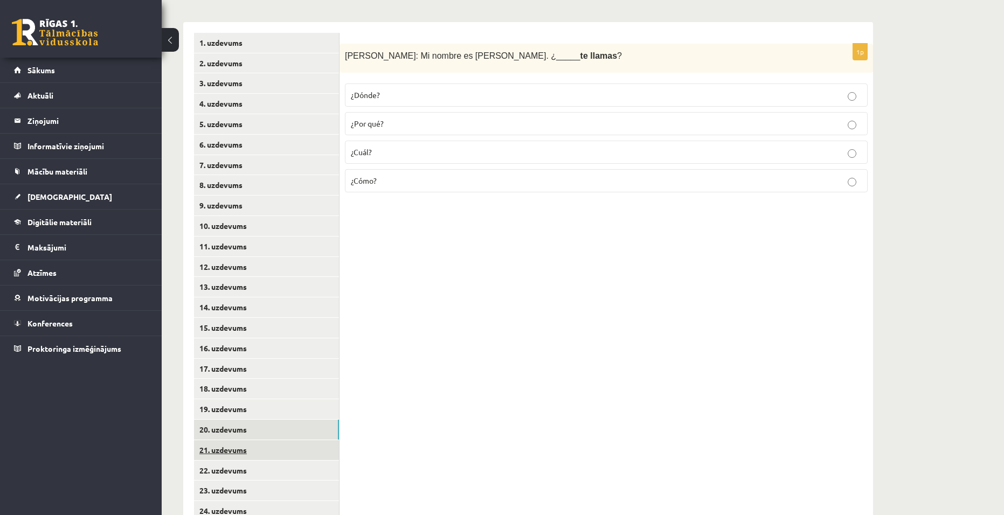
click at [212, 443] on link "21. uzdevums" at bounding box center [266, 450] width 145 height 20
click at [521, 184] on p "¿A qué?" at bounding box center [606, 180] width 511 height 11
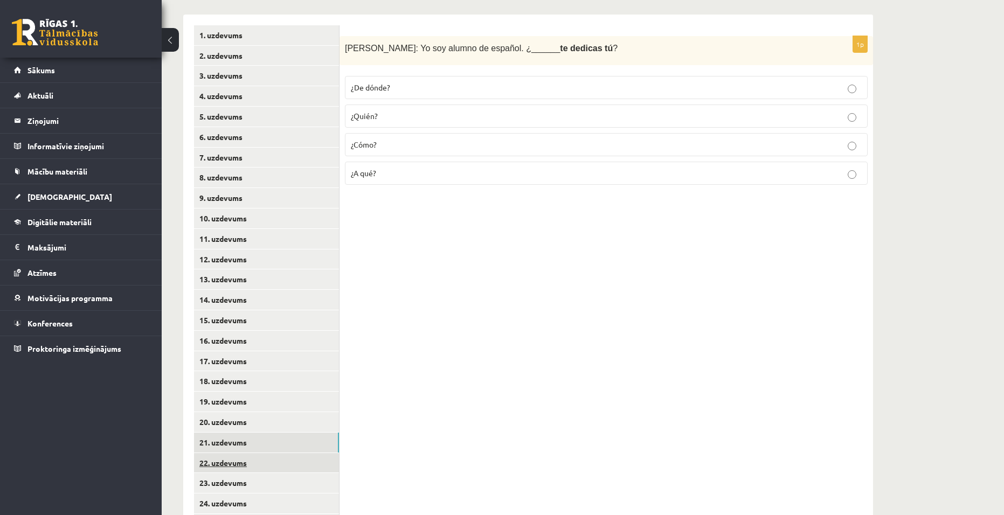
scroll to position [270, 0]
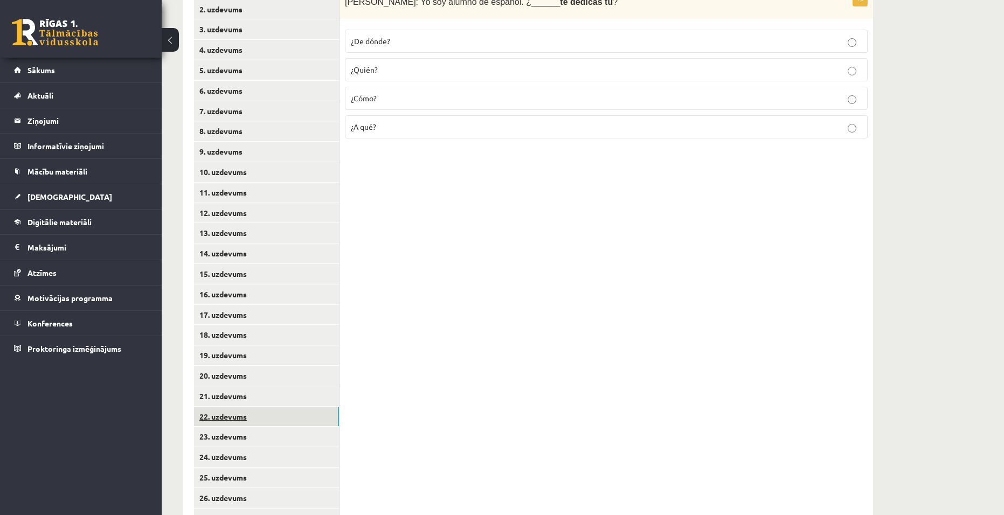
click at [230, 423] on link "22. uzdevums" at bounding box center [266, 417] width 145 height 20
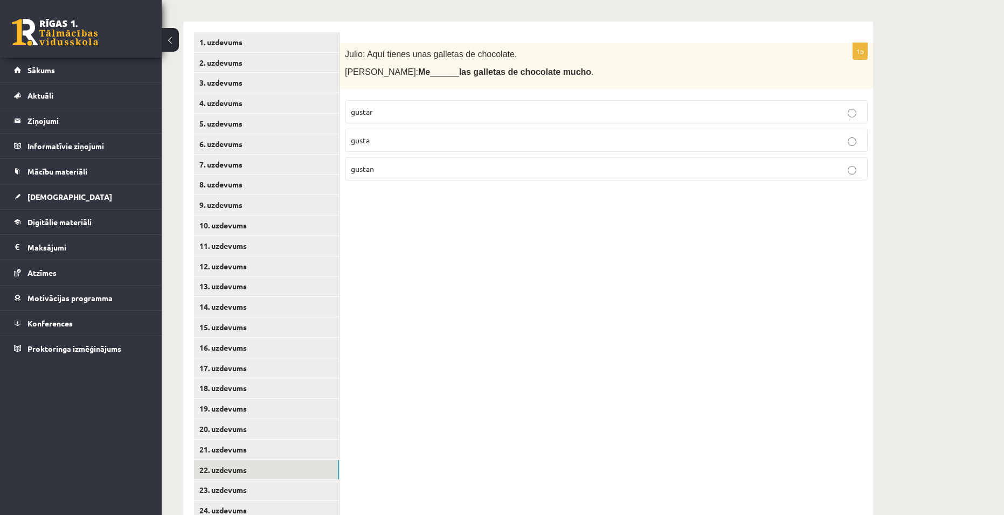
scroll to position [216, 0]
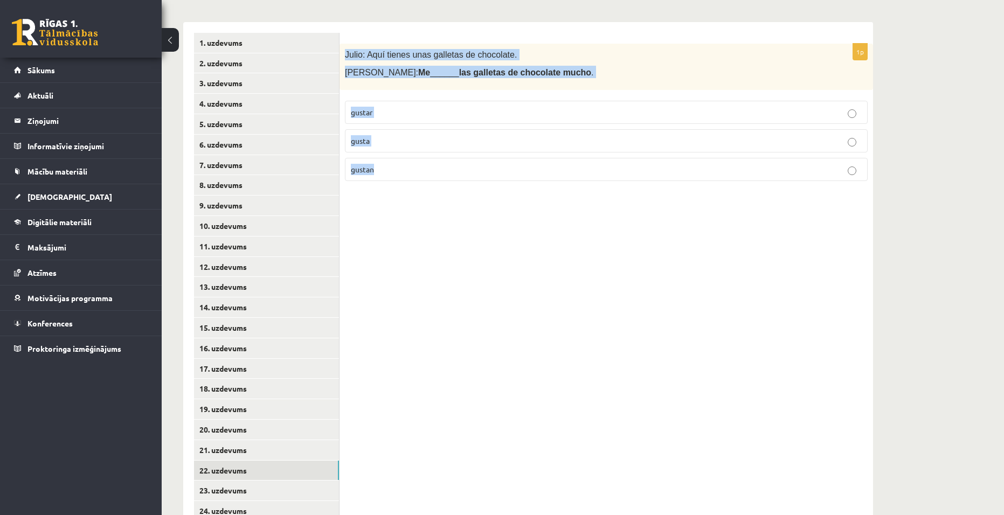
drag, startPoint x: 346, startPoint y: 50, endPoint x: 503, endPoint y: 159, distance: 191.3
click at [503, 159] on div "1p Julio: Aquí tienes unas galletas de chocolate. Paqui: Me ______ las galletas…" at bounding box center [607, 117] width 534 height 146
click at [668, 298] on div "1p Julio: Aquí tienes unas galletas de chocolate. Paqui: Me ______ las galletas…" at bounding box center [607, 338] width 534 height 633
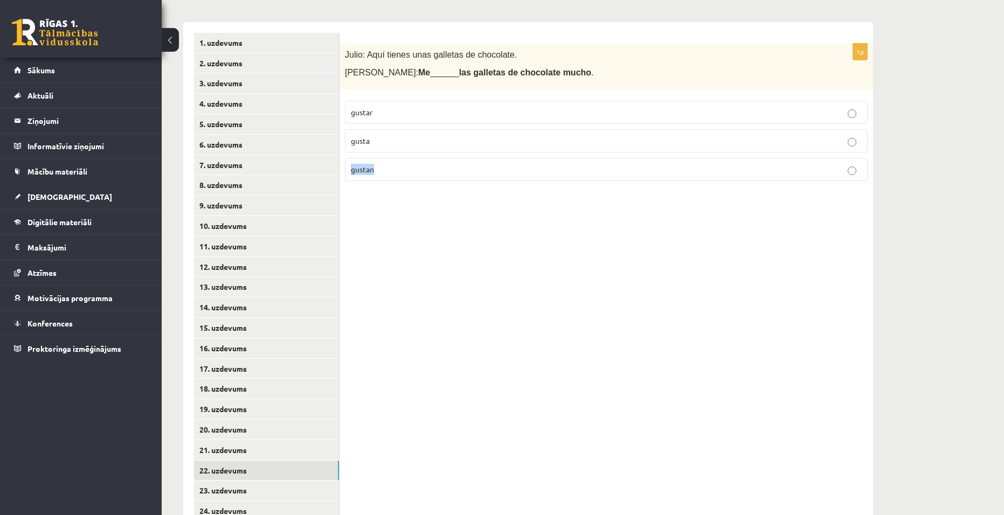
click at [668, 298] on div "1p Julio: Aquí tienes unas galletas de chocolate. Paqui: Me ______ las galletas…" at bounding box center [607, 338] width 534 height 633
click at [425, 168] on p "gustan" at bounding box center [606, 169] width 511 height 11
click at [257, 492] on link "23. uzdevums" at bounding box center [266, 491] width 145 height 20
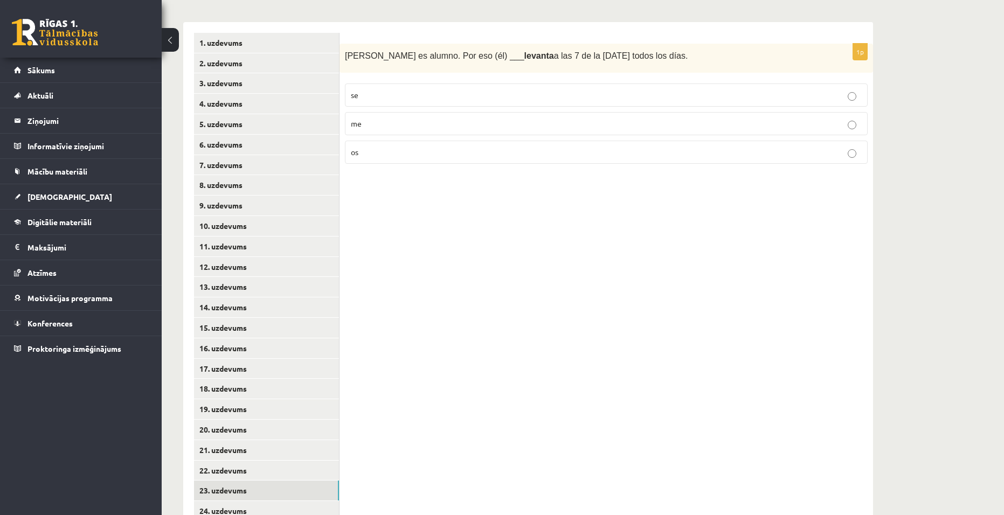
drag, startPoint x: 361, startPoint y: 423, endPoint x: 395, endPoint y: 414, distance: 35.7
click at [383, 419] on div "1p Andrés es alumno. Por eso (él) ___ levanta a las 7 de la mañana todos los dí…" at bounding box center [607, 338] width 534 height 633
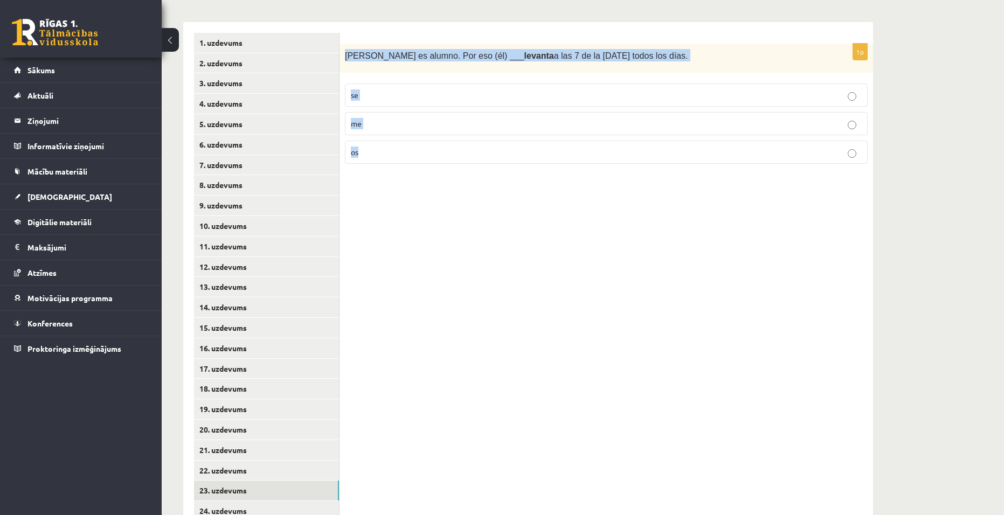
drag, startPoint x: 346, startPoint y: 56, endPoint x: 569, endPoint y: 188, distance: 258.6
click at [567, 188] on div "1p Andrés es alumno. Por eso (él) ___ levanta a las 7 de la mañana todos los dí…" at bounding box center [607, 338] width 534 height 633
click at [737, 308] on div "1p Andrés es alumno. Por eso (él) ___ levanta a las 7 de la mañana todos los dí…" at bounding box center [607, 338] width 534 height 633
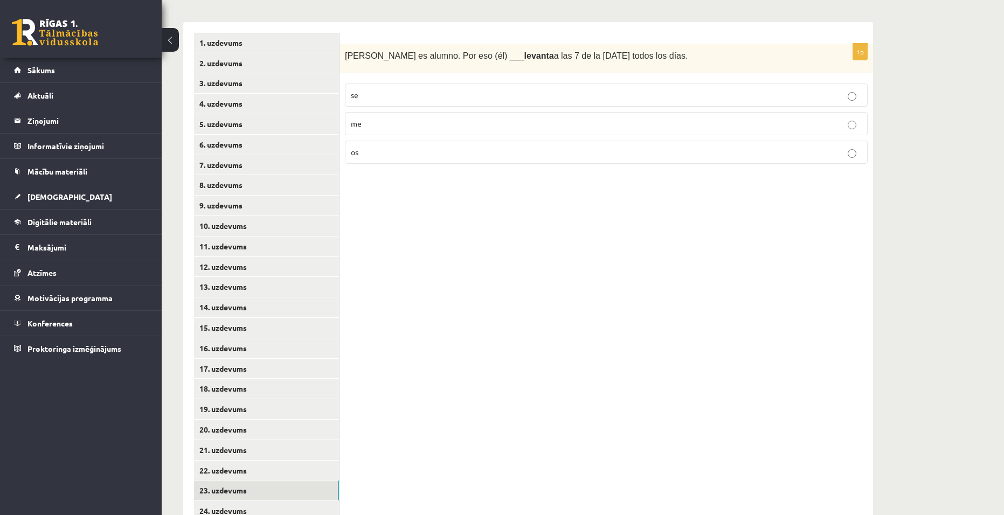
click at [724, 301] on div "1p Andrés es alumno. Por eso (él) ___ levanta a las 7 de la mañana todos los dí…" at bounding box center [607, 338] width 534 height 633
click at [450, 97] on p "se" at bounding box center [606, 95] width 511 height 11
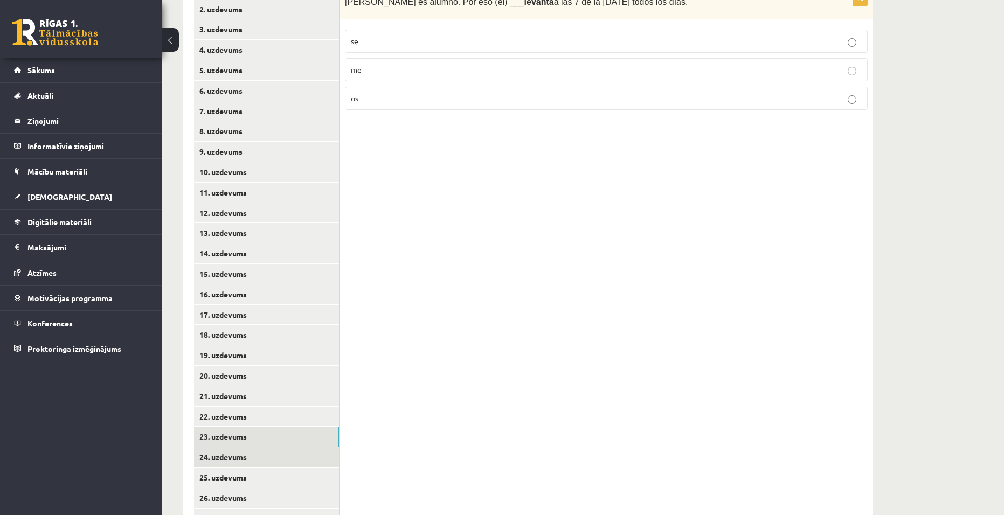
click at [218, 461] on link "24. uzdevums" at bounding box center [266, 458] width 145 height 20
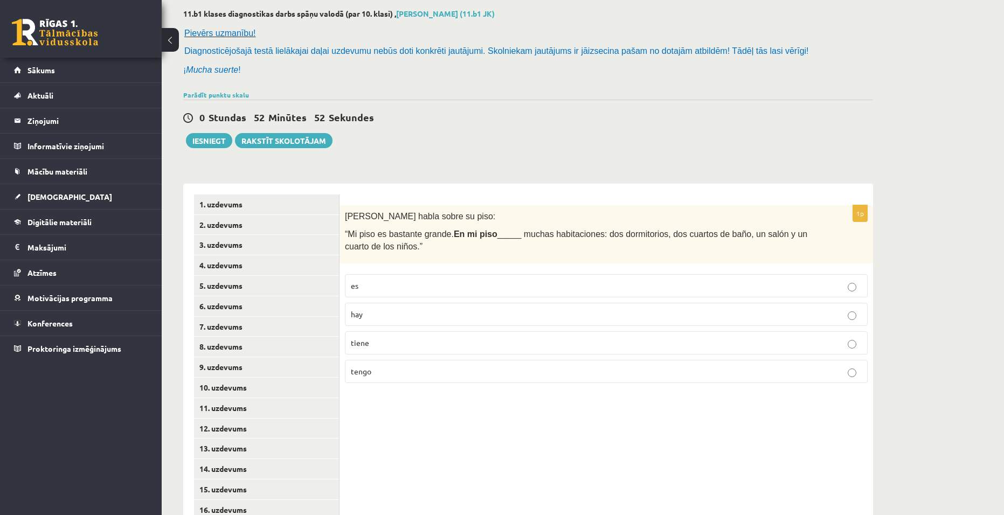
scroll to position [108, 0]
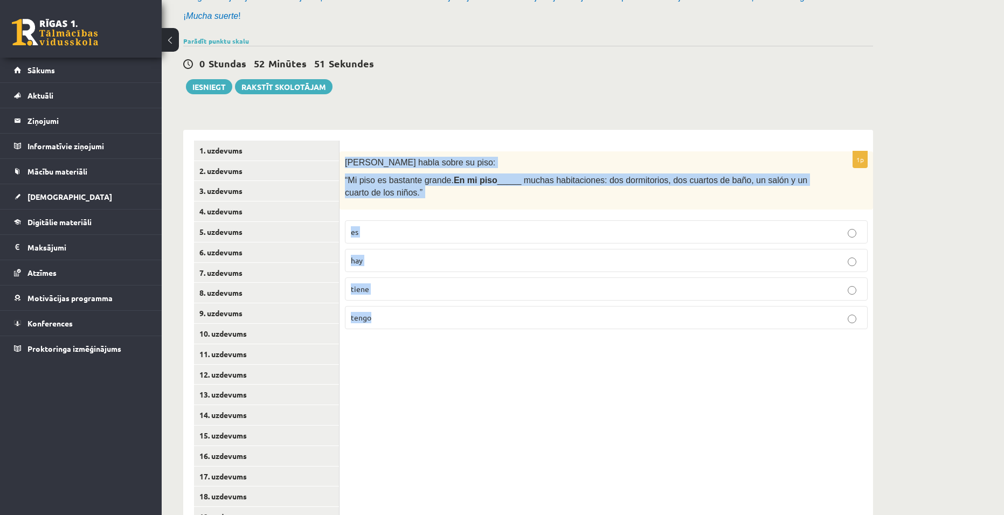
drag, startPoint x: 343, startPoint y: 158, endPoint x: 503, endPoint y: 319, distance: 226.8
click at [503, 319] on div "1p Rodrigo habla sobre su piso: “Mi piso es bastante grande. En mi piso _____ m…" at bounding box center [607, 245] width 534 height 187
click at [617, 332] on fieldset "es hay tiene tengo" at bounding box center [606, 274] width 523 height 118
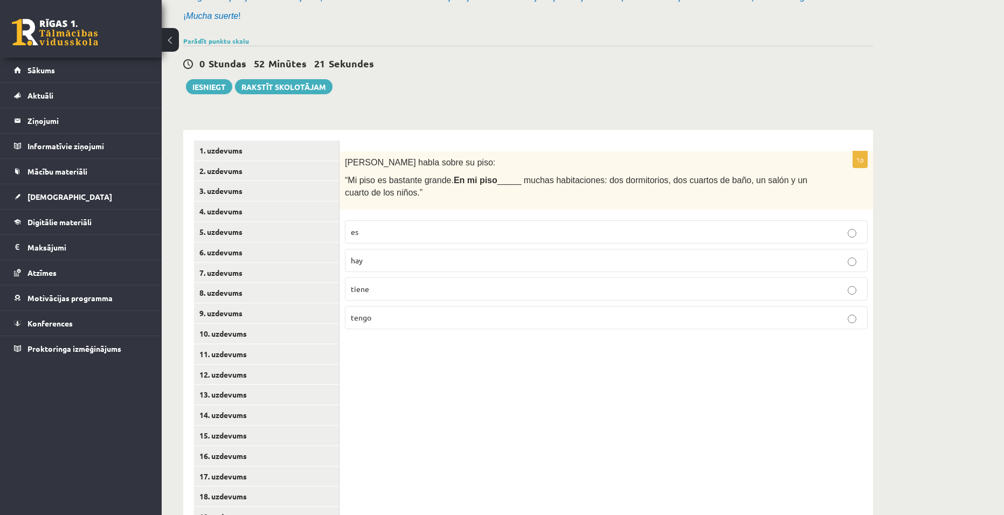
click at [397, 256] on p "hay" at bounding box center [606, 260] width 511 height 11
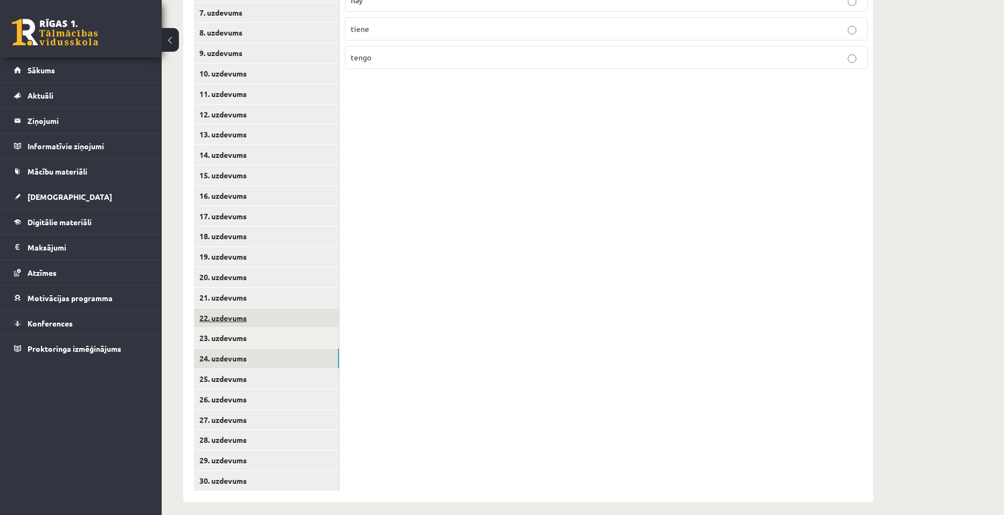
scroll to position [377, 0]
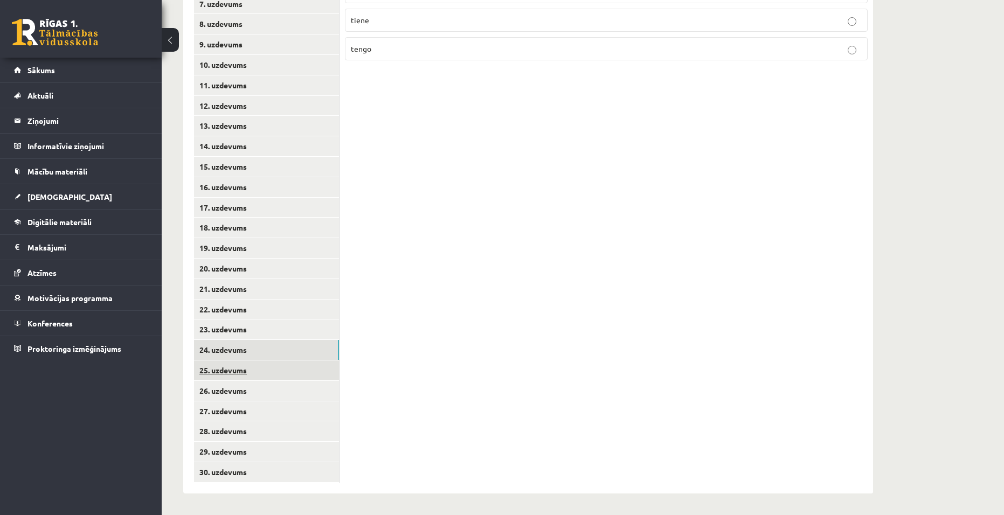
click at [259, 374] on link "25. uzdevums" at bounding box center [266, 371] width 145 height 20
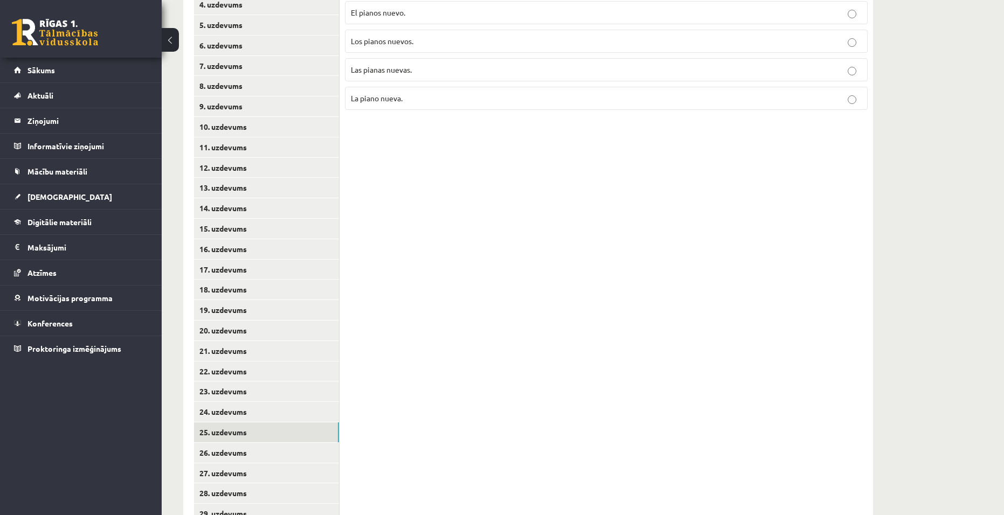
scroll to position [216, 0]
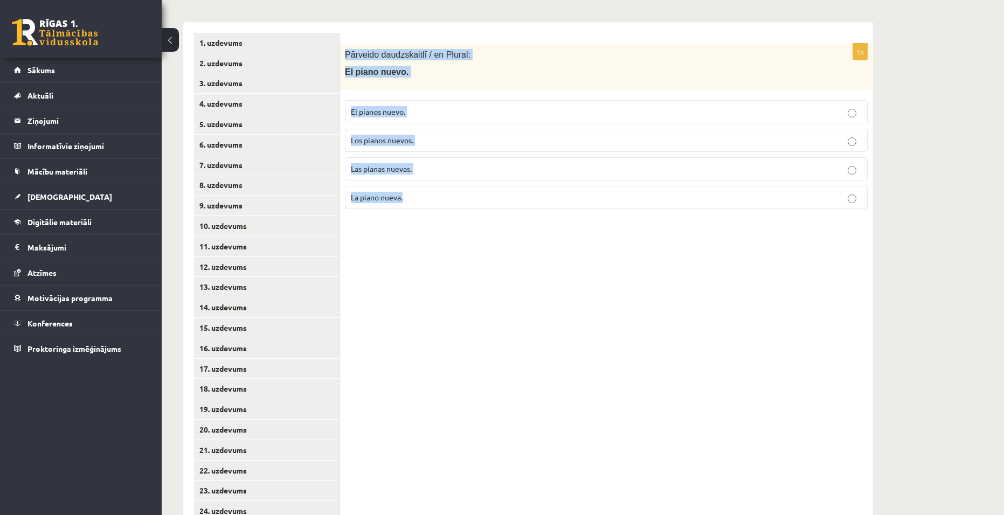
drag, startPoint x: 346, startPoint y: 53, endPoint x: 500, endPoint y: 201, distance: 213.5
click at [500, 201] on div "1p Pārveido daudzskaitlī / en Plural: El piano nuevo. El pianos nuevo. Los pian…" at bounding box center [607, 131] width 534 height 174
click at [828, 309] on div "1p Pārveido daudzskaitlī / en Plural: El piano nuevo. El pianos nuevo. Los pian…" at bounding box center [607, 338] width 534 height 633
drag, startPoint x: 344, startPoint y: 52, endPoint x: 563, endPoint y: 190, distance: 258.8
click at [563, 190] on div "1p Pārveido daudzskaitlī / en Plural: El piano nuevo. El pianos nuevo. Los pian…" at bounding box center [607, 131] width 534 height 174
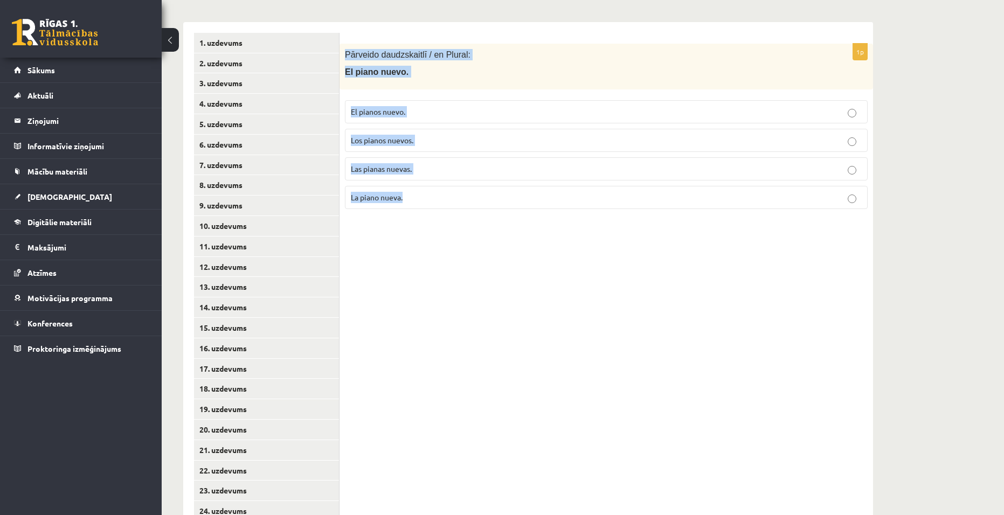
click at [732, 379] on div "1p Pārveido daudzskaitlī / en Plural: El piano nuevo. El pianos nuevo. Los pian…" at bounding box center [607, 338] width 534 height 633
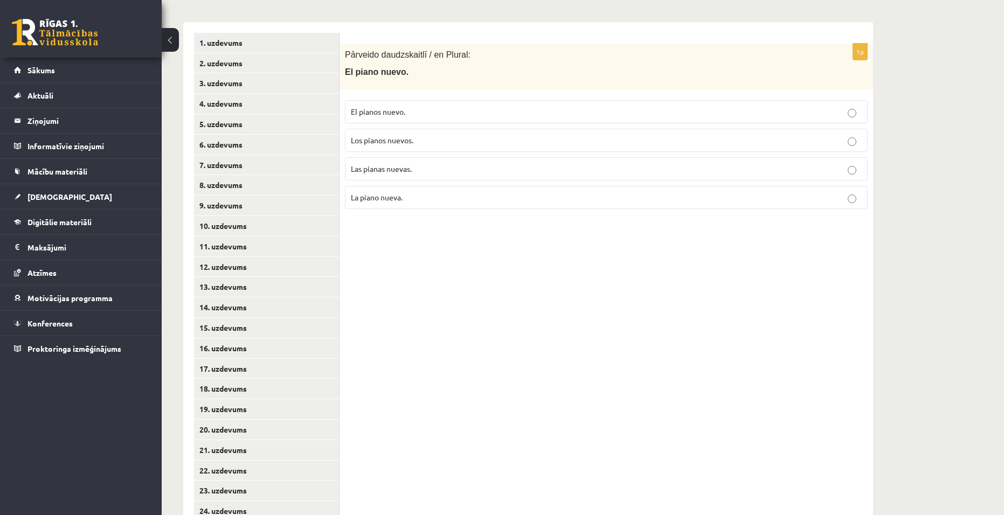
click at [405, 147] on label "Los pianos nuevos." at bounding box center [606, 140] width 523 height 23
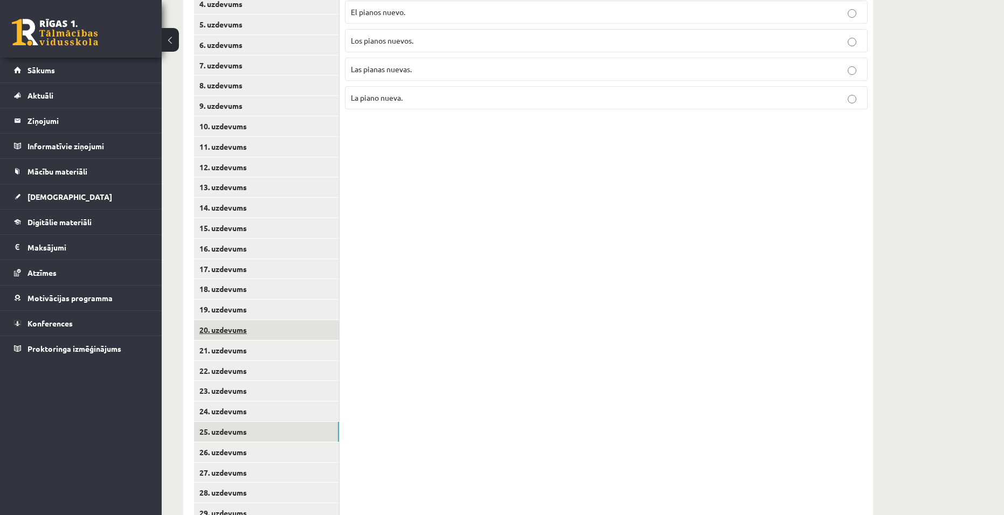
scroll to position [323, 0]
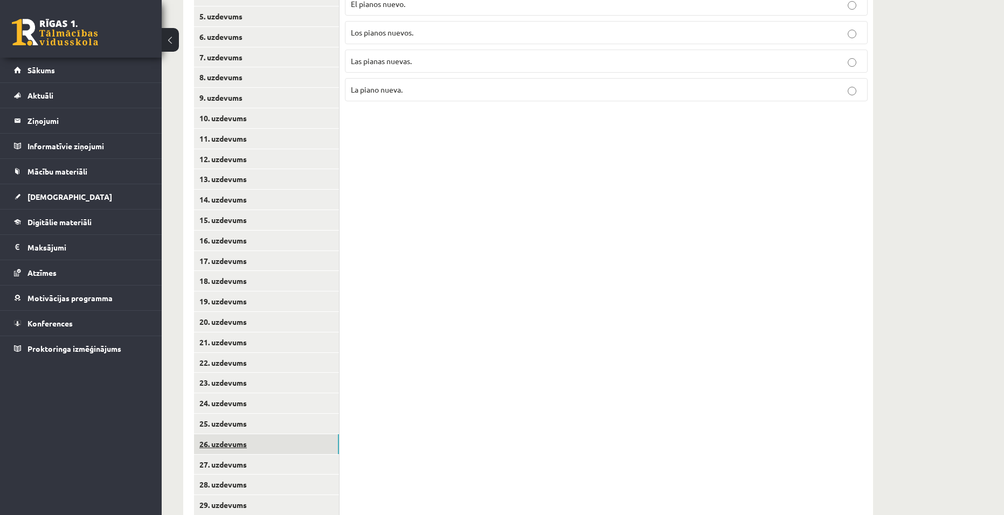
click at [242, 445] on link "26. uzdevums" at bounding box center [266, 445] width 145 height 20
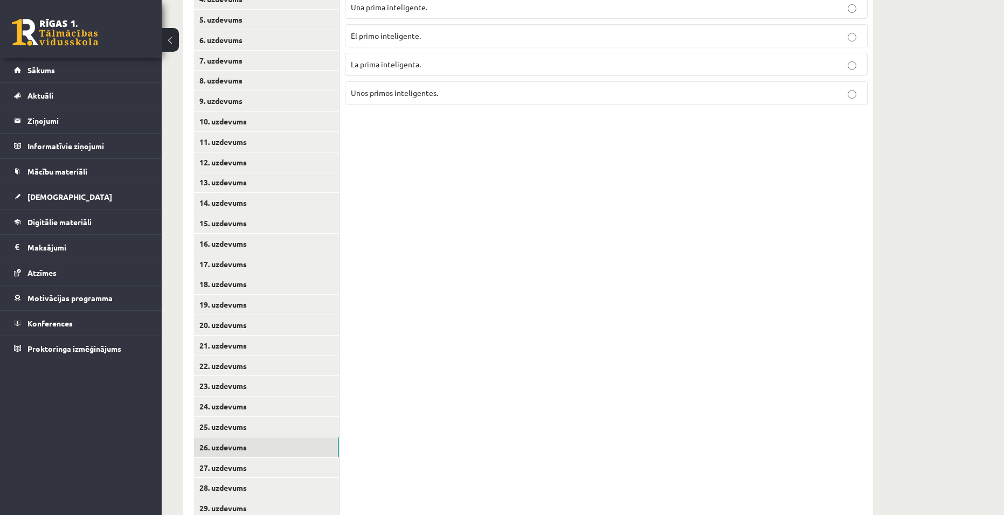
scroll to position [216, 0]
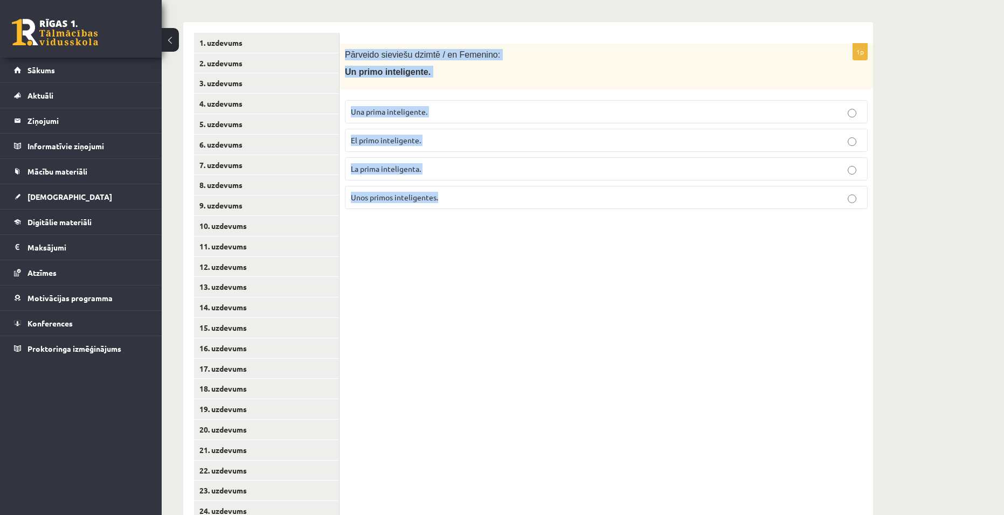
drag, startPoint x: 345, startPoint y: 54, endPoint x: 584, endPoint y: 206, distance: 283.6
click at [584, 206] on div "1p Pārveido sieviešu dzimtē / en Femenino: Un primo inteligente. Una prima inte…" at bounding box center [607, 131] width 534 height 174
click at [605, 333] on div "1p Pārveido sieviešu dzimtē / en Femenino: Un primo inteligente. Una prima inte…" at bounding box center [607, 338] width 534 height 633
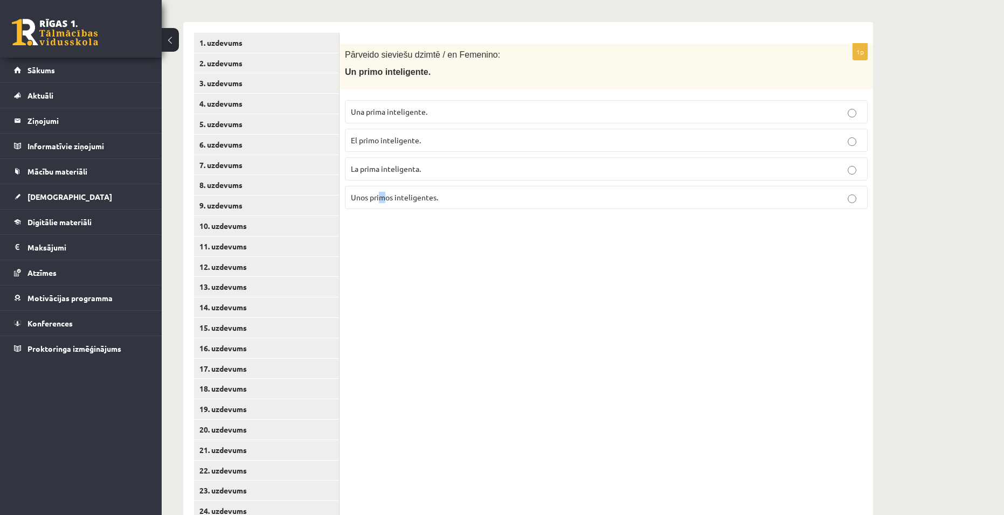
click at [383, 197] on span "Unos primos inteligentes." at bounding box center [394, 197] width 87 height 10
click at [540, 291] on div "1p Pārveido sieviešu dzimtē / en Femenino: Un primo inteligente. Una prima inte…" at bounding box center [607, 338] width 534 height 633
click at [452, 108] on p "Una prima inteligente." at bounding box center [606, 111] width 511 height 11
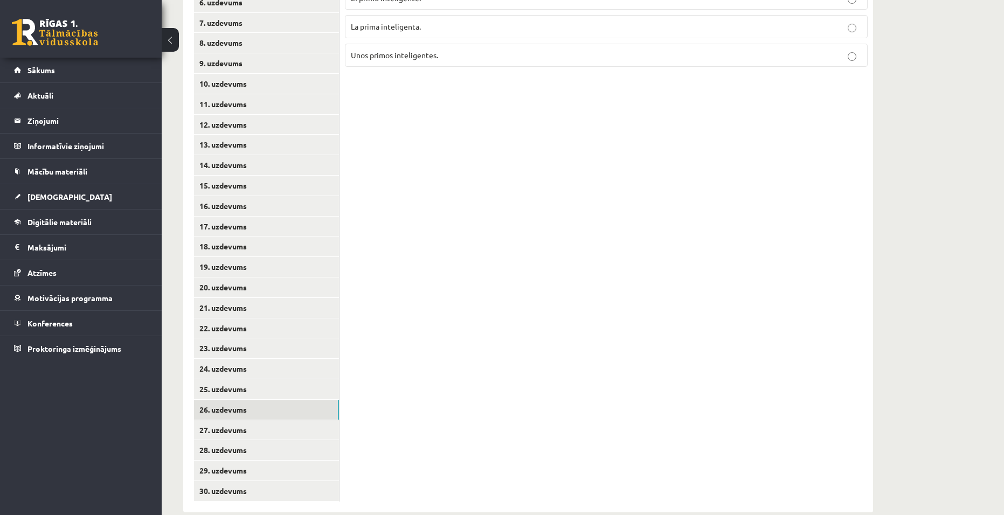
scroll to position [377, 0]
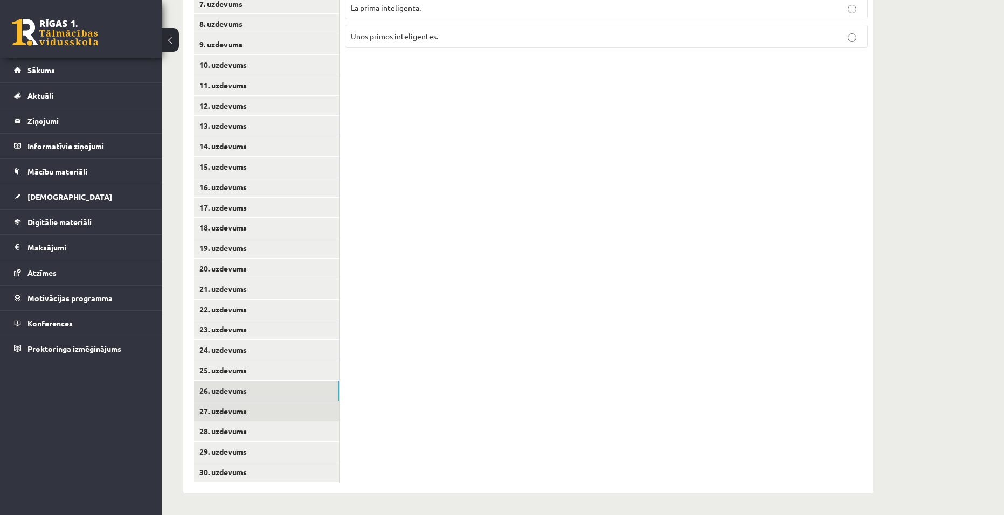
click at [217, 416] on link "27. uzdevums" at bounding box center [266, 412] width 145 height 20
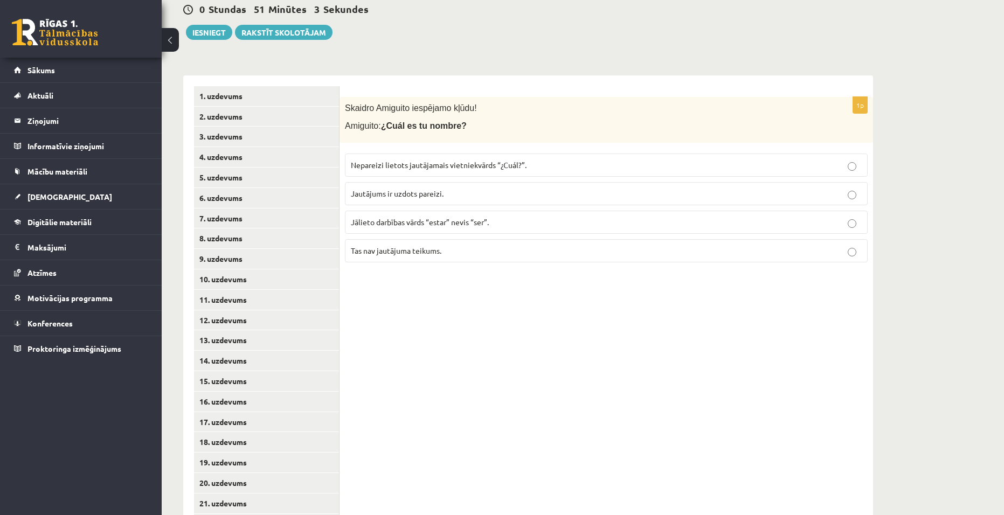
scroll to position [162, 0]
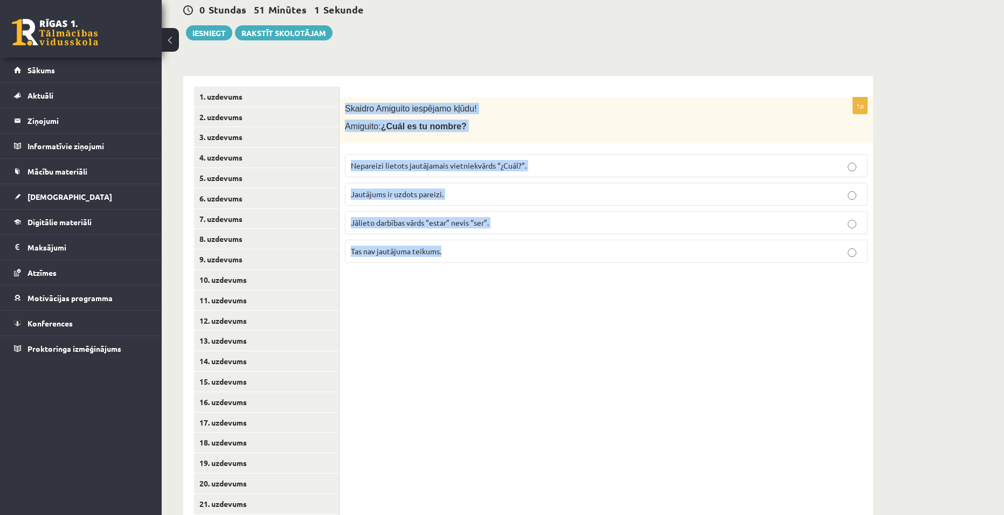
drag, startPoint x: 345, startPoint y: 106, endPoint x: 575, endPoint y: 252, distance: 272.2
click at [575, 252] on div "1p Skaidro Amiguito iespējamo kļūdu! Amiguito: ¿Cuál es tu nombre? Nepareizi li…" at bounding box center [607, 185] width 534 height 174
click at [649, 343] on div "1p Skaidro Amiguito iespējamo kļūdu! Amiguito: ¿Cuál es tu nombre? Nepareizi li…" at bounding box center [607, 392] width 534 height 633
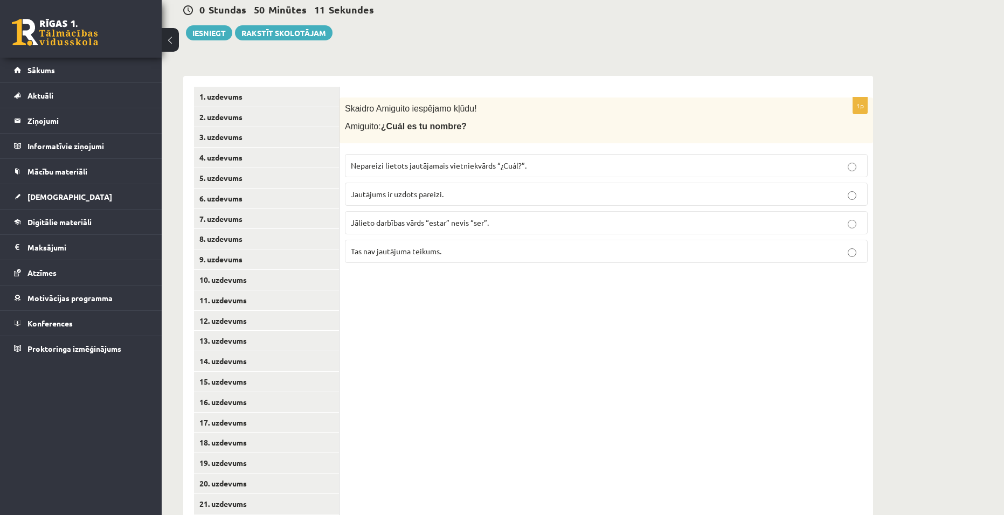
drag, startPoint x: 814, startPoint y: 195, endPoint x: 648, endPoint y: 337, distance: 218.3
click at [814, 195] on p "Jautājums ir uzdots pareizi." at bounding box center [606, 194] width 511 height 11
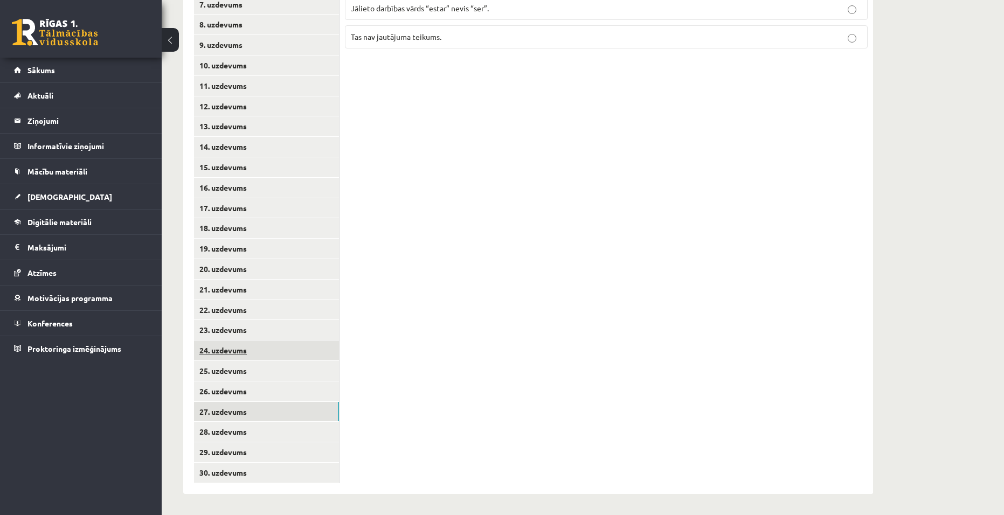
scroll to position [377, 0]
click at [220, 431] on link "28. uzdevums" at bounding box center [266, 432] width 145 height 20
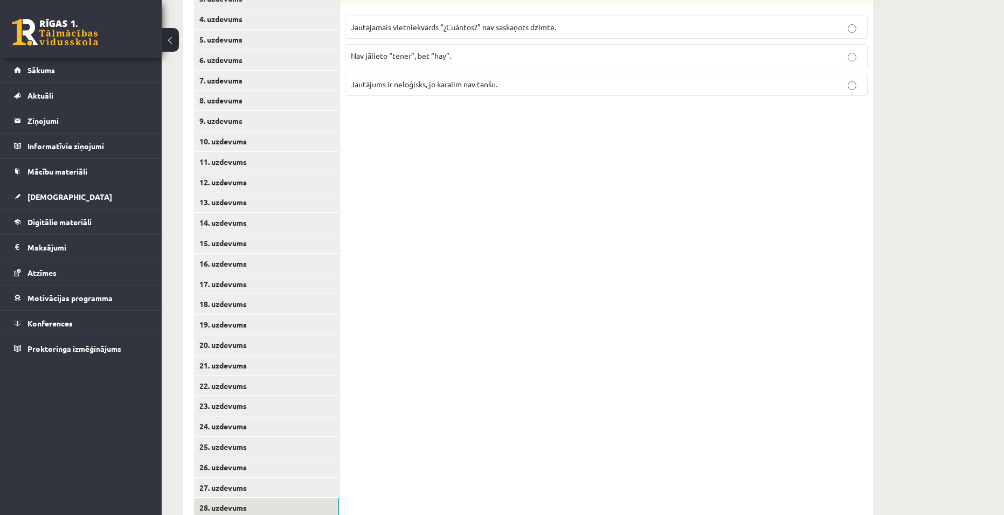
scroll to position [162, 0]
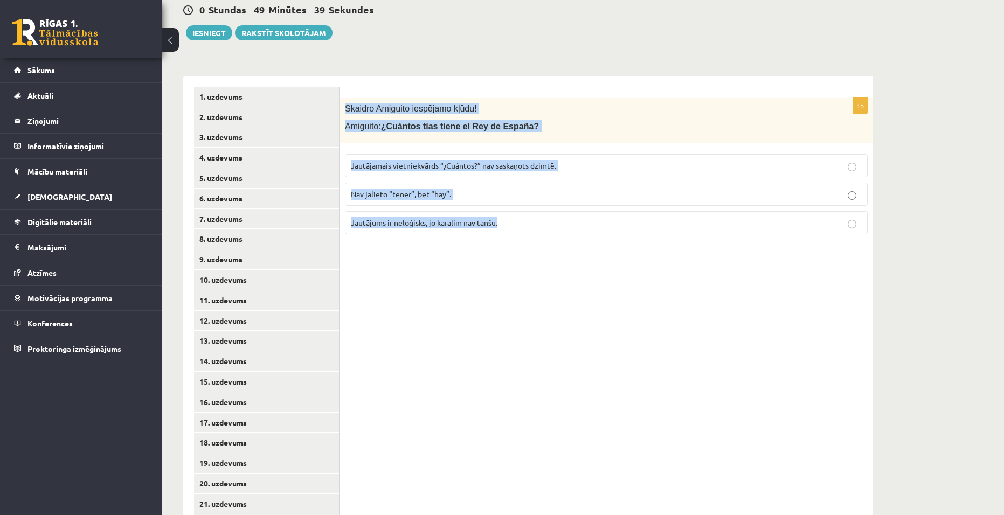
drag, startPoint x: 345, startPoint y: 106, endPoint x: 593, endPoint y: 218, distance: 272.2
click at [593, 218] on div "1p Skaidro Amiguito iespējamo kļūdu! Amiguito: ¿Cuántos tías tiene el Rey de Es…" at bounding box center [607, 171] width 534 height 146
click at [777, 331] on div "1p Skaidro Amiguito iespējamo kļūdu! Amiguito: ¿Cuántos tías tiene el Rey de Es…" at bounding box center [607, 392] width 534 height 633
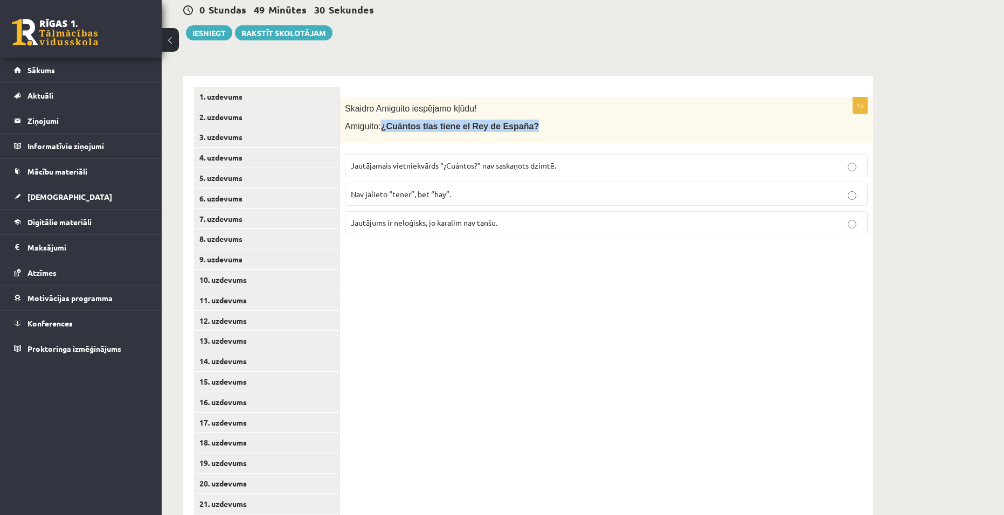
drag, startPoint x: 485, startPoint y: 123, endPoint x: 381, endPoint y: 134, distance: 105.2
click at [381, 134] on div "Skaidro Amiguito iespējamo kļūdu! Amiguito: ¿Cuántos tías tiene el Rey de Españ…" at bounding box center [607, 121] width 534 height 46
click at [537, 370] on div "1p Skaidro Amiguito iespējamo kļūdu! Amiguito: ¿Cuántos tías tiene el Rey de Es…" at bounding box center [607, 392] width 534 height 633
click at [408, 163] on span "Jautājamais vietniekvārds “¿Cuántos?” nav saskaņots dzimtē." at bounding box center [453, 166] width 205 height 10
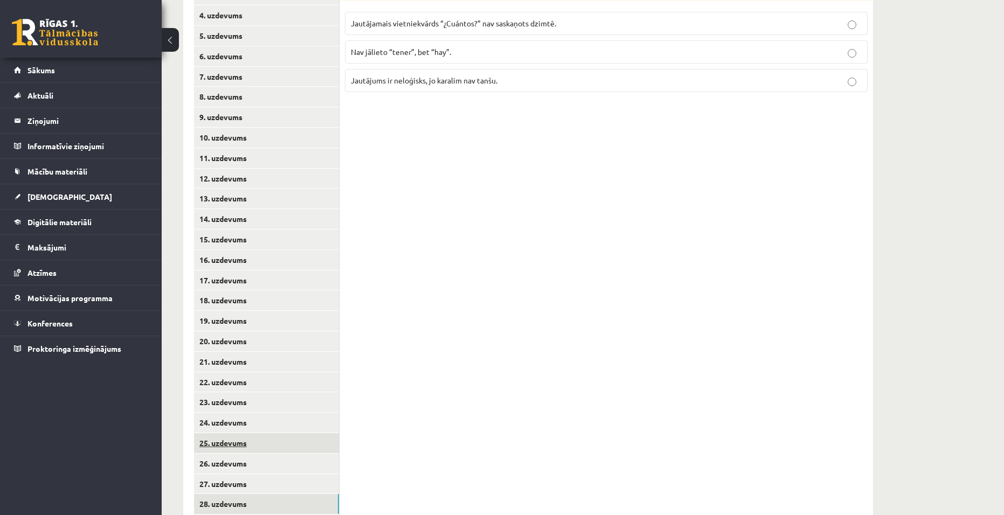
scroll to position [377, 0]
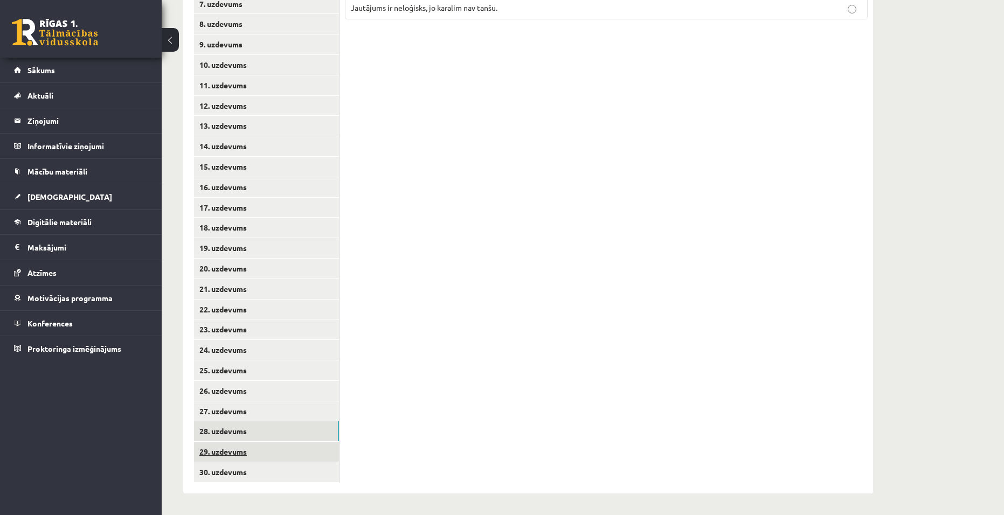
click at [225, 456] on link "29. uzdevums" at bounding box center [266, 452] width 145 height 20
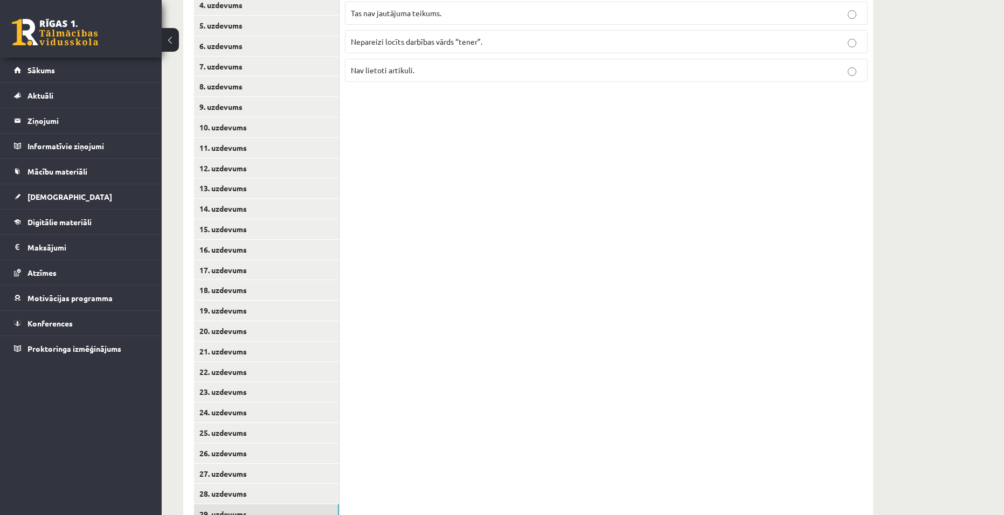
scroll to position [216, 0]
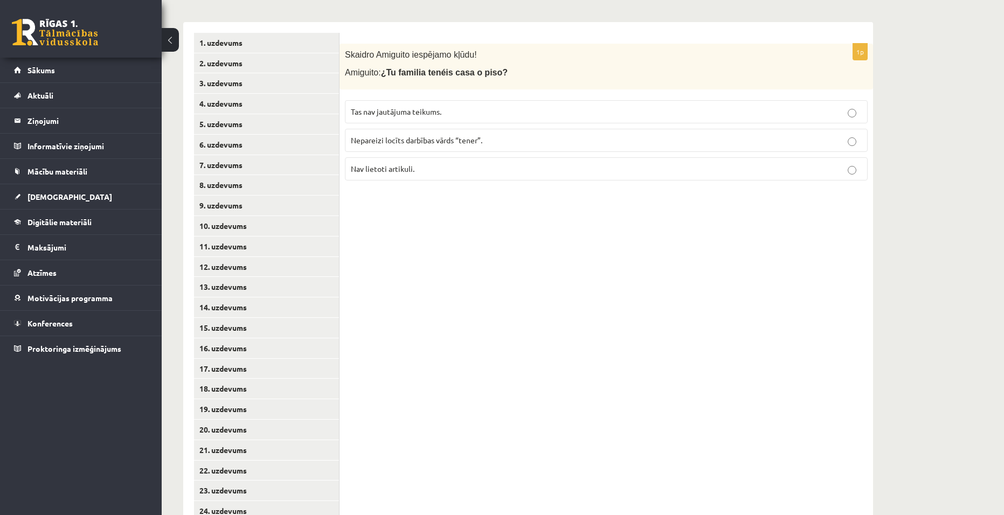
drag, startPoint x: 407, startPoint y: 168, endPoint x: 410, endPoint y: 214, distance: 45.9
click at [408, 171] on span "Nav lietoti artikuli." at bounding box center [383, 169] width 64 height 10
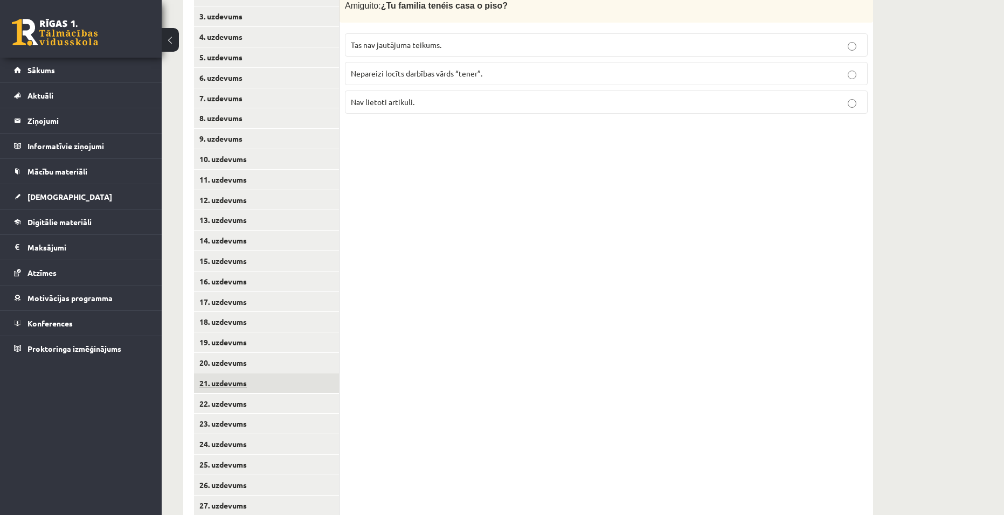
scroll to position [377, 0]
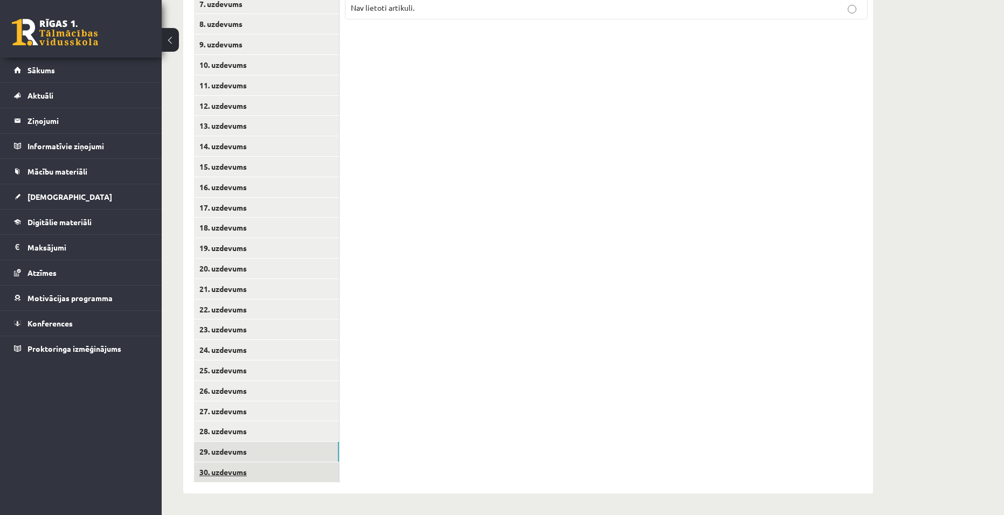
click at [217, 469] on link "30. uzdevums" at bounding box center [266, 473] width 145 height 20
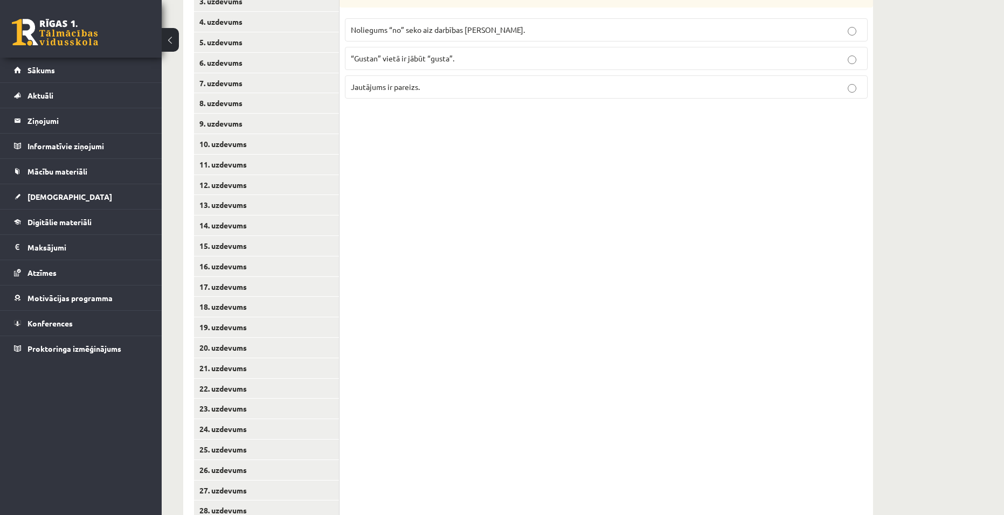
scroll to position [162, 0]
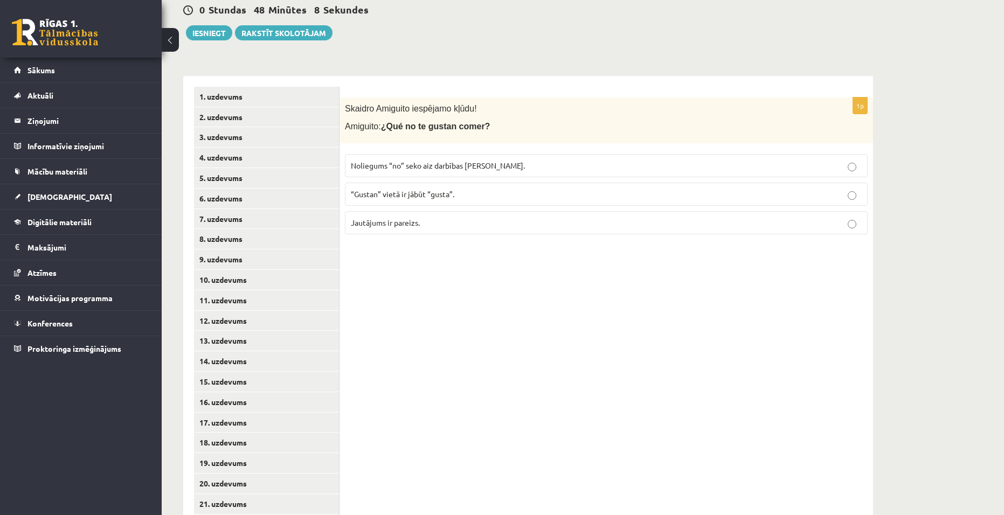
click at [462, 184] on label "“Gustan” vietā ir jābūt “gusta”." at bounding box center [606, 194] width 523 height 23
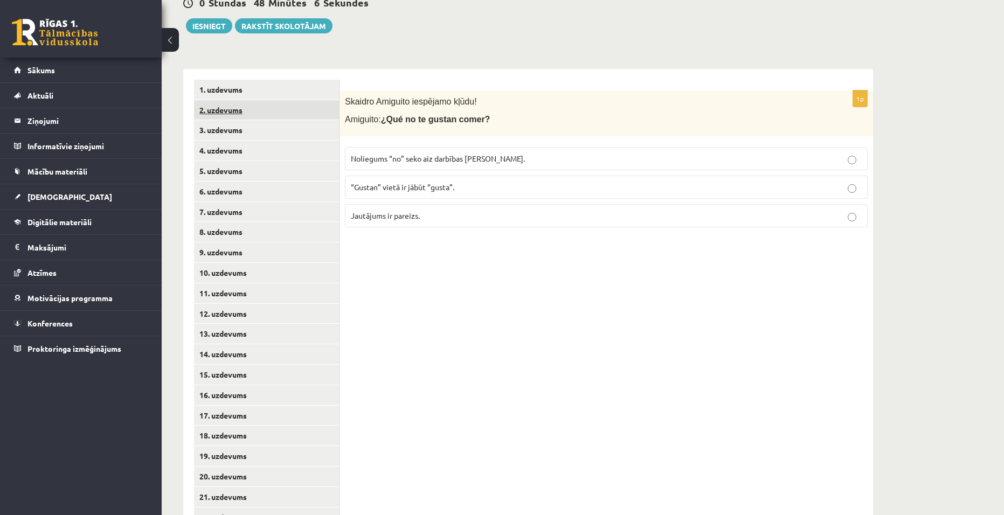
scroll to position [0, 0]
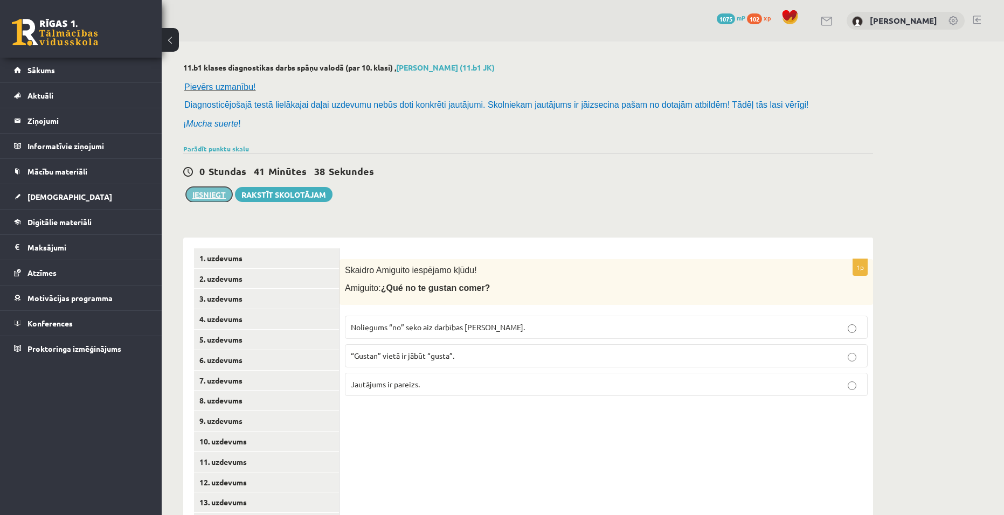
click at [218, 197] on button "Iesniegt" at bounding box center [209, 194] width 46 height 15
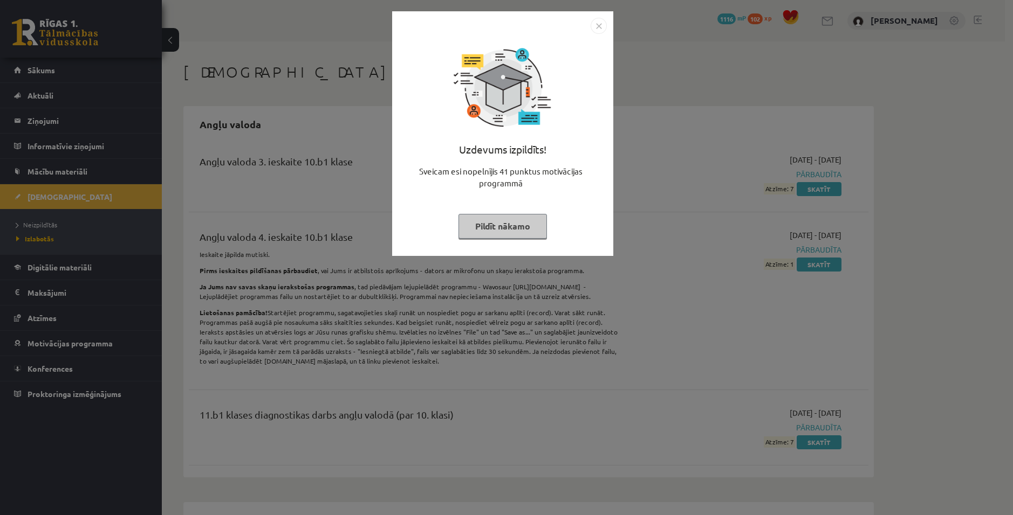
click at [500, 225] on button "Pildīt nākamo" at bounding box center [502, 226] width 88 height 25
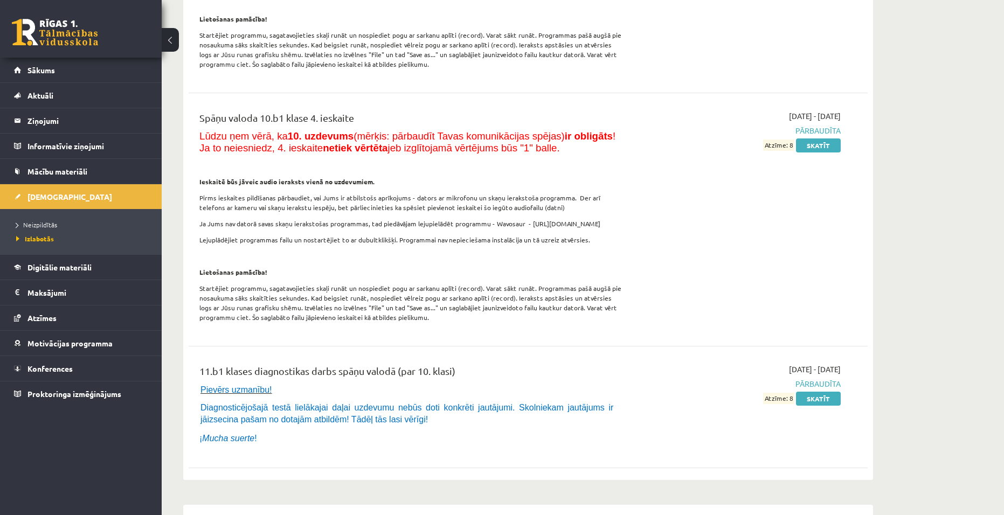
scroll to position [2642, 0]
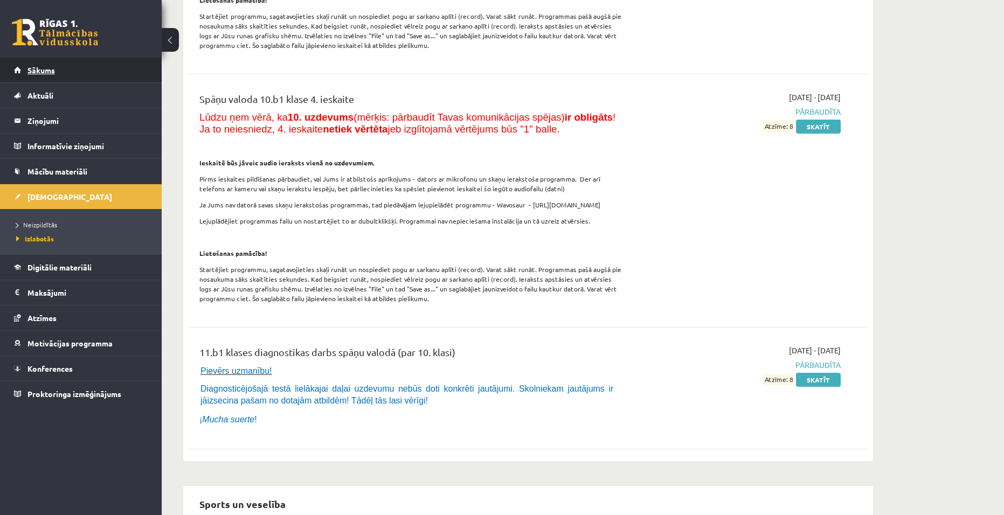
click at [54, 66] on span "Sākums" at bounding box center [40, 70] width 27 height 10
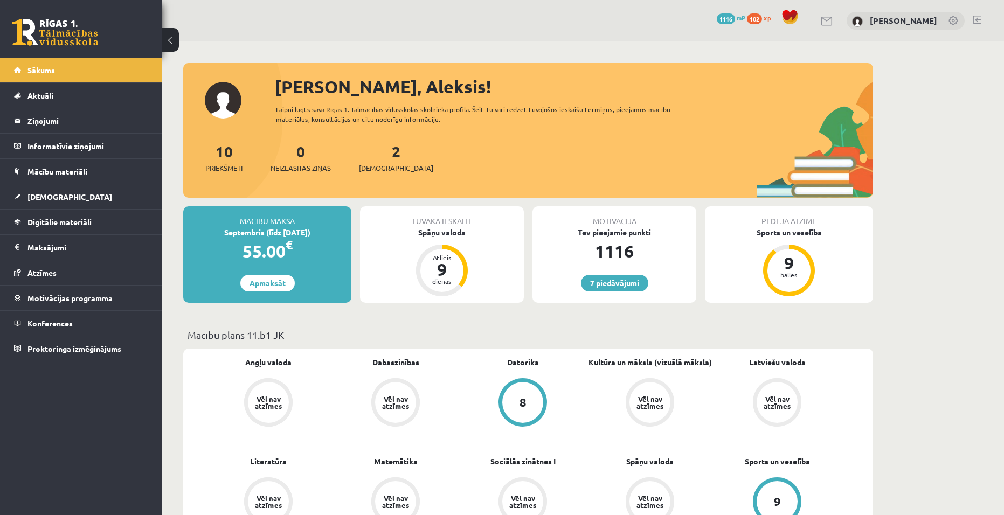
drag, startPoint x: 580, startPoint y: 240, endPoint x: 590, endPoint y: 239, distance: 10.8
click at [588, 239] on div "1116" at bounding box center [615, 251] width 164 height 26
drag, startPoint x: 614, startPoint y: 233, endPoint x: 599, endPoint y: 263, distance: 33.0
click at [614, 234] on div "Tev pieejamie punkti" at bounding box center [615, 232] width 164 height 11
click at [603, 280] on link "7 piedāvājumi" at bounding box center [614, 283] width 67 height 17
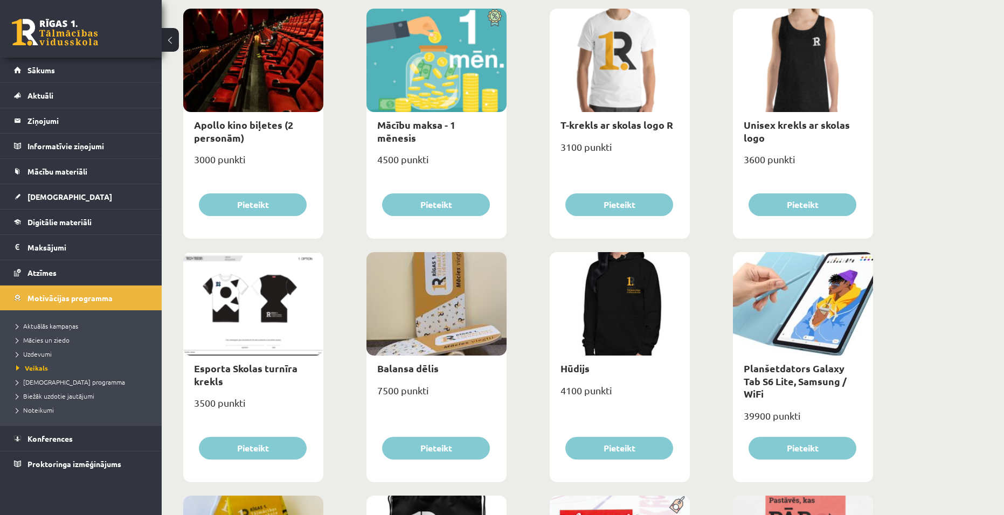
scroll to position [162, 0]
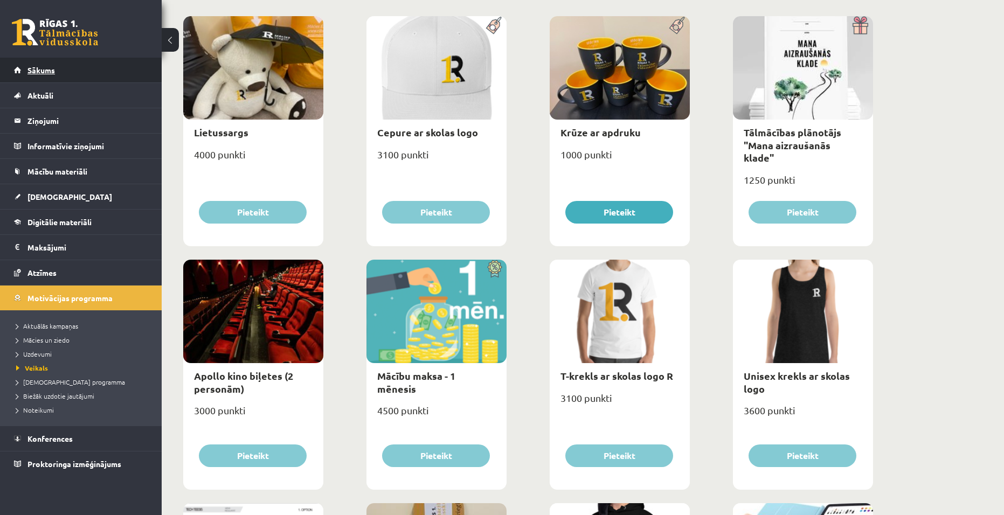
click at [37, 68] on span "Sākums" at bounding box center [40, 70] width 27 height 10
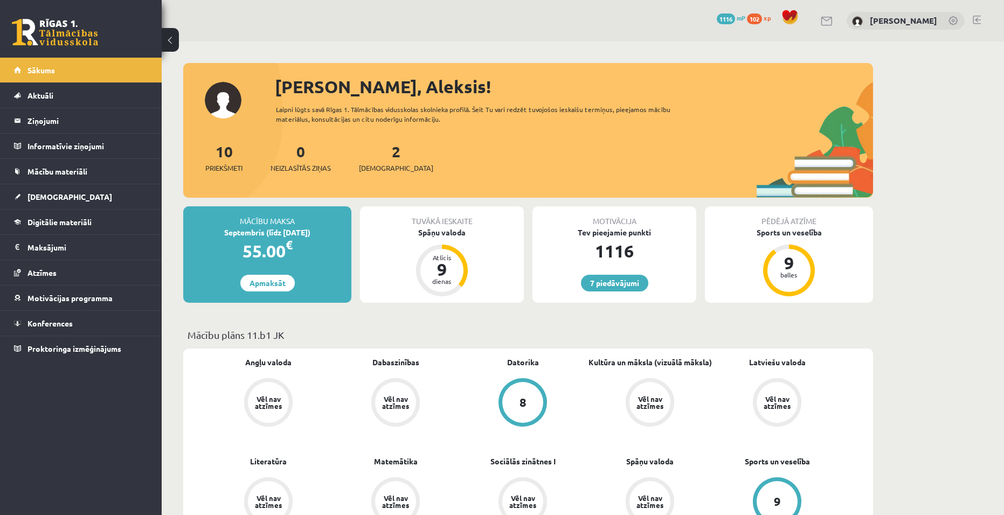
click at [977, 17] on link at bounding box center [977, 20] width 8 height 9
